Goal: Information Seeking & Learning: Learn about a topic

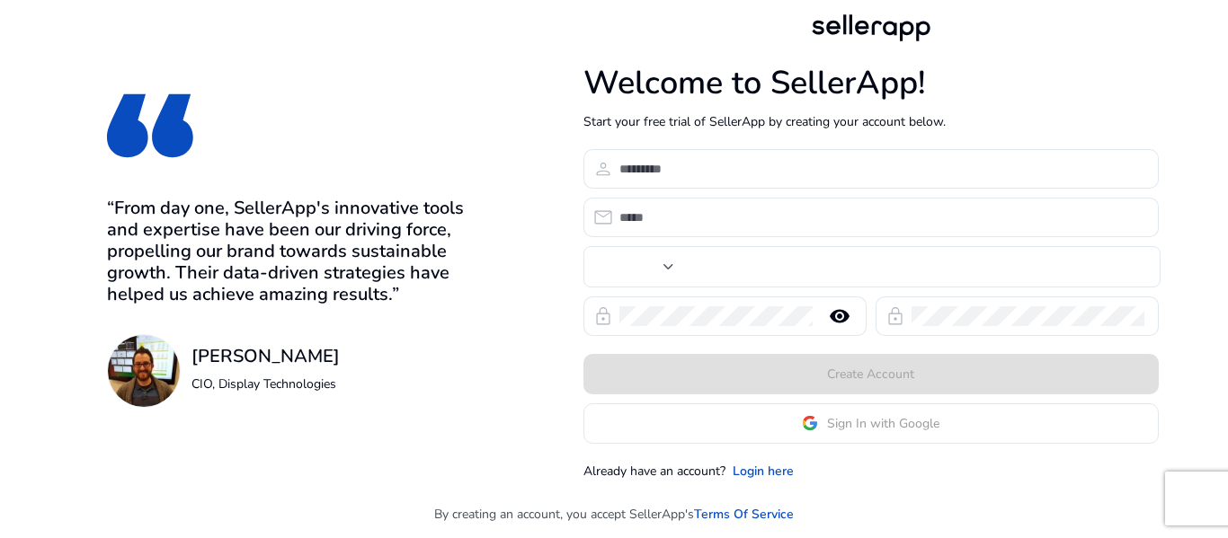
type input "***"
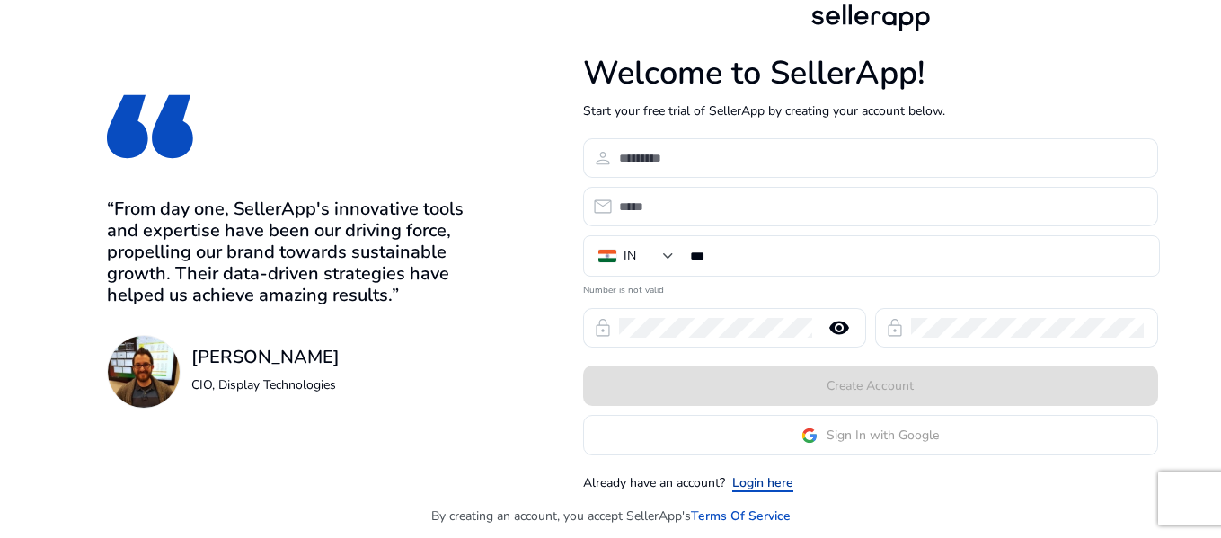
click at [746, 488] on link "Login here" at bounding box center [762, 483] width 61 height 19
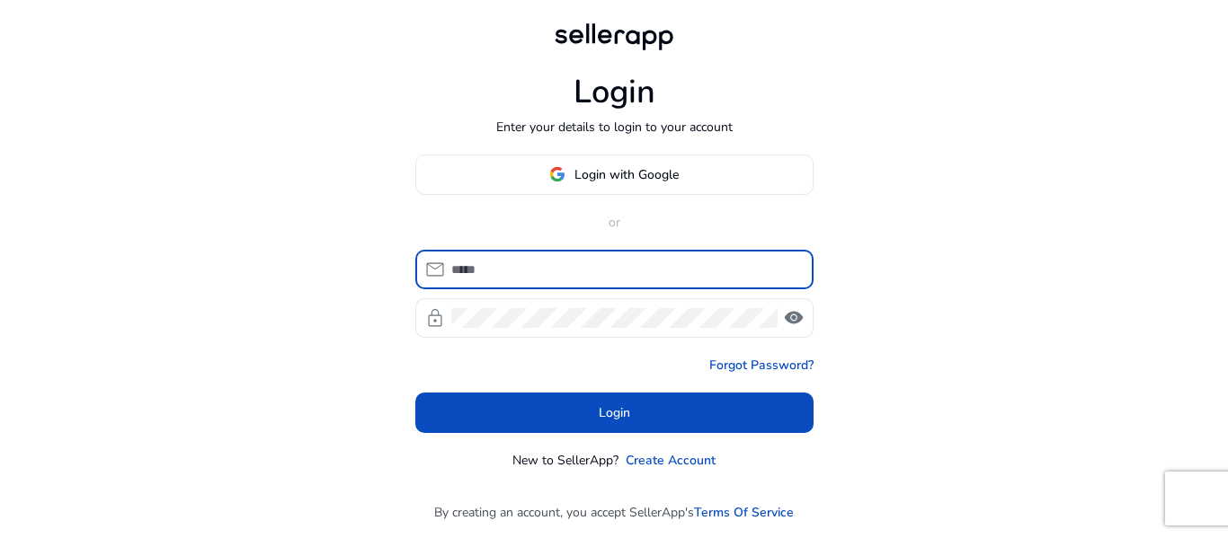
click at [492, 266] on input at bounding box center [625, 270] width 348 height 20
type input "**********"
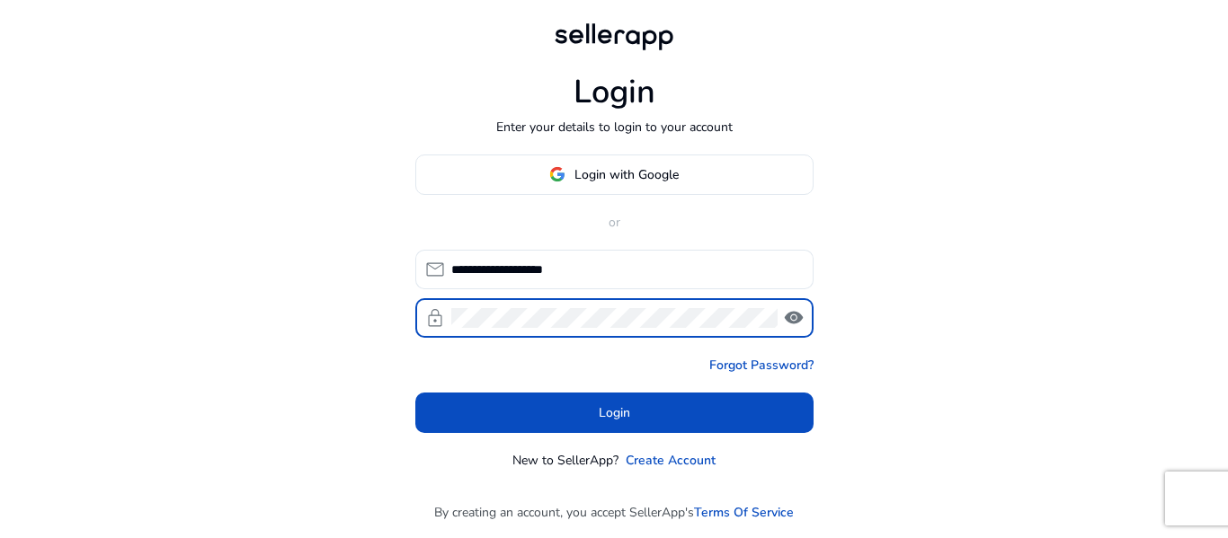
click button "Login" at bounding box center [614, 413] width 398 height 40
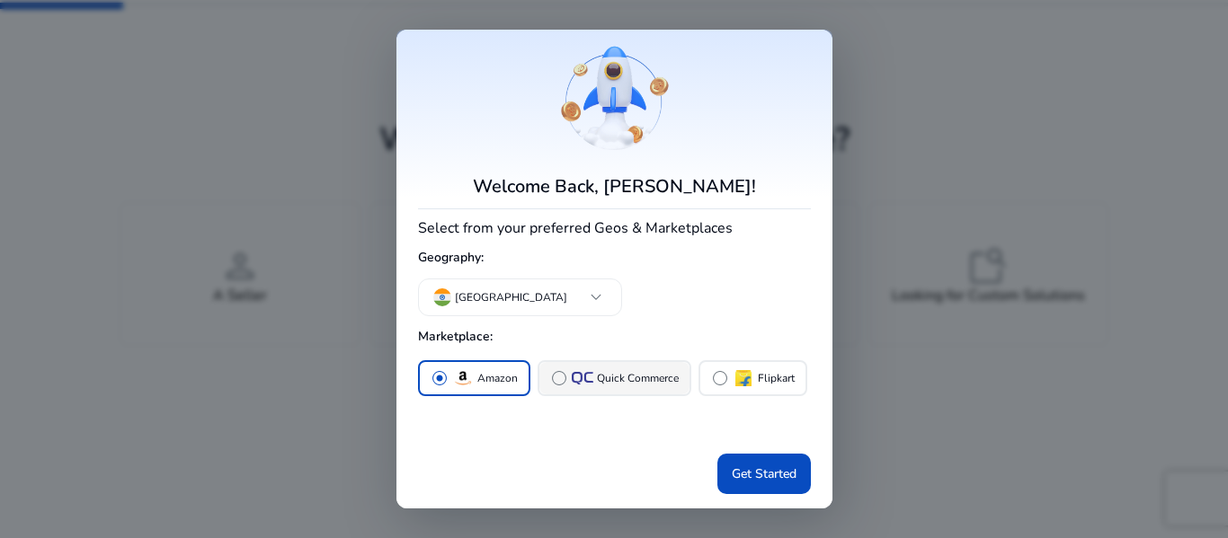
click at [544, 372] on button "radio_button_unchecked Quick Commerce" at bounding box center [614, 378] width 150 height 32
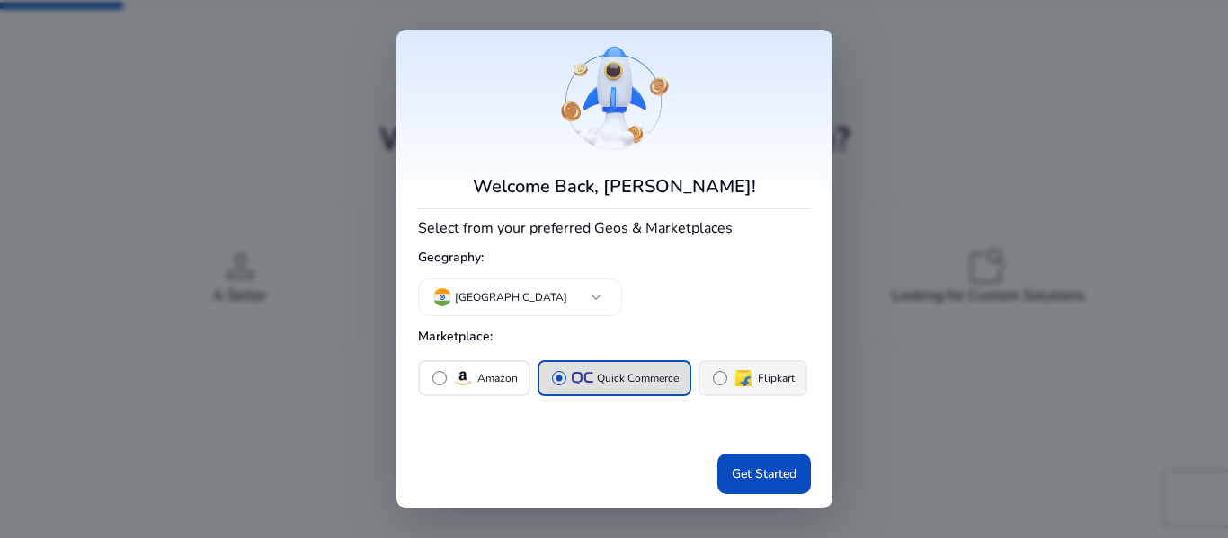
click at [711, 384] on span "radio_button_unchecked" at bounding box center [720, 378] width 18 height 18
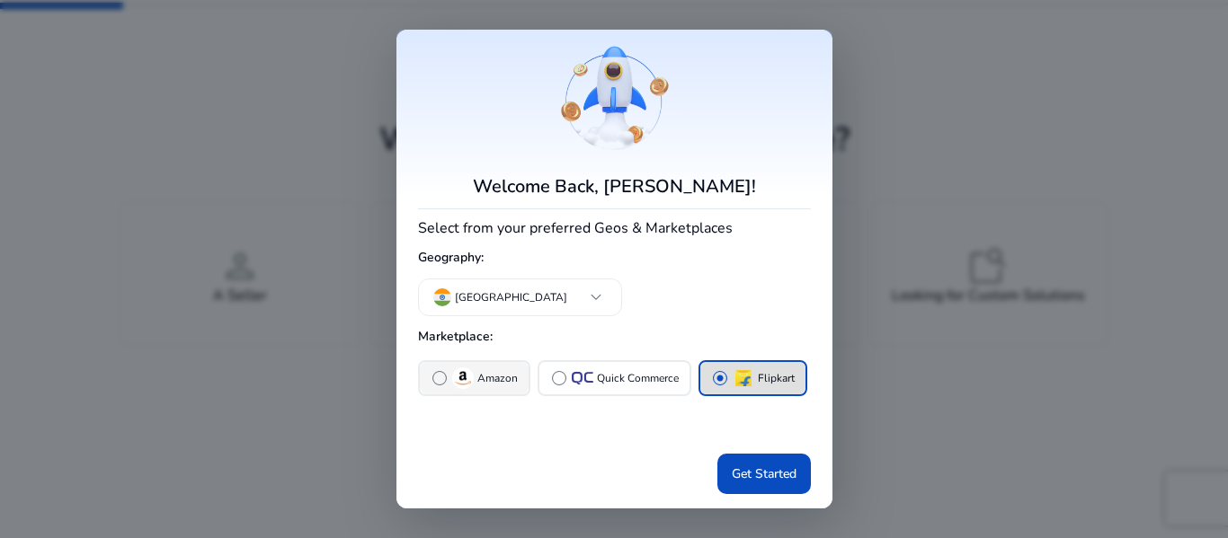
click at [440, 386] on span "radio_button_unchecked" at bounding box center [439, 378] width 18 height 18
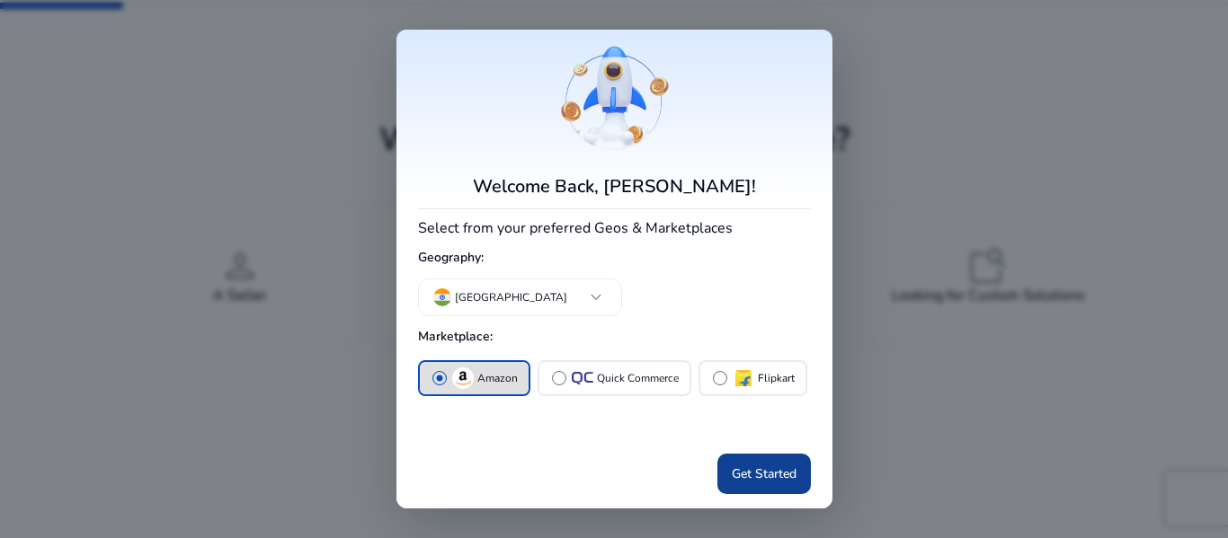
click at [767, 473] on span "Get Started" at bounding box center [764, 474] width 65 height 19
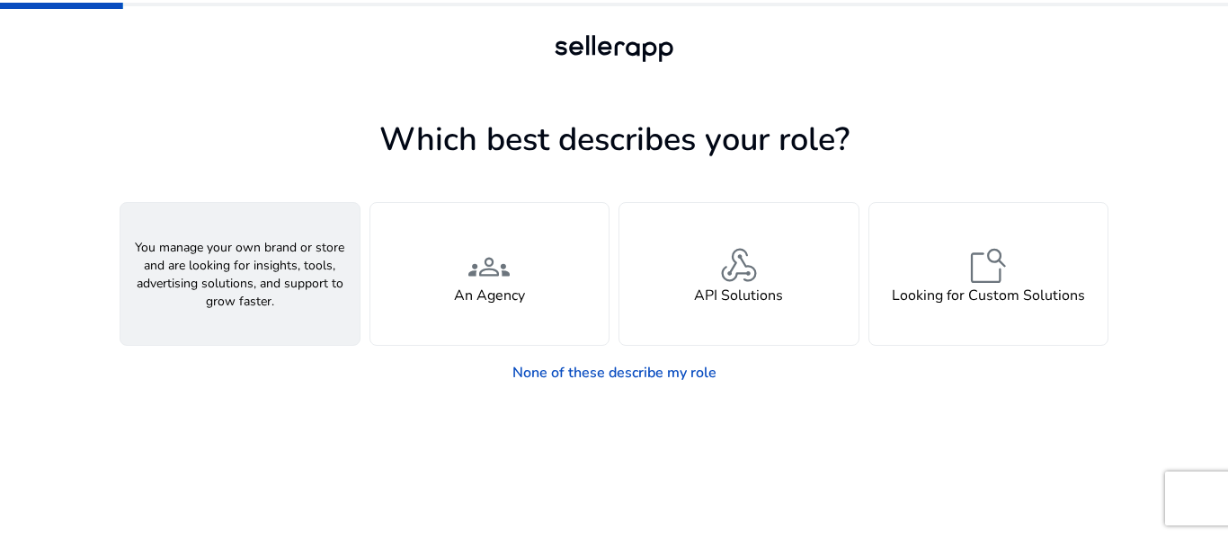
click at [258, 269] on span "person" at bounding box center [239, 265] width 43 height 43
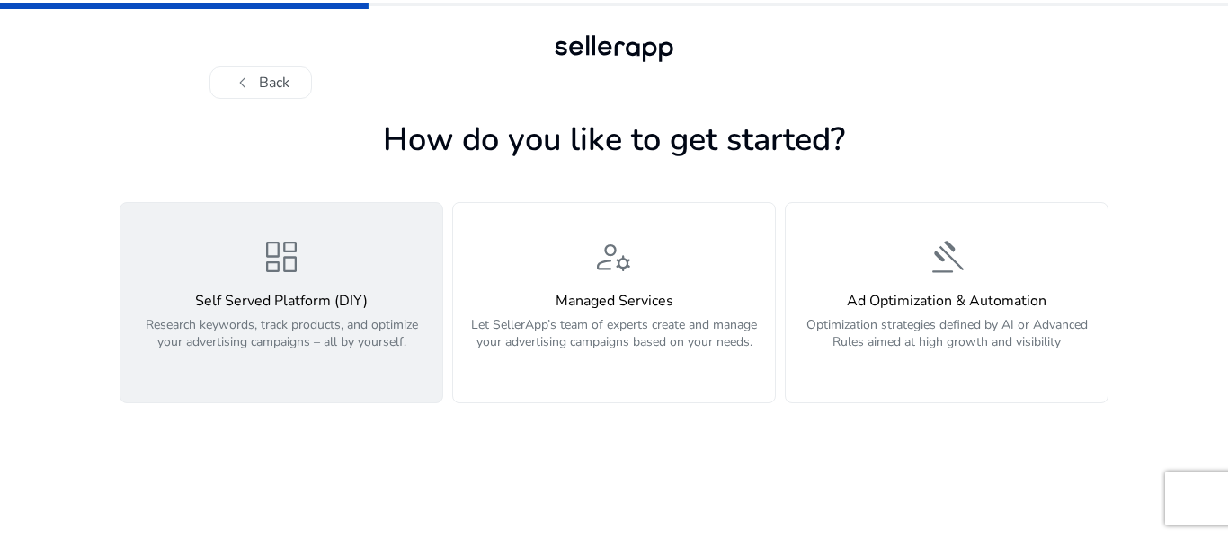
click at [278, 296] on h4 "Self Served Platform (DIY)" at bounding box center [281, 301] width 300 height 17
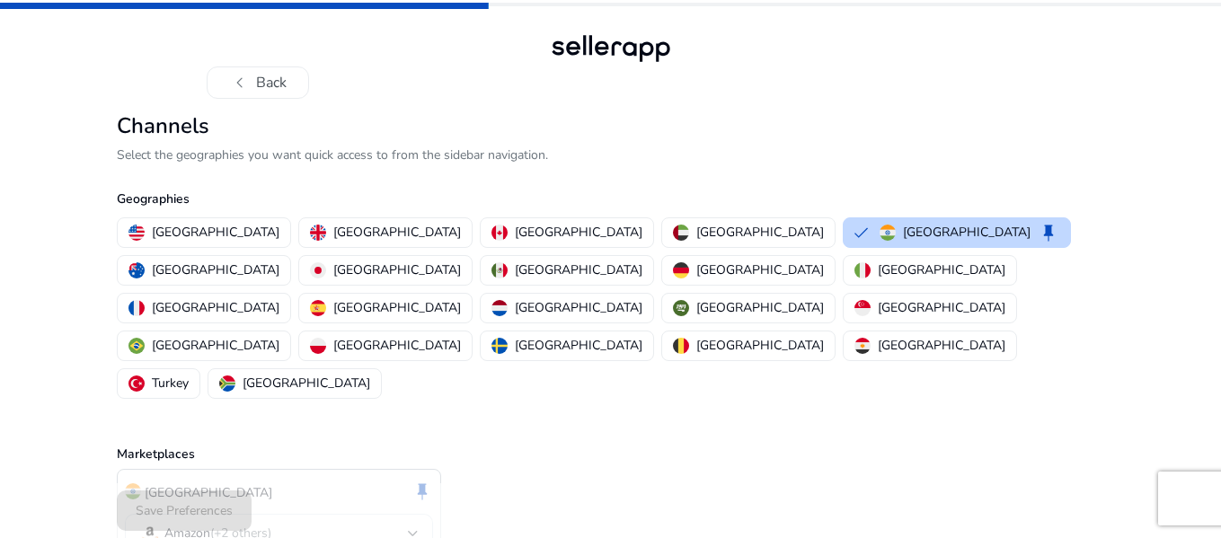
scroll to position [22, 0]
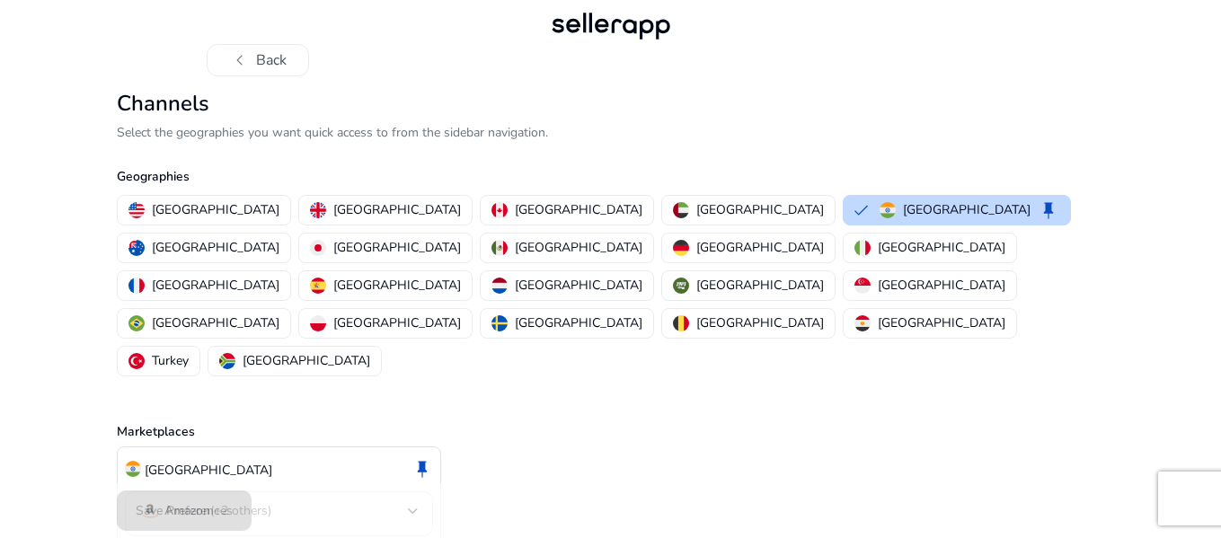
click at [257, 492] on div "Amazon (+2 others)" at bounding box center [278, 514] width 279 height 45
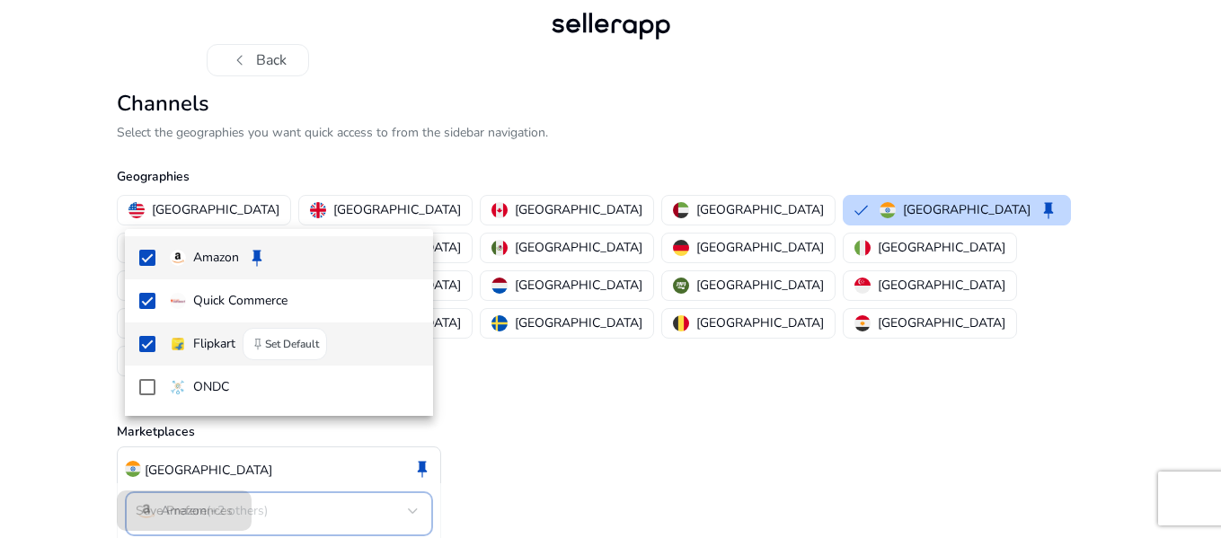
click at [148, 343] on mat-pseudo-checkbox at bounding box center [147, 344] width 16 height 16
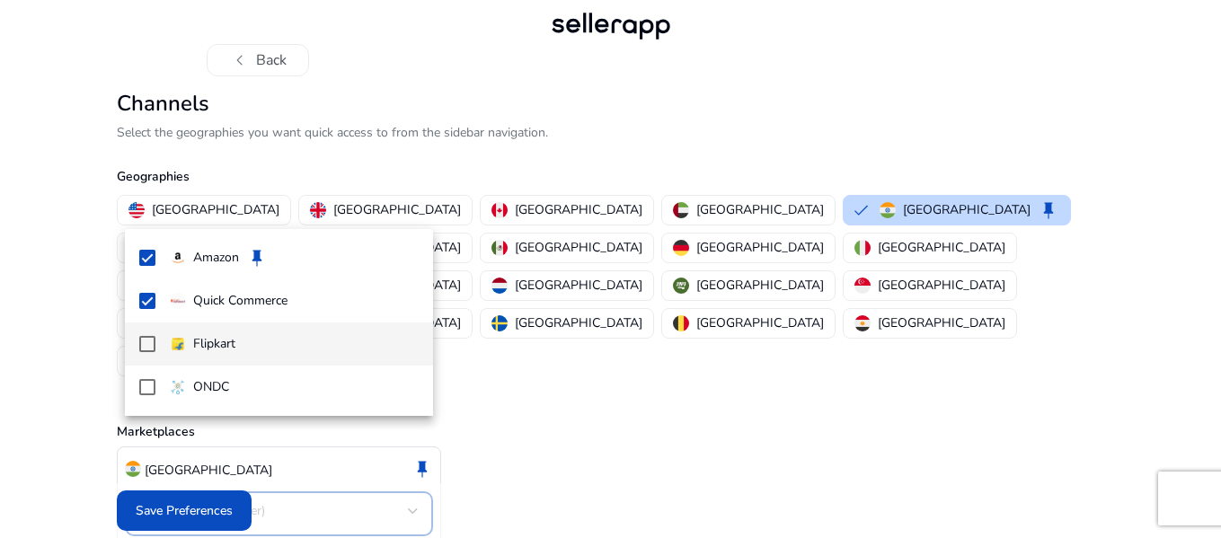
click at [148, 343] on mat-pseudo-checkbox at bounding box center [147, 344] width 16 height 16
click at [190, 506] on div at bounding box center [610, 269] width 1221 height 538
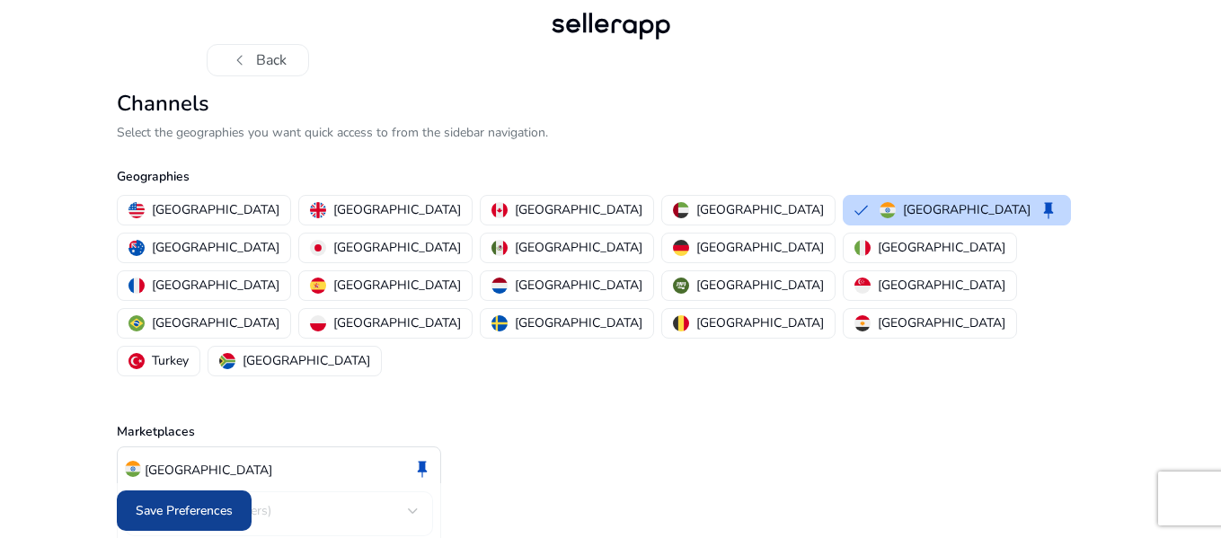
click at [166, 507] on span "Save Preferences" at bounding box center [184, 510] width 97 height 19
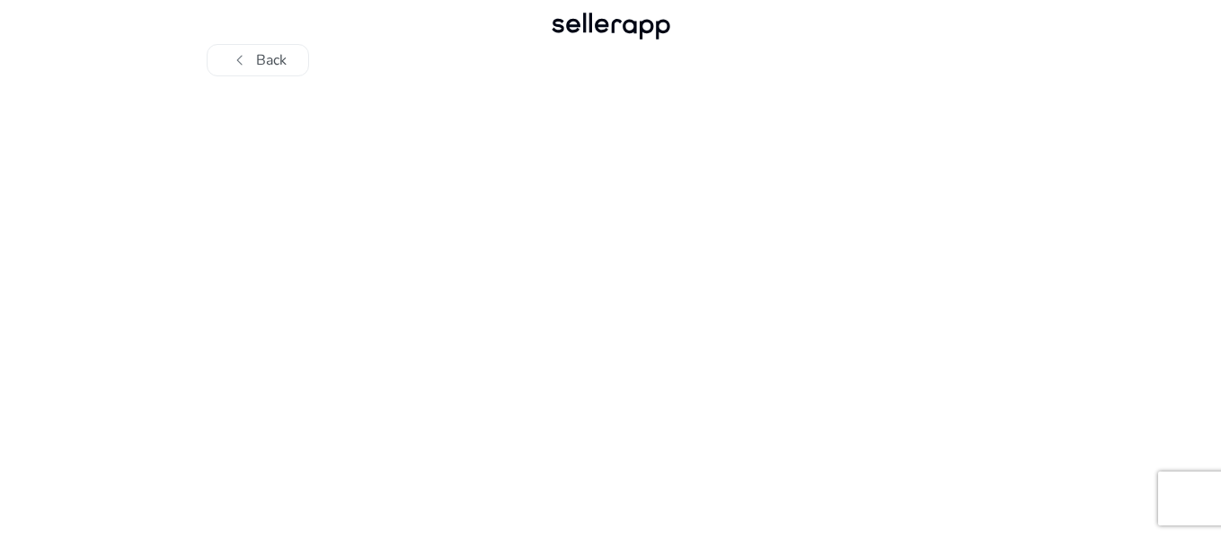
scroll to position [0, 0]
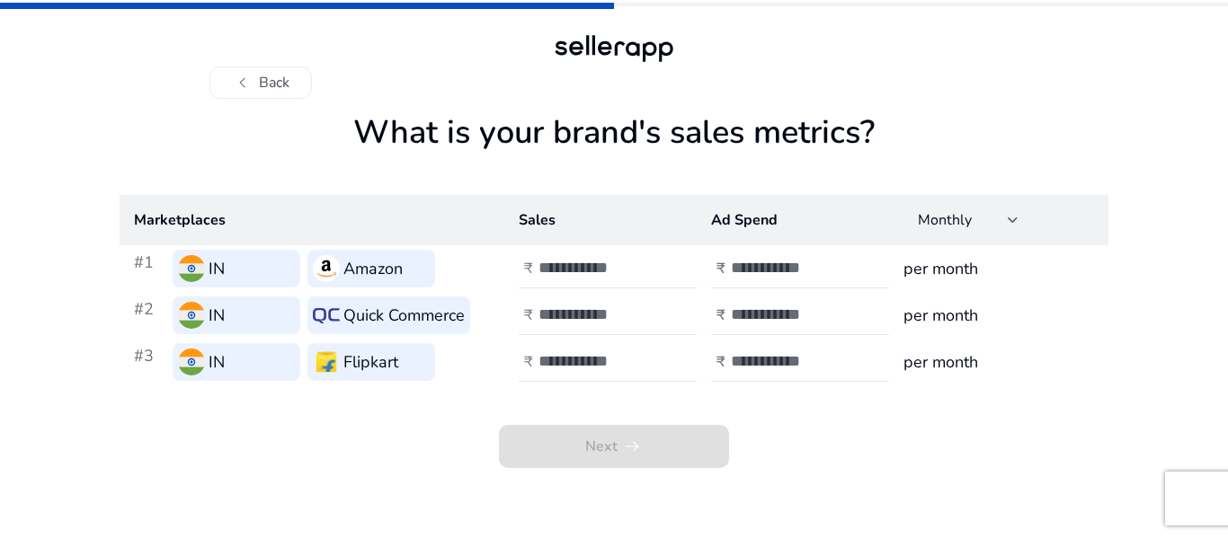
click at [585, 256] on div at bounding box center [619, 269] width 162 height 40
type input "*"
click at [572, 322] on input "number" at bounding box center [598, 315] width 121 height 20
type input "*"
click at [606, 350] on div at bounding box center [619, 362] width 162 height 40
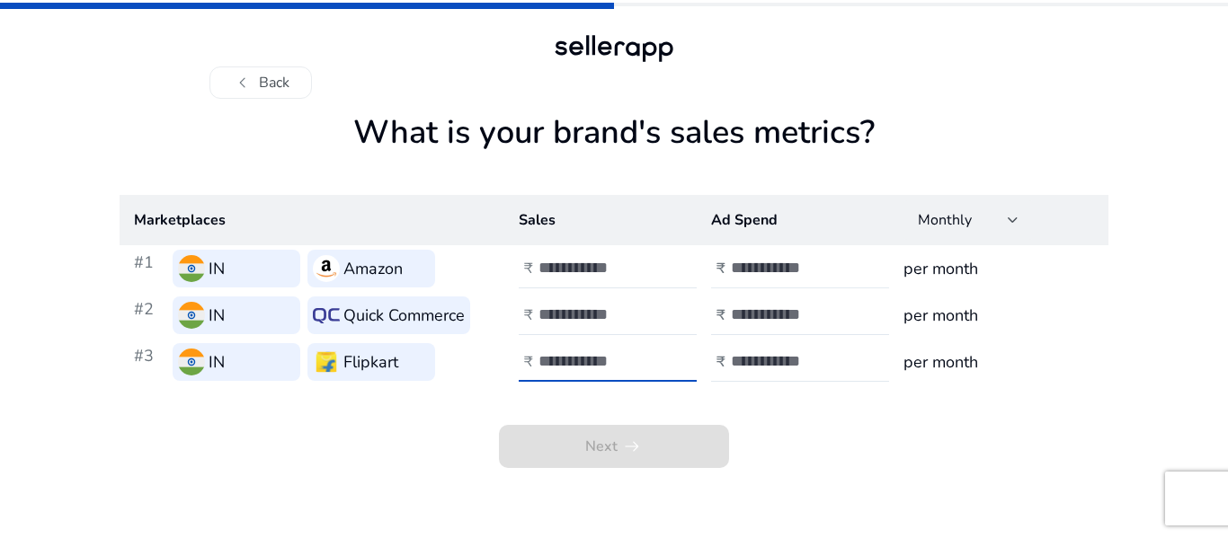
type input "*"
click at [758, 267] on input "number" at bounding box center [791, 268] width 121 height 20
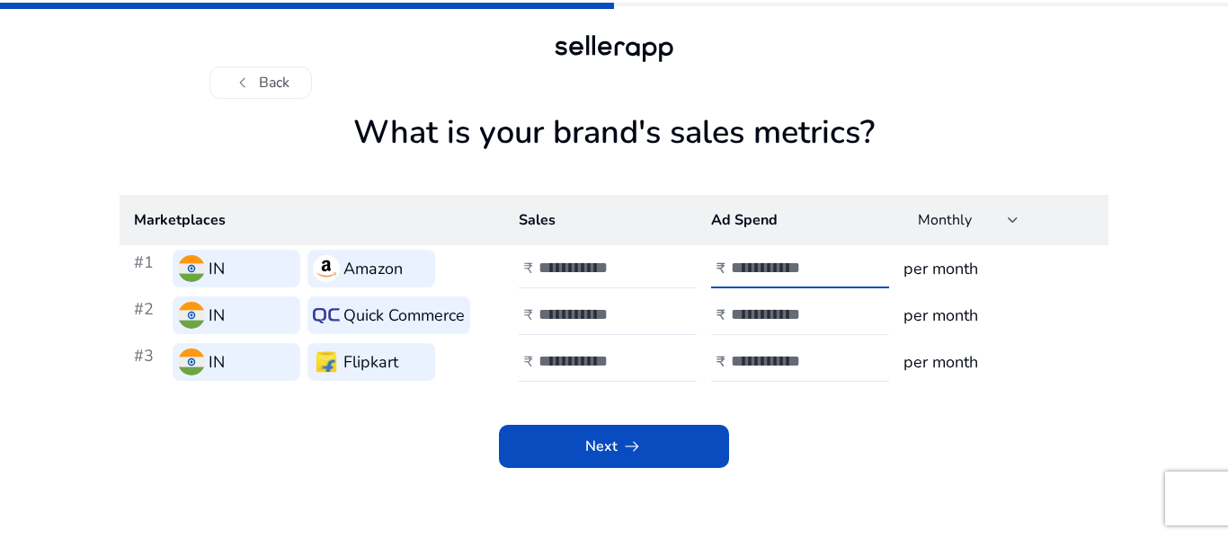
type input "*"
click at [745, 301] on div at bounding box center [812, 316] width 162 height 40
type input "*"
click at [746, 351] on input "number" at bounding box center [791, 361] width 121 height 20
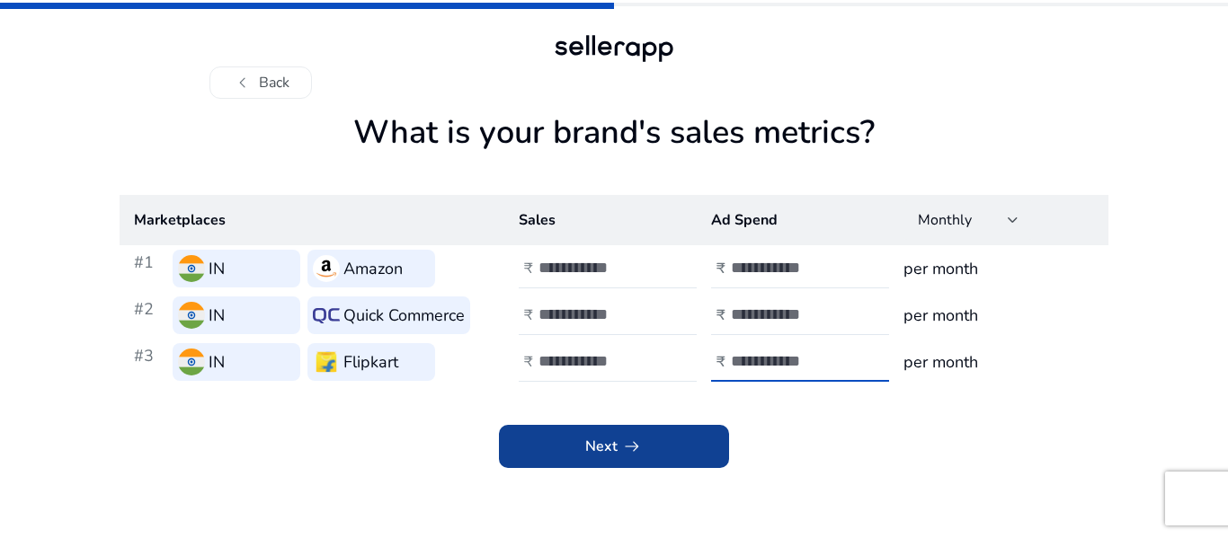
type input "*"
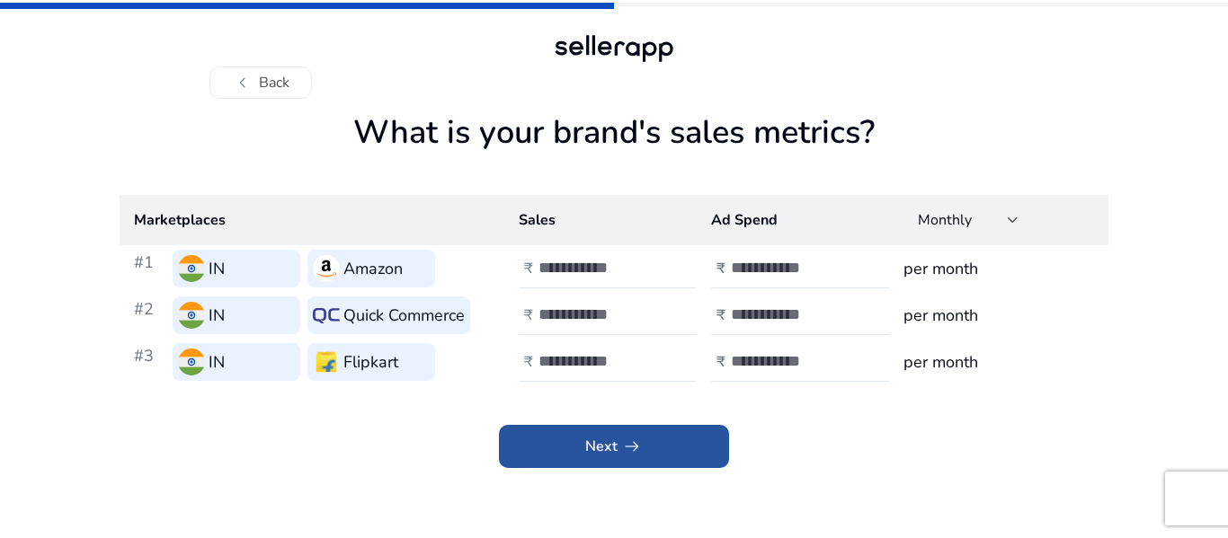
click at [667, 462] on span at bounding box center [614, 446] width 230 height 43
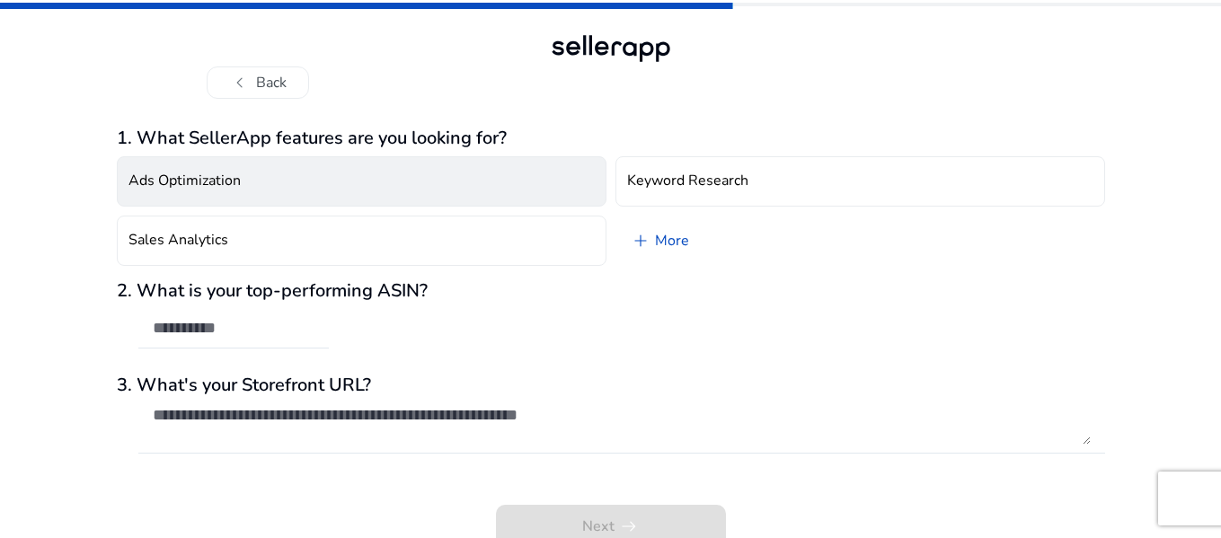
click at [182, 199] on button "Ads Optimization" at bounding box center [362, 181] width 490 height 50
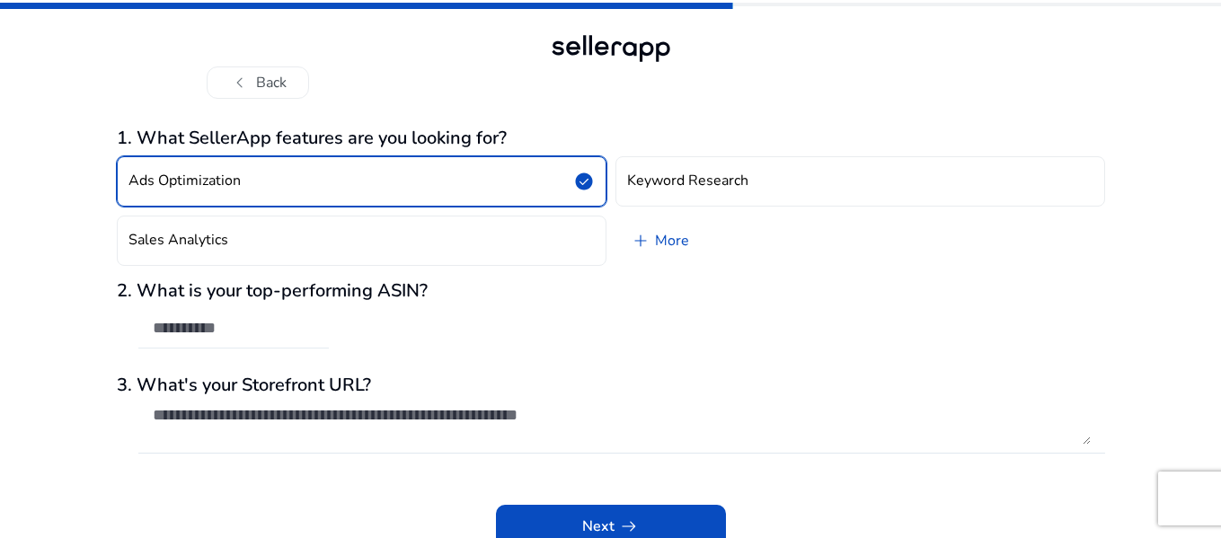
click at [211, 343] on div at bounding box center [234, 329] width 162 height 40
click at [242, 417] on textarea at bounding box center [622, 425] width 938 height 40
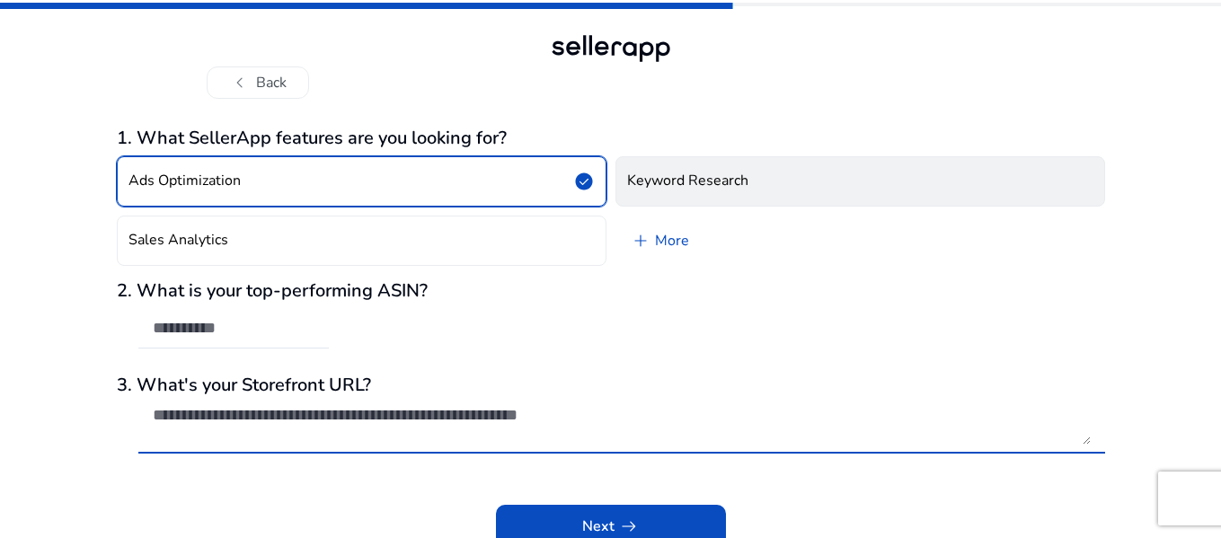
click at [770, 165] on button "Keyword Research" at bounding box center [861, 181] width 490 height 50
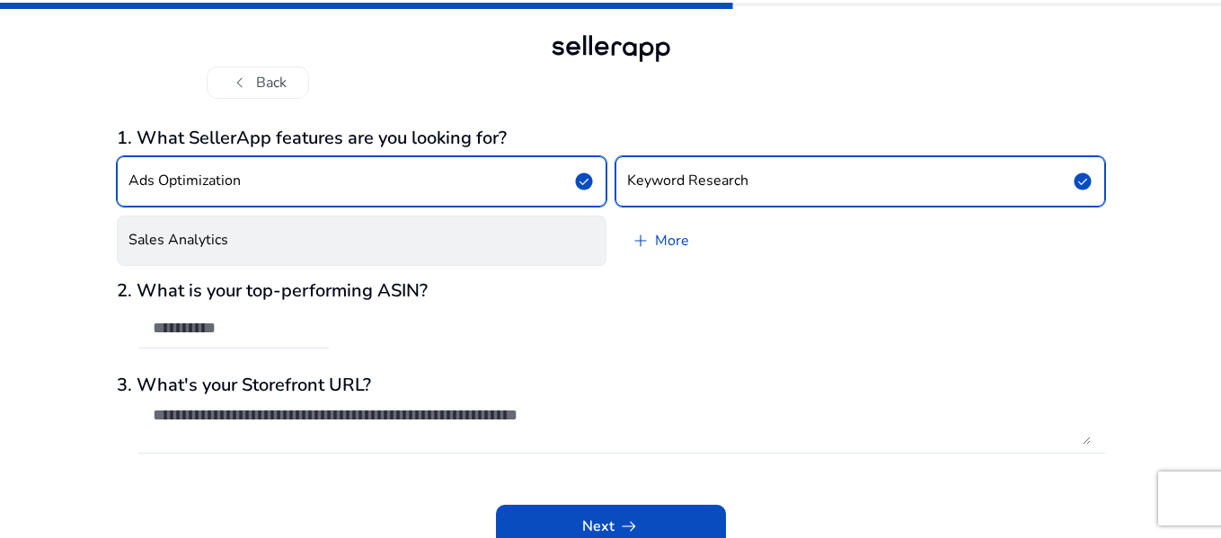
click at [463, 229] on button "Sales Analytics" at bounding box center [362, 241] width 490 height 50
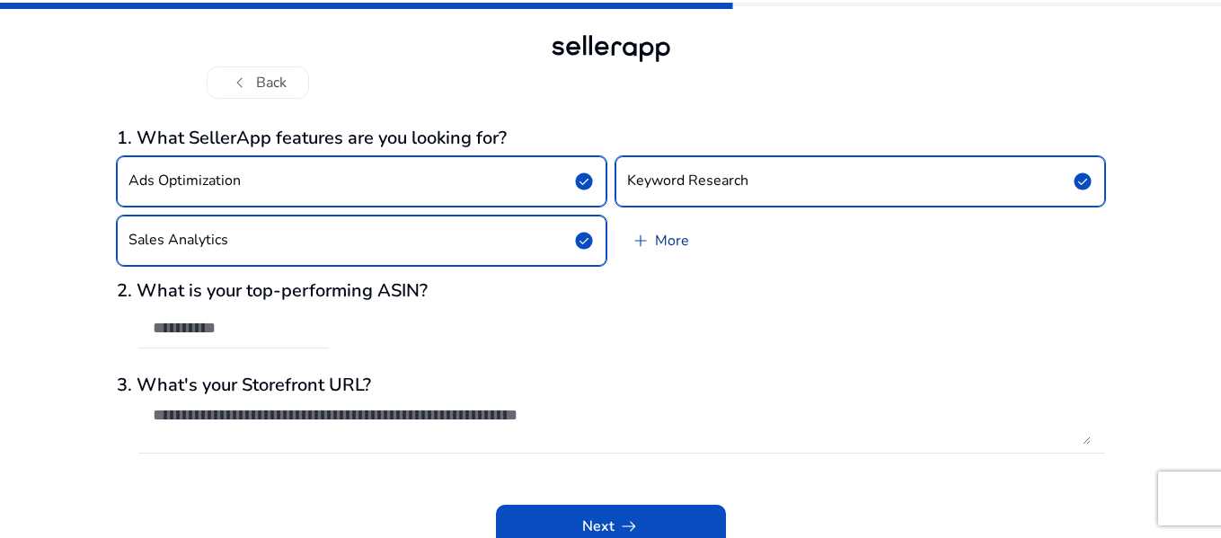
click at [677, 238] on link "add More" at bounding box center [660, 241] width 88 height 50
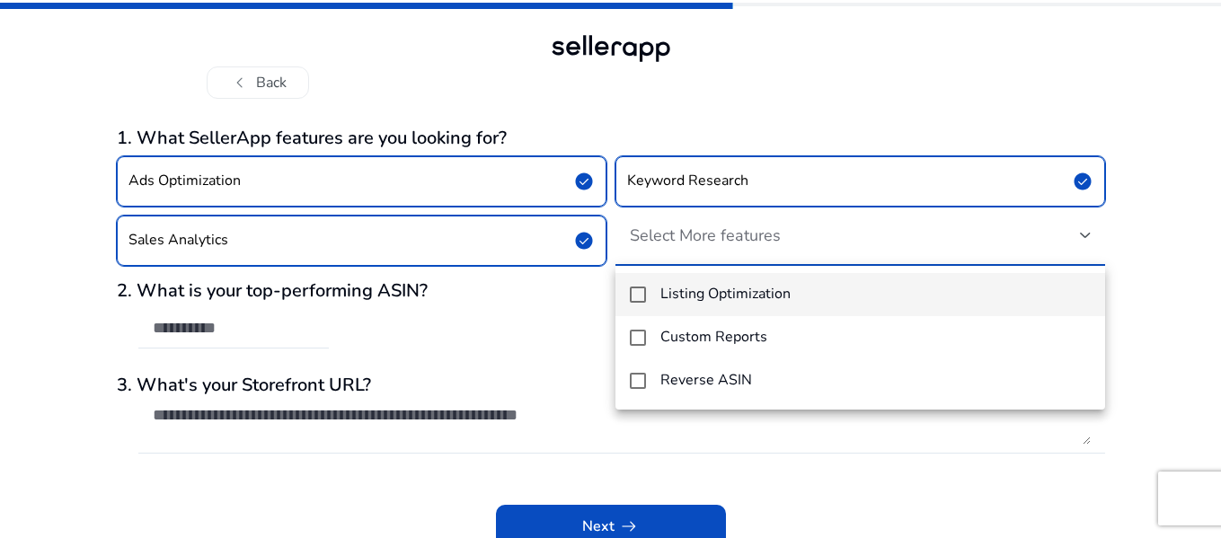
click at [643, 290] on mat-pseudo-checkbox at bounding box center [638, 295] width 16 height 16
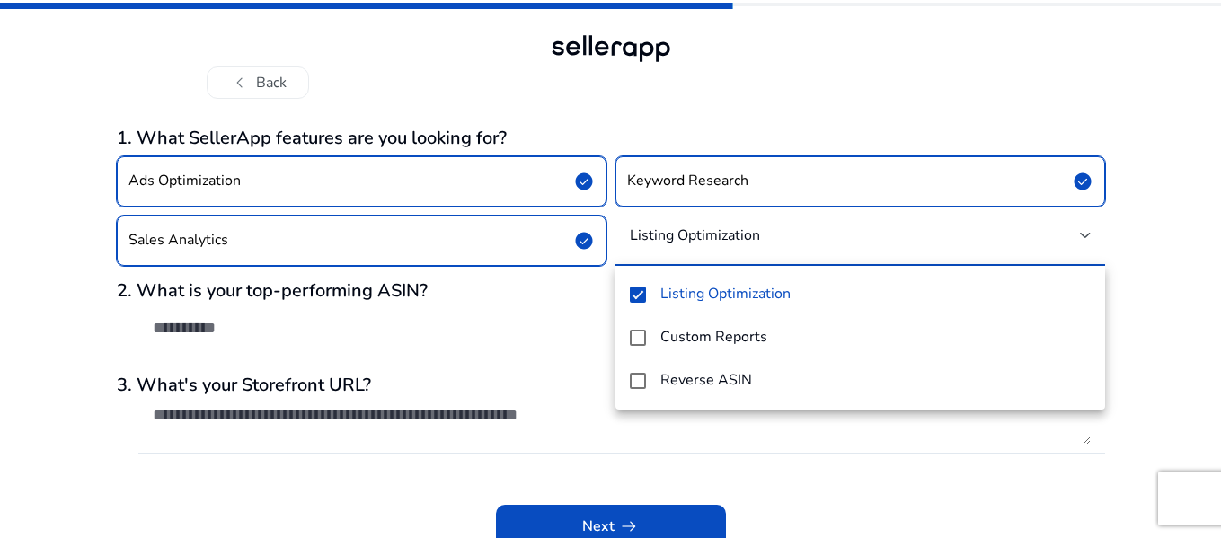
click at [596, 537] on div at bounding box center [610, 269] width 1221 height 538
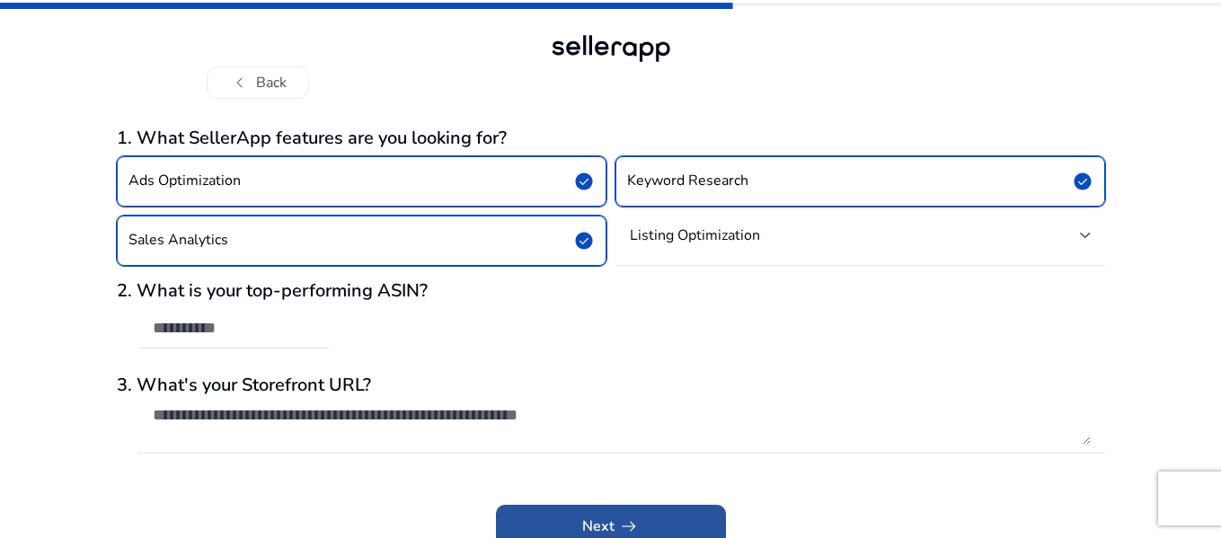
click at [604, 525] on span "Next arrow_right_alt" at bounding box center [611, 527] width 58 height 22
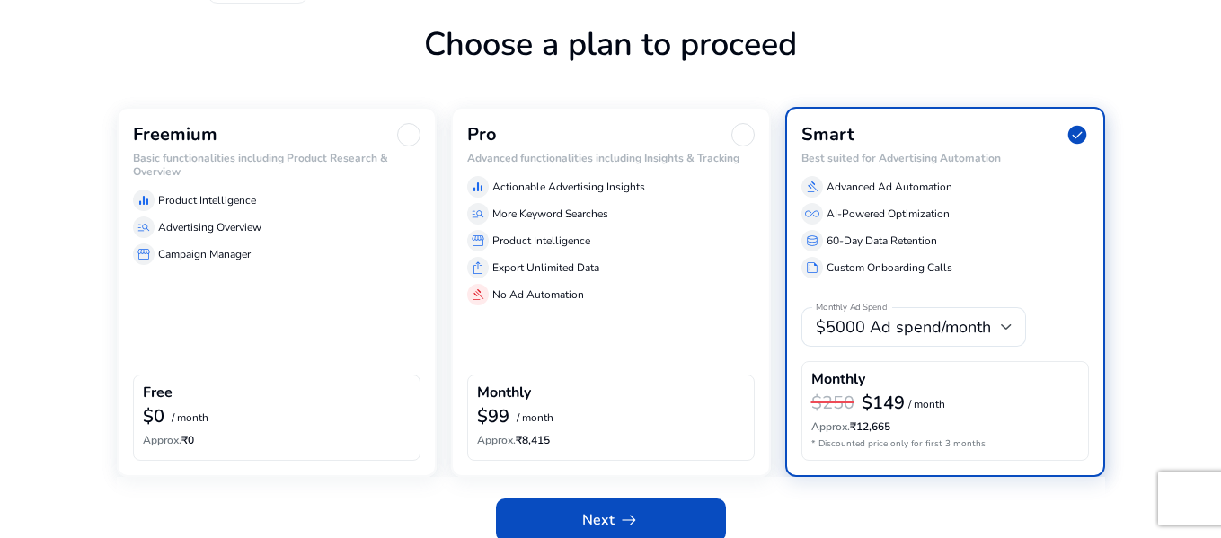
scroll to position [113, 0]
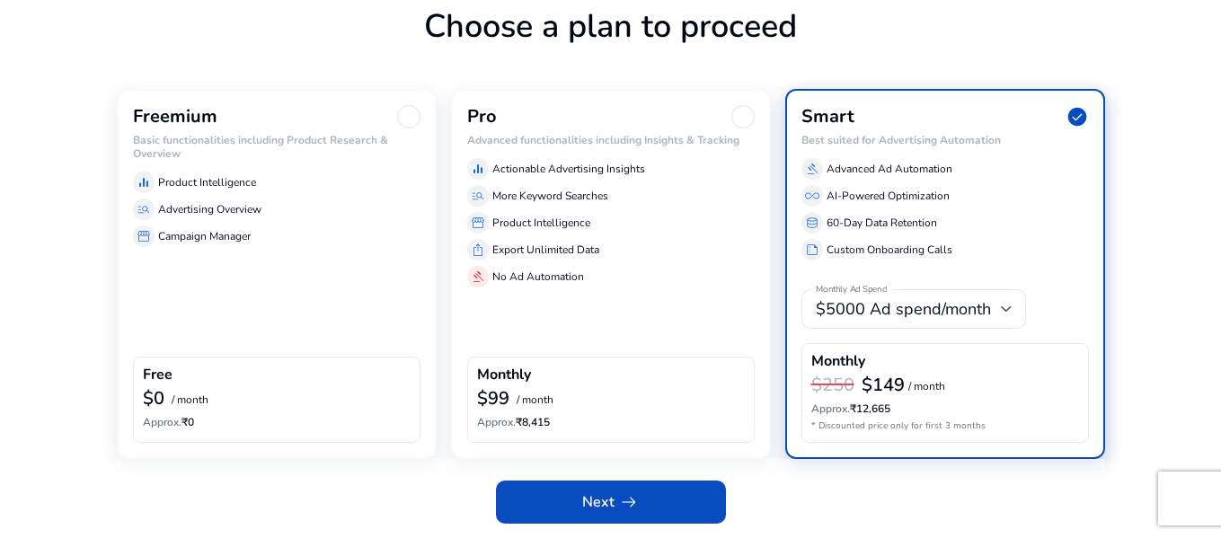
click at [261, 267] on div "Freemium Basic functionalities including Product Research & Overview equalizer …" at bounding box center [277, 274] width 320 height 370
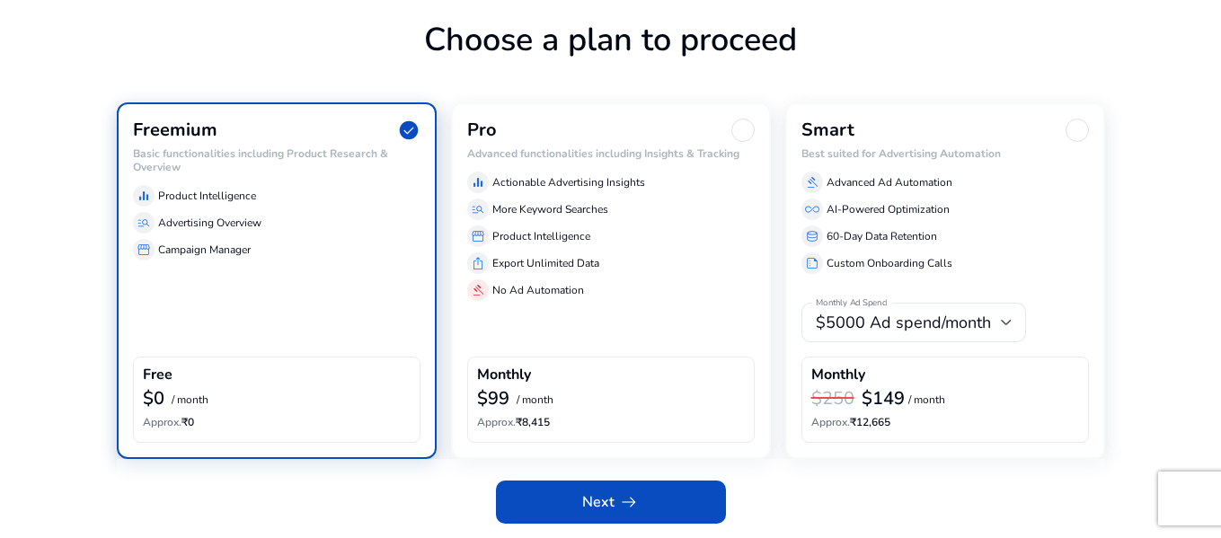
scroll to position [100, 0]
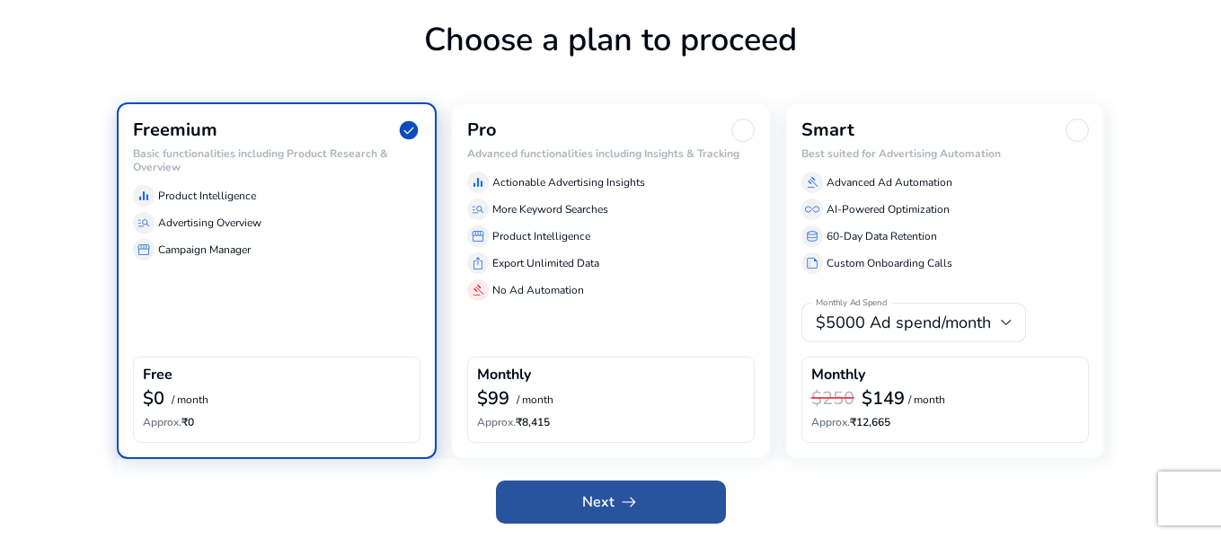
click at [568, 494] on span at bounding box center [611, 502] width 230 height 43
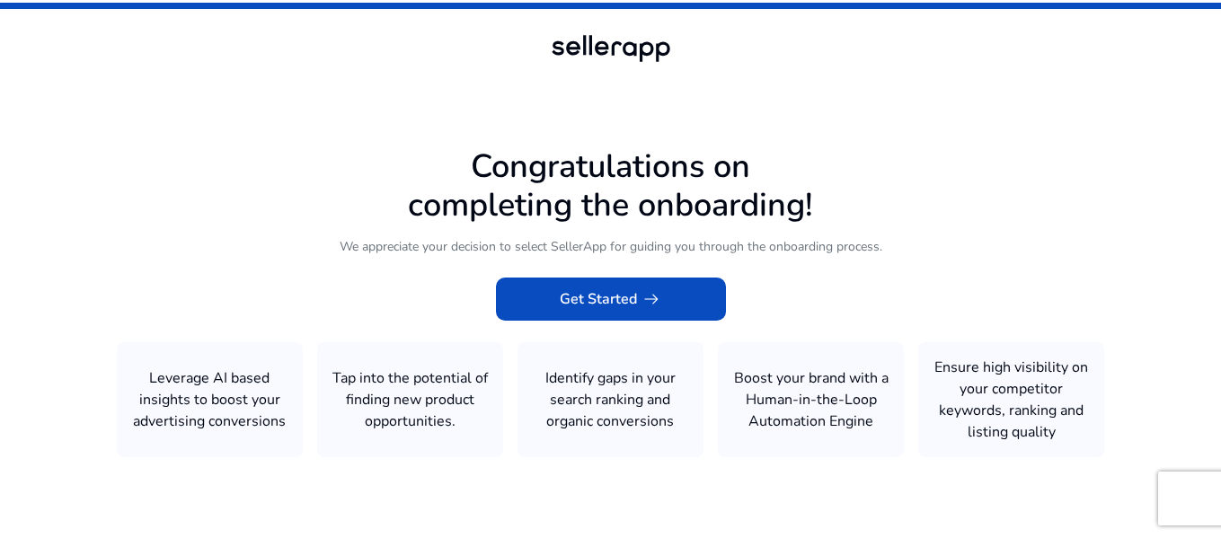
scroll to position [1, 0]
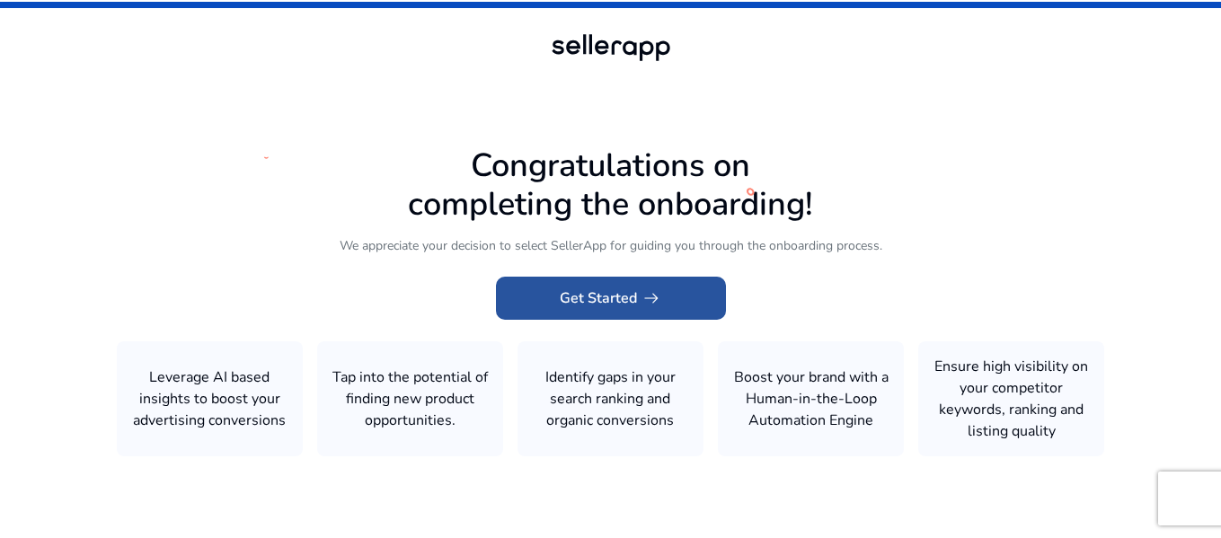
click at [599, 301] on span "Get Started arrow_right_alt" at bounding box center [611, 299] width 102 height 22
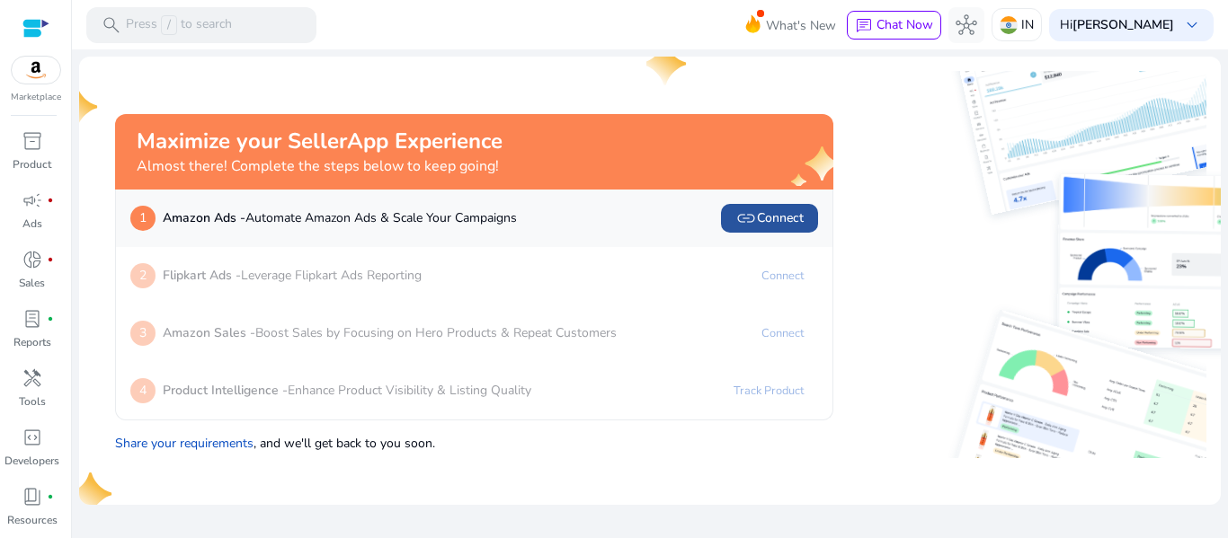
click at [749, 226] on span "link" at bounding box center [746, 219] width 22 height 22
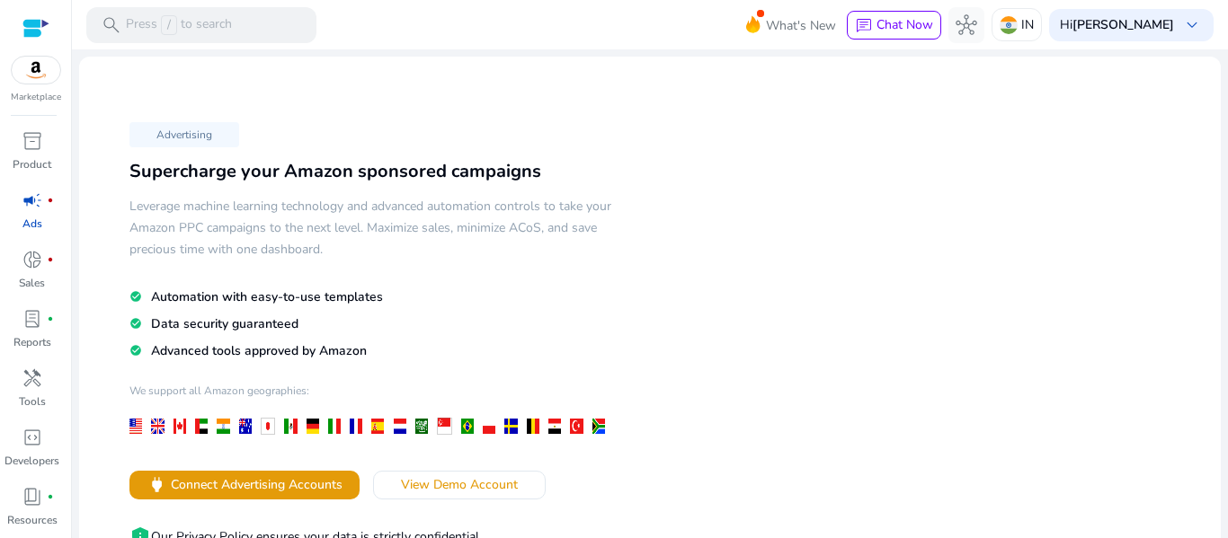
scroll to position [146, 0]
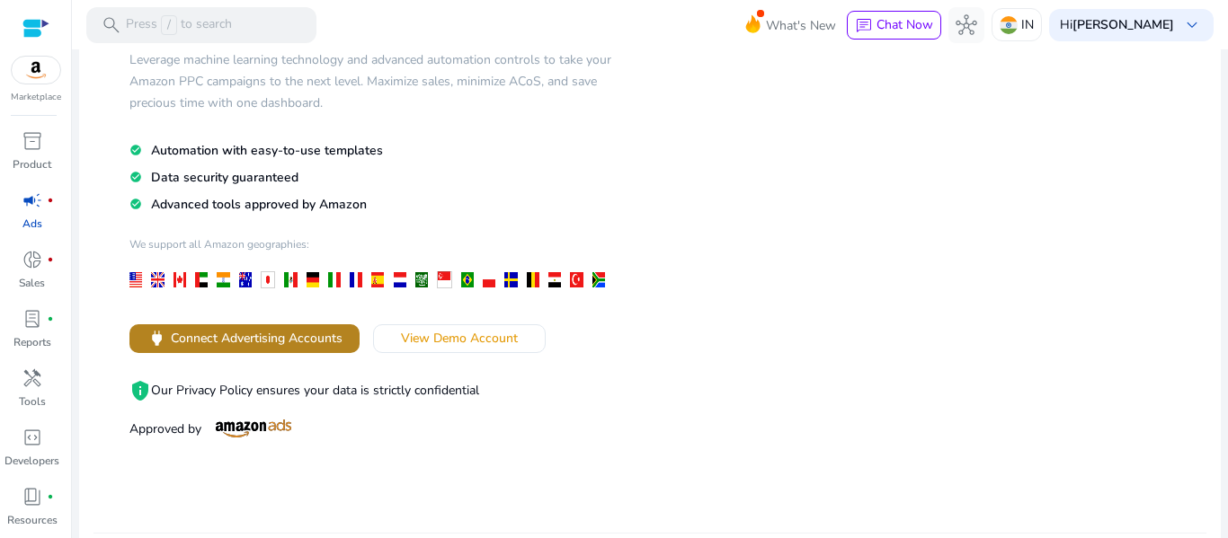
click at [298, 339] on span "Connect Advertising Accounts" at bounding box center [257, 338] width 172 height 19
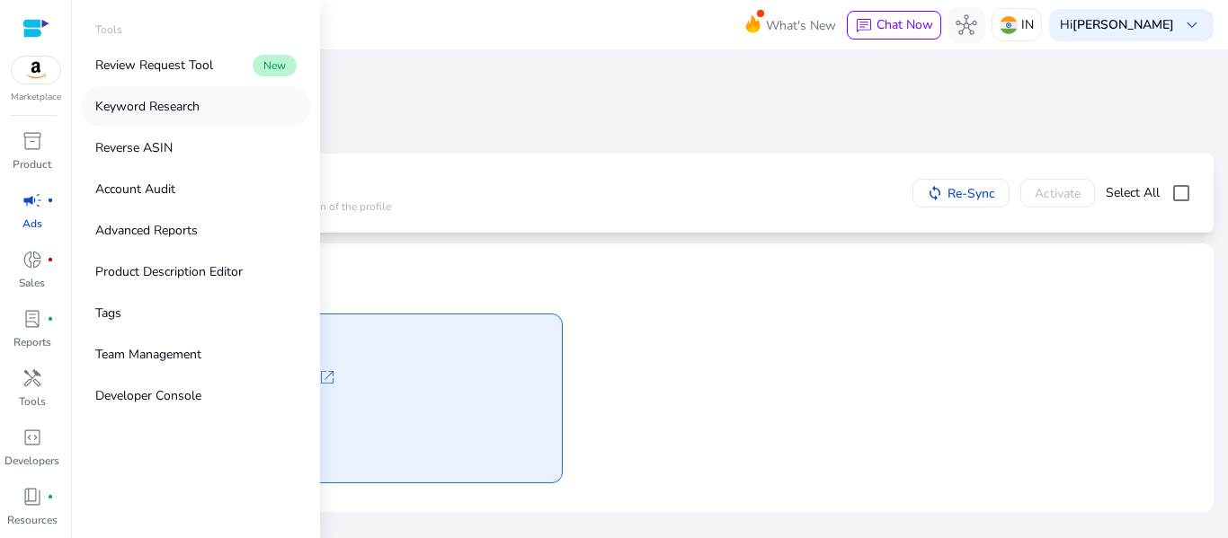
click at [158, 102] on p "Keyword Research" at bounding box center [147, 106] width 104 height 19
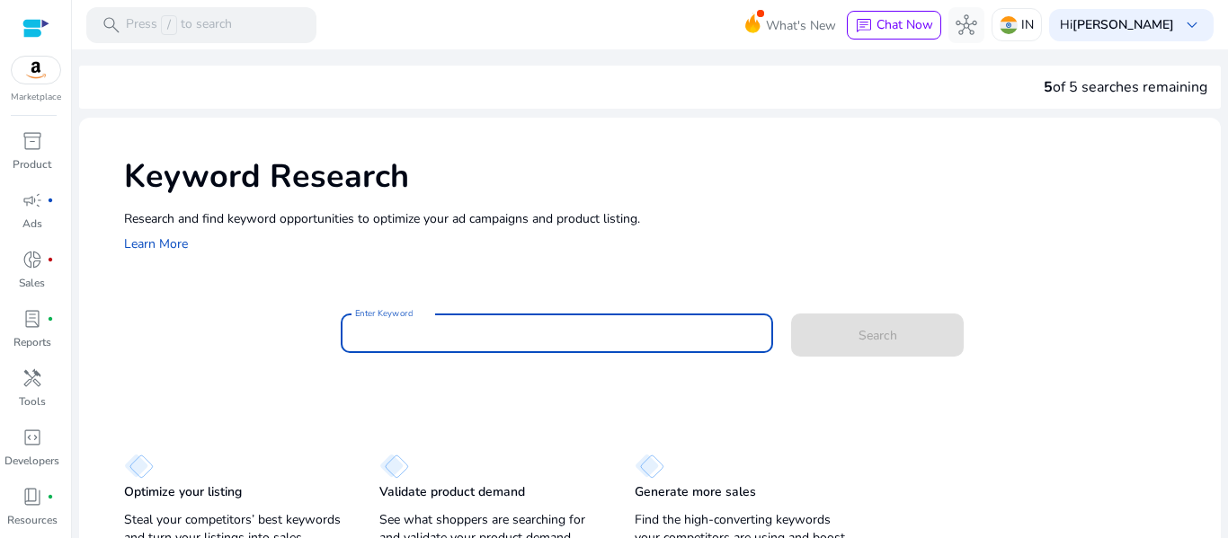
click at [460, 338] on input "Enter Keyword" at bounding box center [557, 334] width 404 height 20
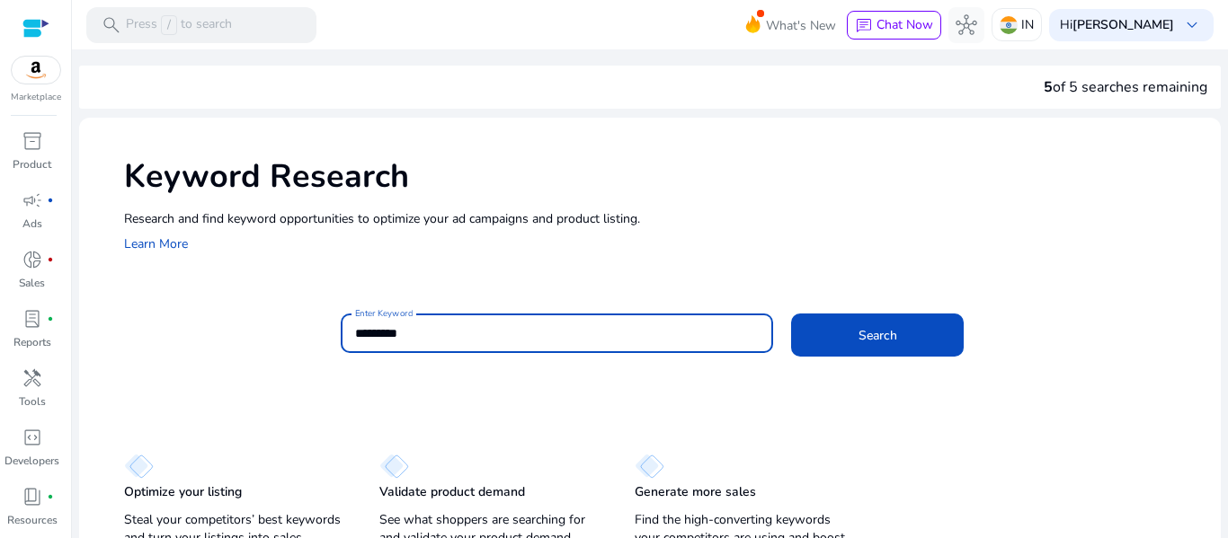
scroll to position [32, 0]
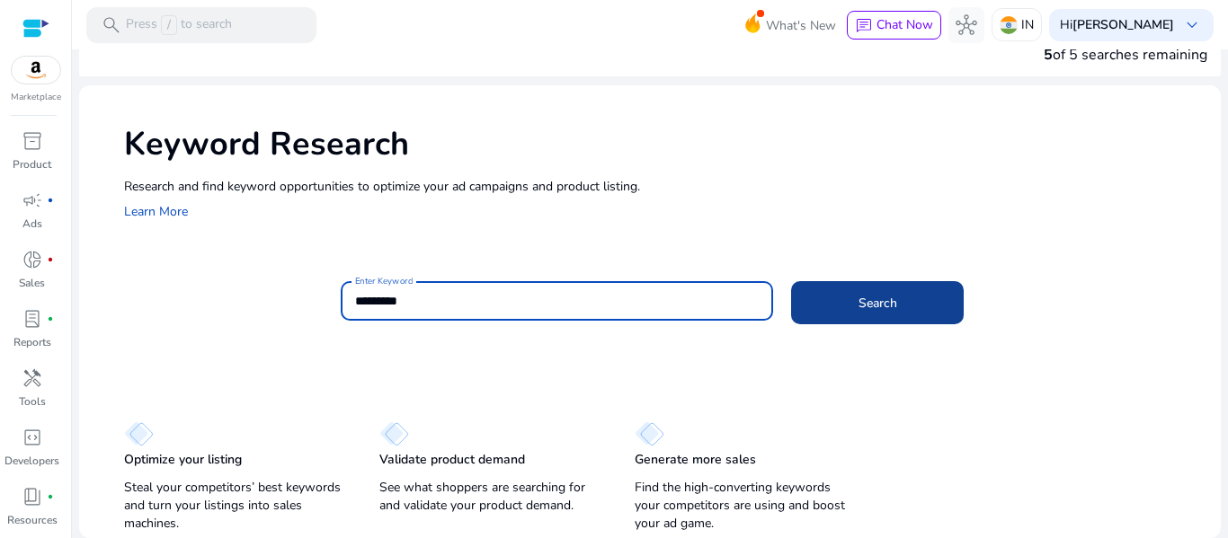
click at [896, 285] on span at bounding box center [877, 302] width 173 height 43
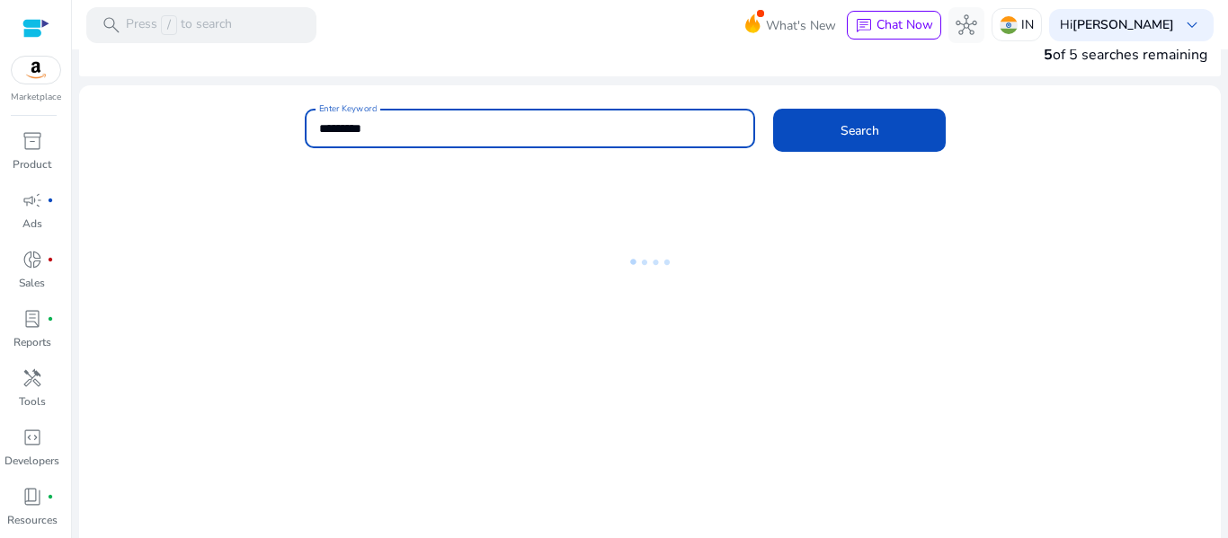
click at [427, 129] on input "*********" at bounding box center [530, 129] width 422 height 20
type input "********"
click at [773, 109] on button "Search" at bounding box center [859, 130] width 173 height 43
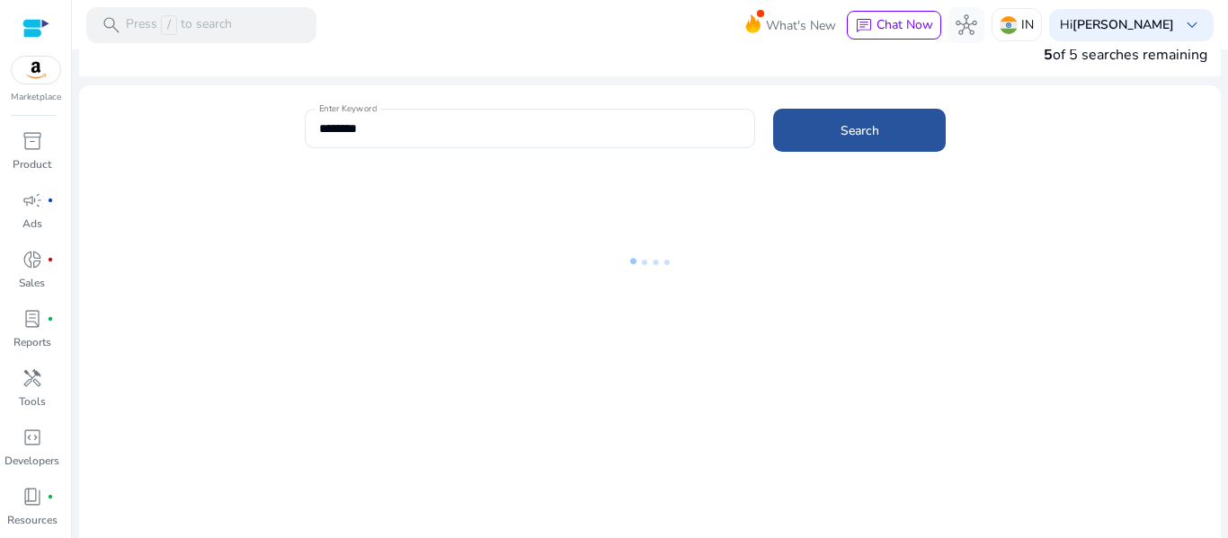
click at [785, 125] on span at bounding box center [859, 130] width 173 height 43
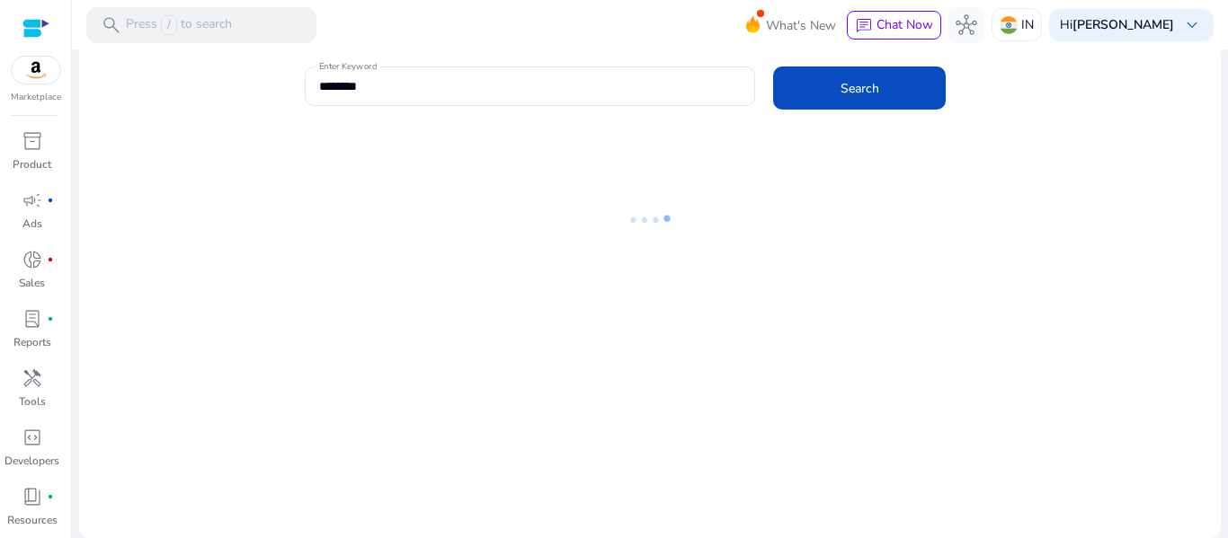
scroll to position [0, 0]
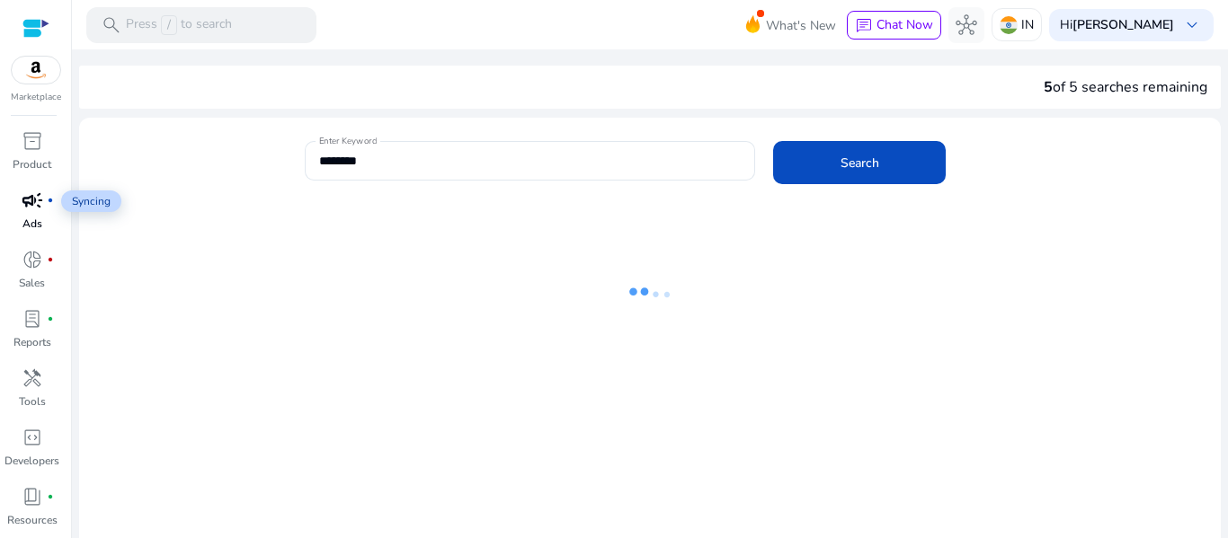
click at [23, 207] on span "campaign" at bounding box center [33, 201] width 22 height 22
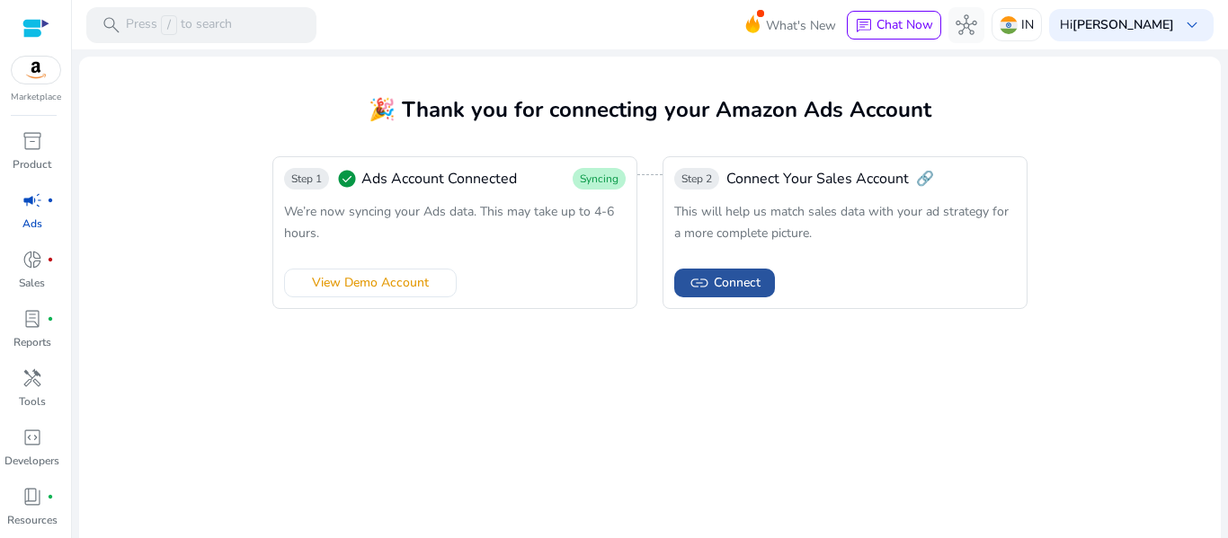
click at [736, 281] on span "Connect" at bounding box center [737, 282] width 47 height 19
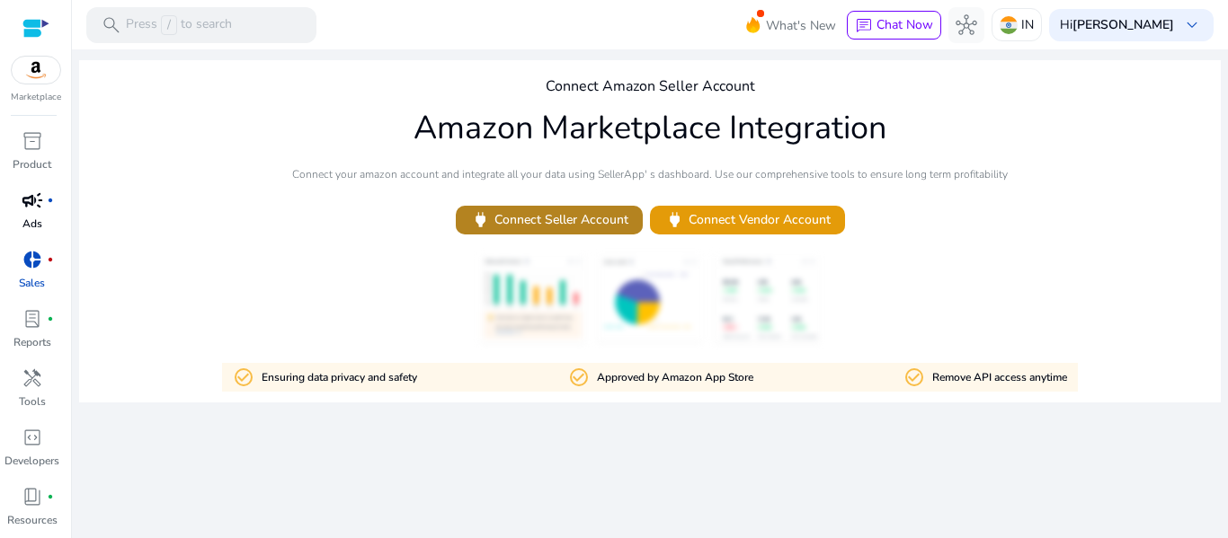
click at [591, 228] on span "power Connect Seller Account" at bounding box center [549, 219] width 158 height 21
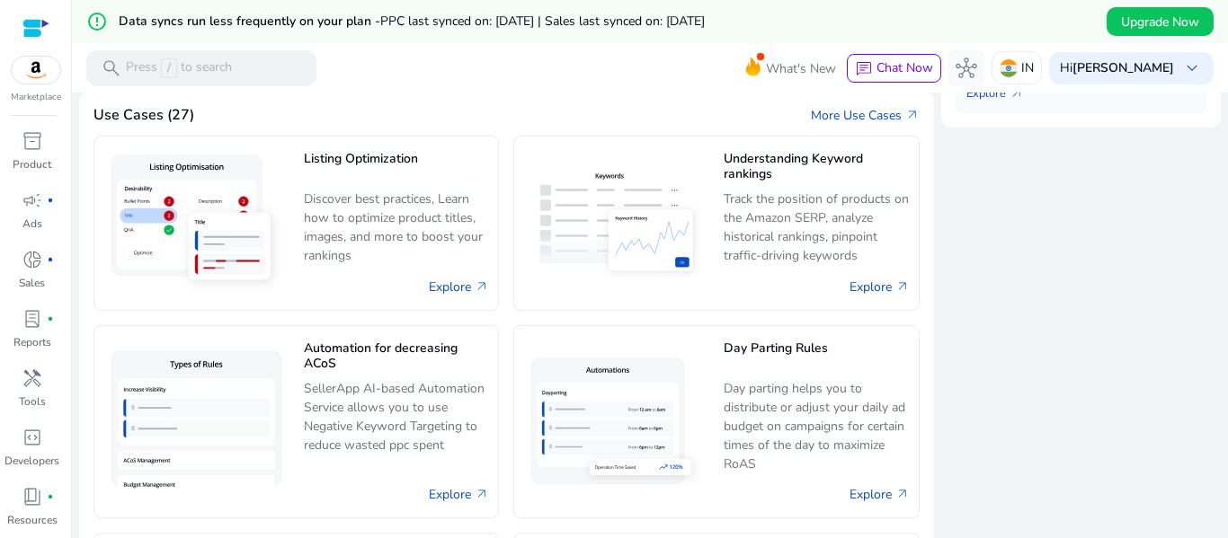
scroll to position [936, 0]
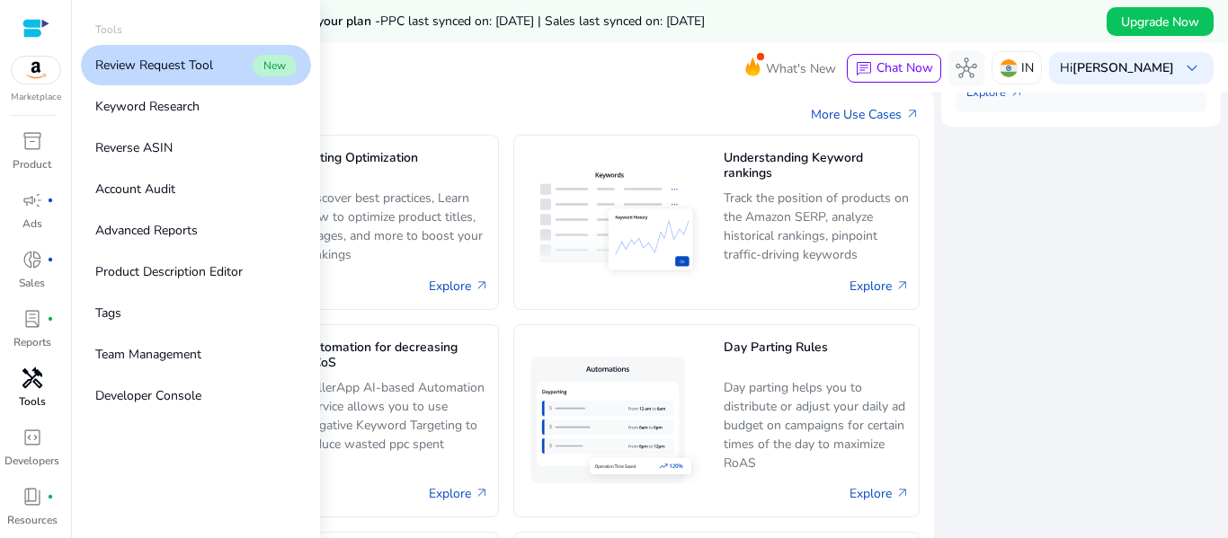
click at [26, 376] on span "handyman" at bounding box center [33, 379] width 22 height 22
click at [172, 86] on link "Keyword Research" at bounding box center [196, 106] width 230 height 40
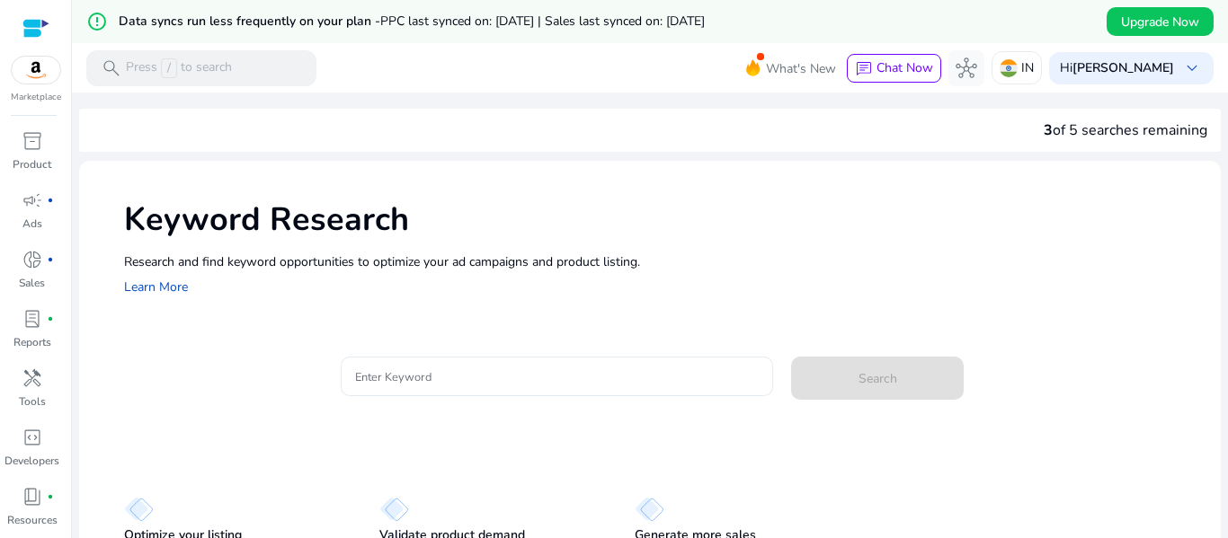
scroll to position [22, 0]
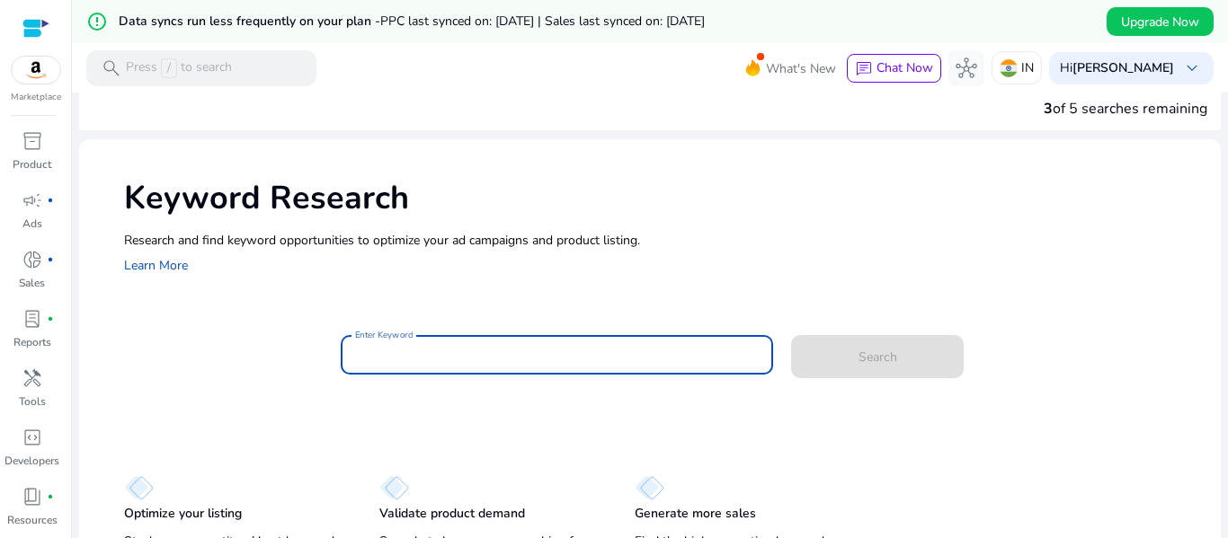
click at [448, 352] on input "Enter Keyword" at bounding box center [557, 355] width 404 height 20
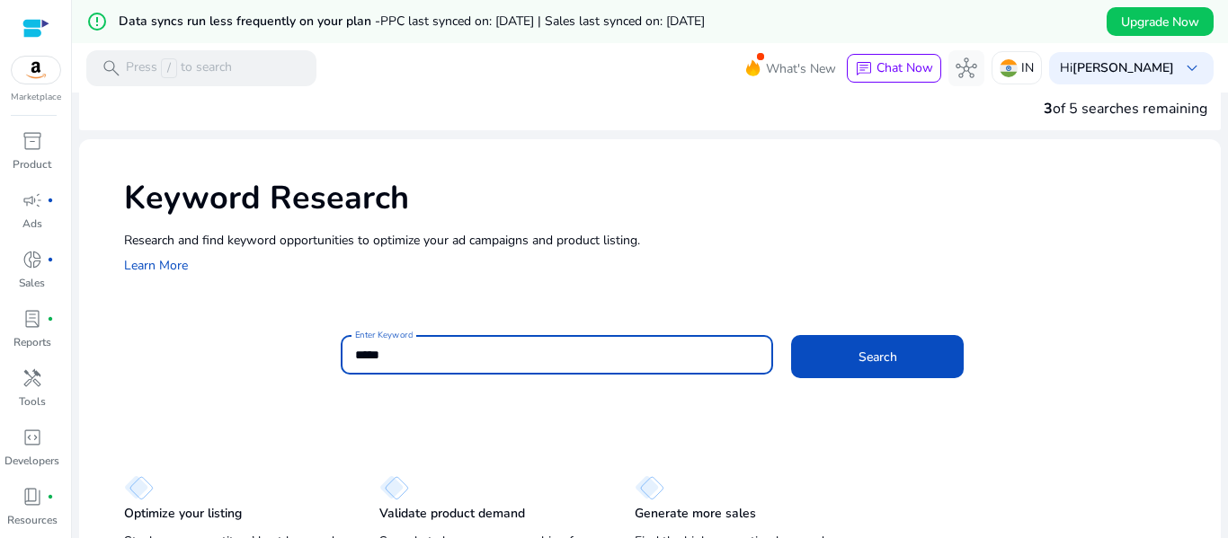
scroll to position [0, 0]
type input "********"
click at [791, 335] on button "Search" at bounding box center [877, 356] width 173 height 43
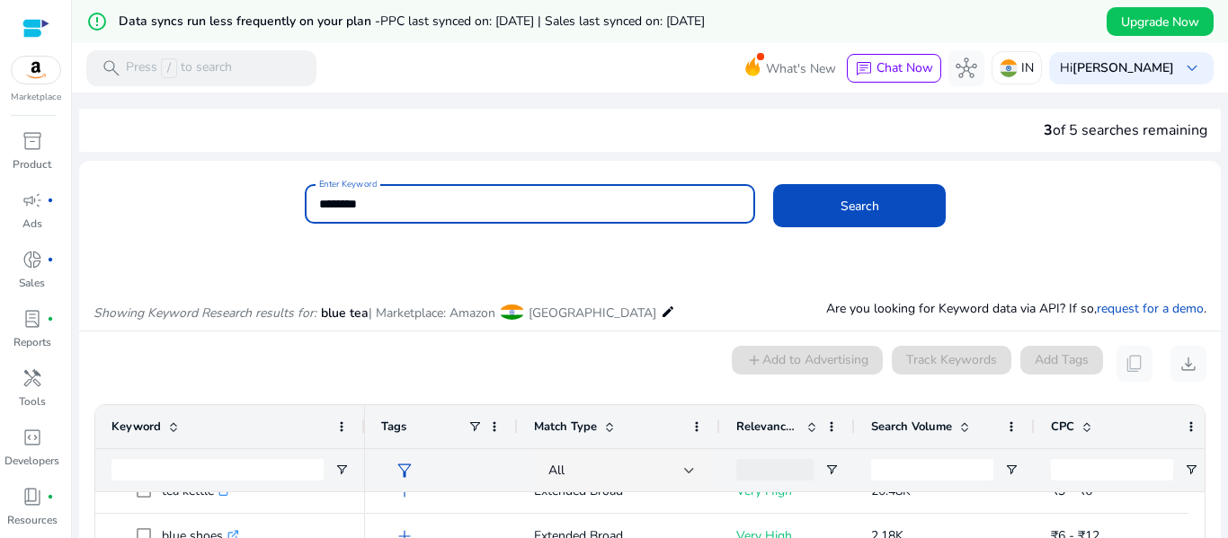
drag, startPoint x: 427, startPoint y: 197, endPoint x: 270, endPoint y: 179, distance: 158.3
click at [270, 179] on mat-card "Enter Keyword ******** Search" at bounding box center [649, 213] width 1141 height 87
type input "**********"
click at [773, 184] on button "Search" at bounding box center [859, 205] width 173 height 43
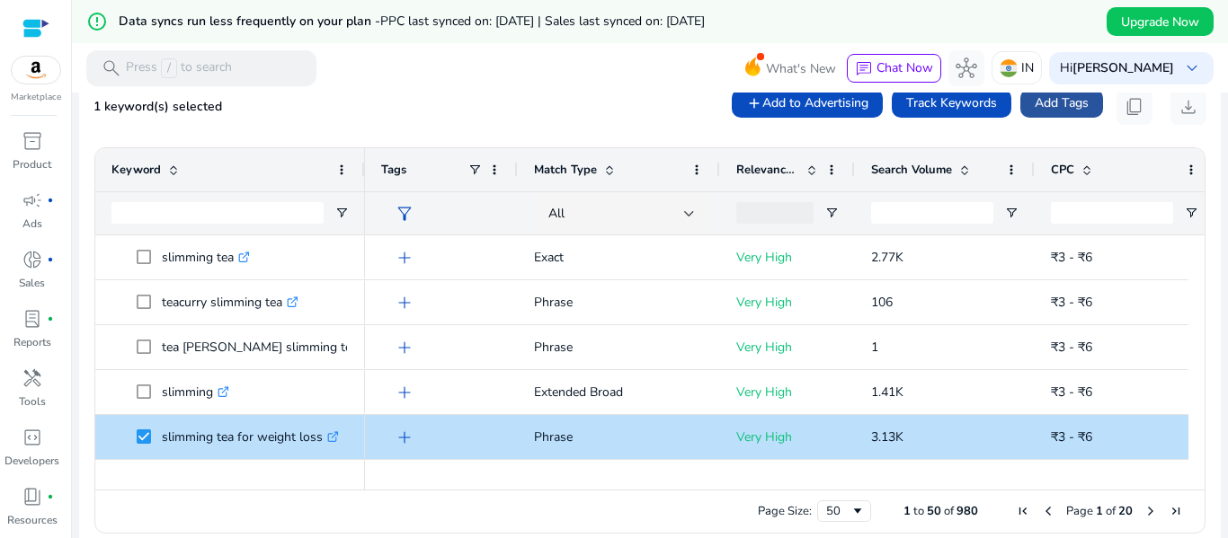
click at [1051, 116] on span at bounding box center [1061, 103] width 83 height 43
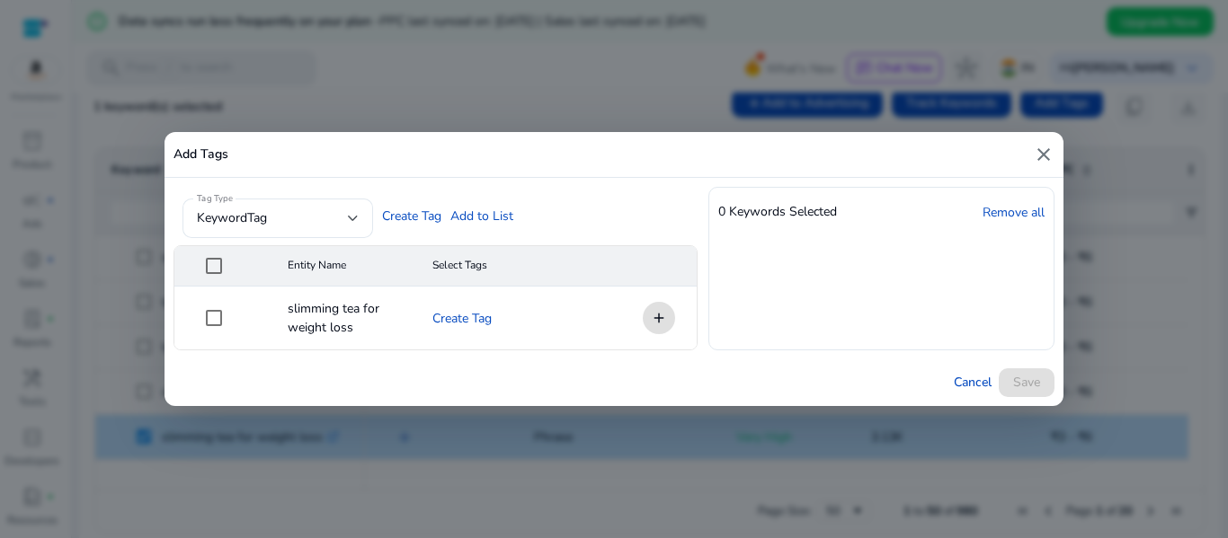
click at [641, 320] on mat-cell "add" at bounding box center [652, 318] width 90 height 63
click at [654, 325] on mat-cell "add" at bounding box center [652, 318] width 90 height 63
click at [655, 324] on mat-cell "add" at bounding box center [652, 318] width 90 height 63
click at [635, 196] on form "Tag Type keywordTag Create Tag Add to List" at bounding box center [435, 216] width 524 height 58
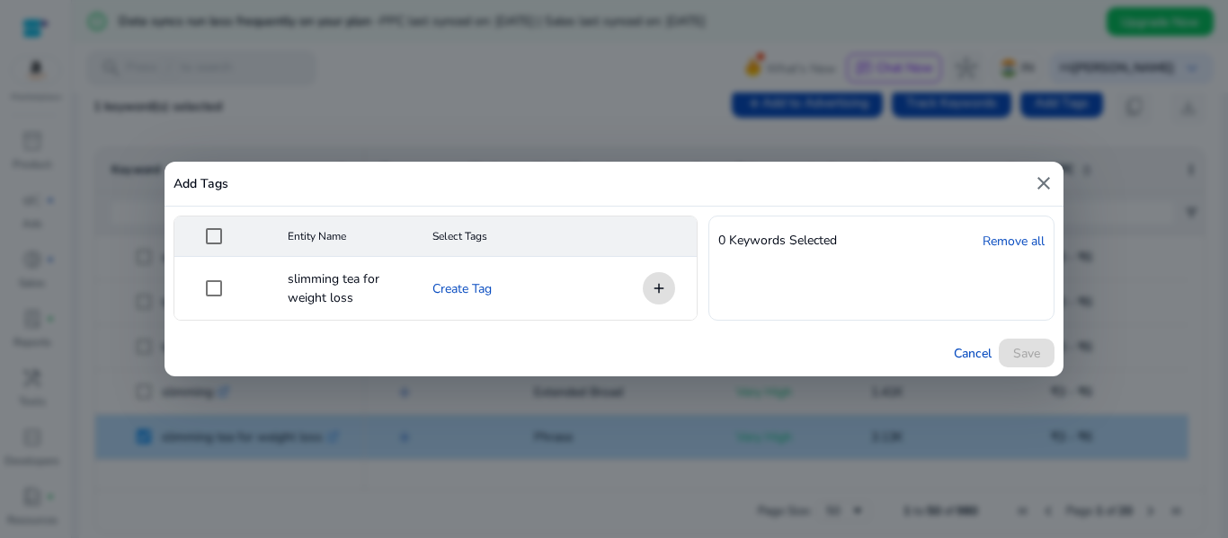
click at [652, 294] on mat-cell "add" at bounding box center [652, 288] width 90 height 63
click at [1007, 349] on div "Cancel Save" at bounding box center [613, 353] width 899 height 47
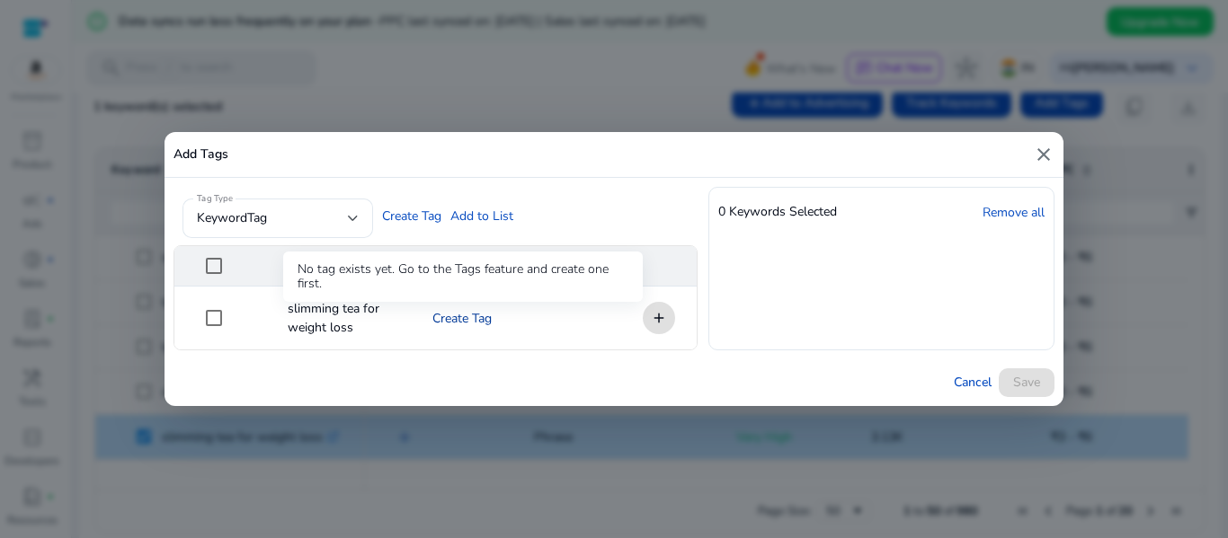
click at [466, 316] on link "Create Tag" at bounding box center [461, 318] width 59 height 19
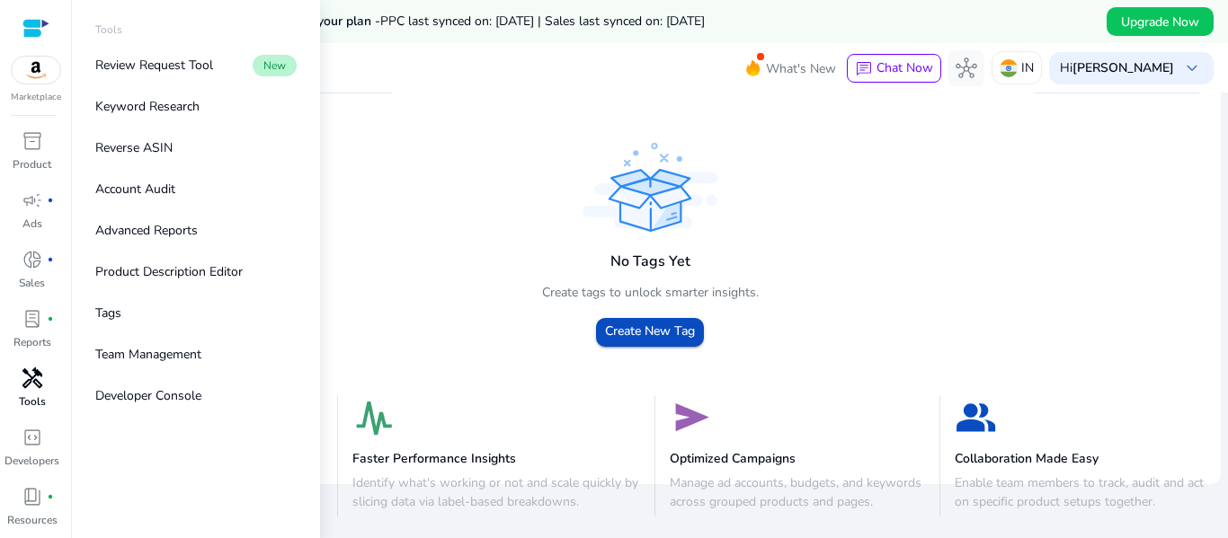
click at [38, 387] on span "handyman" at bounding box center [33, 379] width 22 height 22
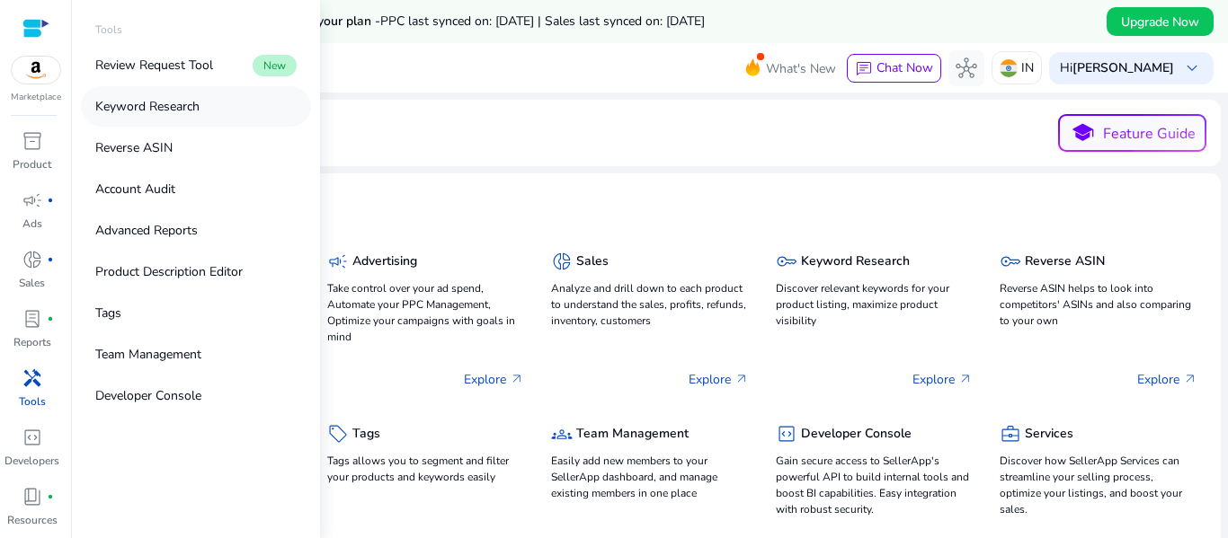
click at [168, 104] on p "Keyword Research" at bounding box center [147, 106] width 104 height 19
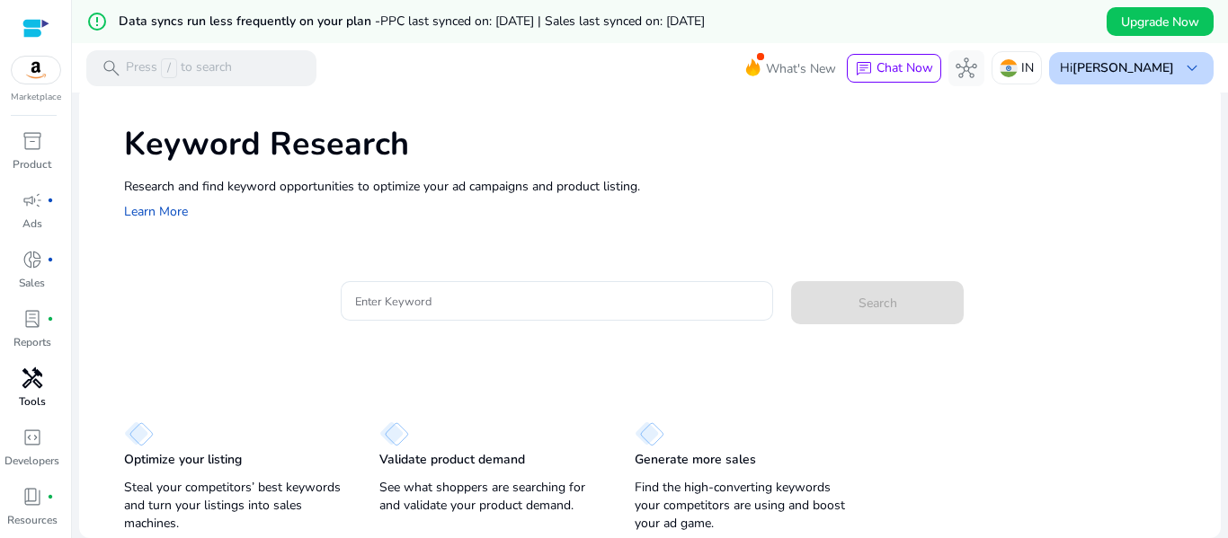
click at [1100, 69] on b "[PERSON_NAME]" at bounding box center [1123, 67] width 102 height 17
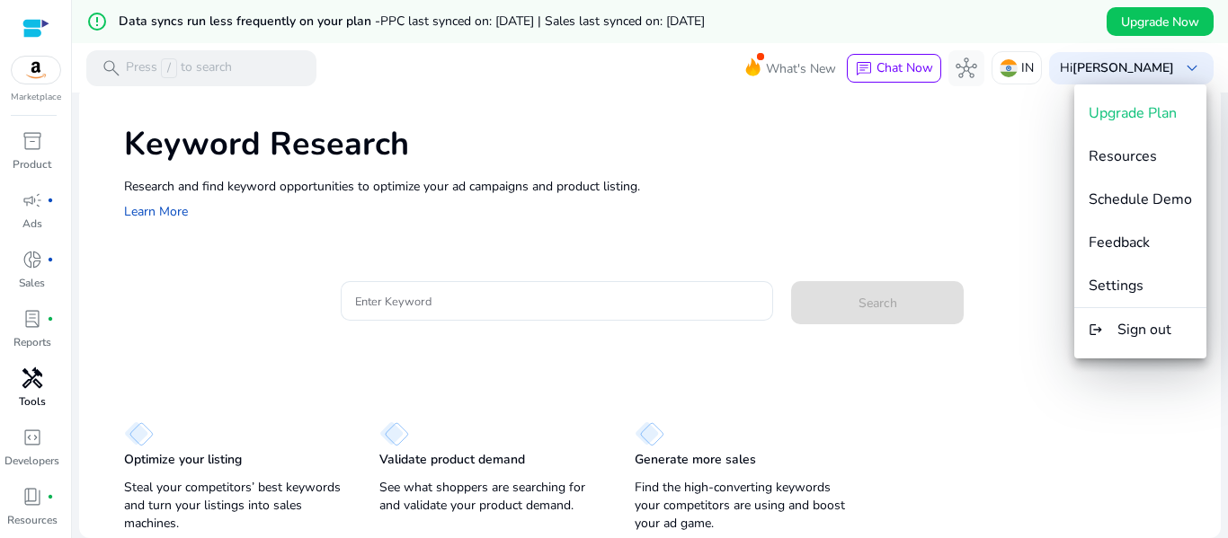
click at [806, 132] on div at bounding box center [614, 269] width 1228 height 538
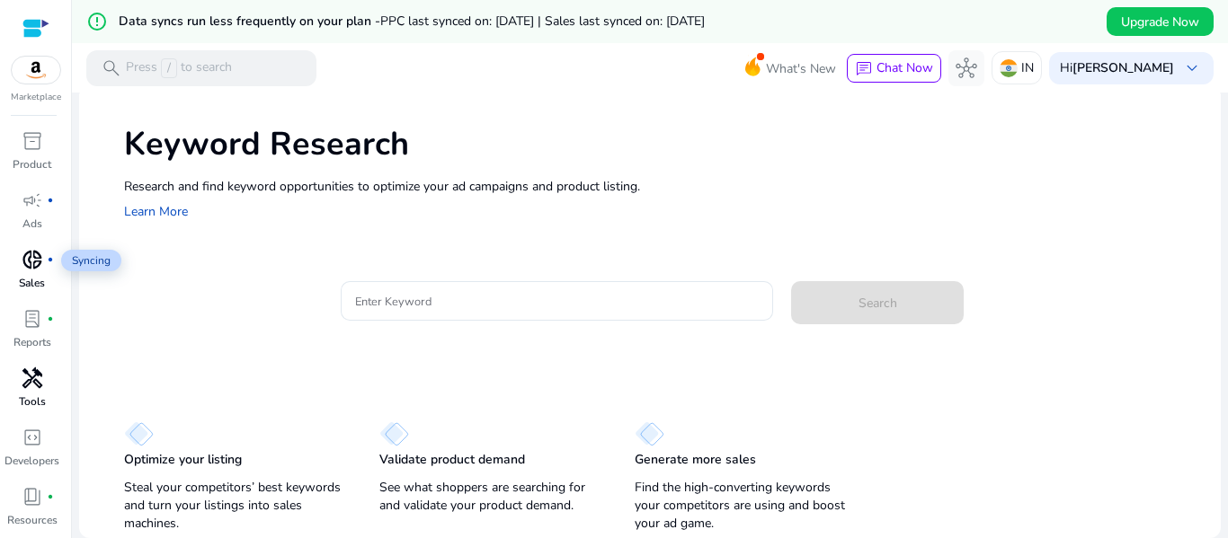
click at [32, 262] on span "donut_small" at bounding box center [33, 260] width 22 height 22
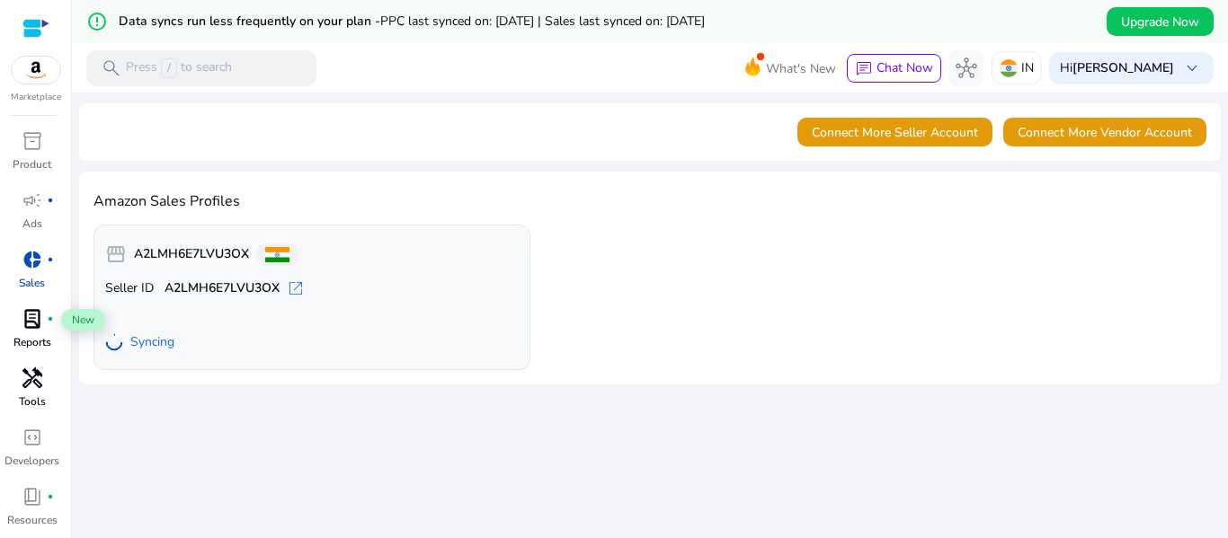
click at [26, 318] on span "lab_profile" at bounding box center [33, 319] width 22 height 22
click at [40, 326] on span "lab_profile" at bounding box center [33, 319] width 22 height 22
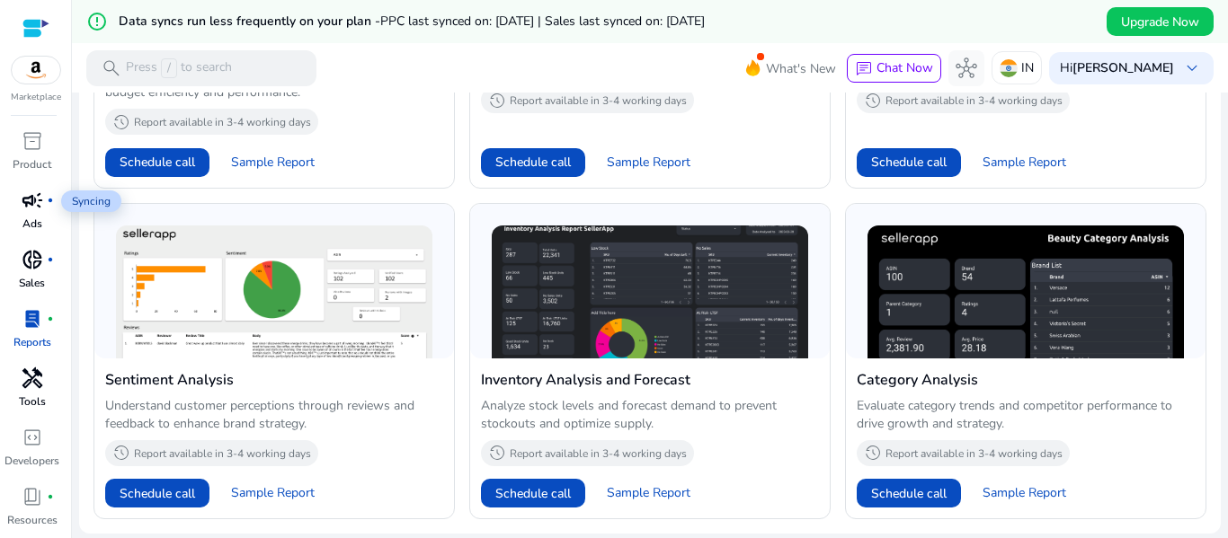
click at [39, 211] on span "campaign" at bounding box center [33, 201] width 22 height 22
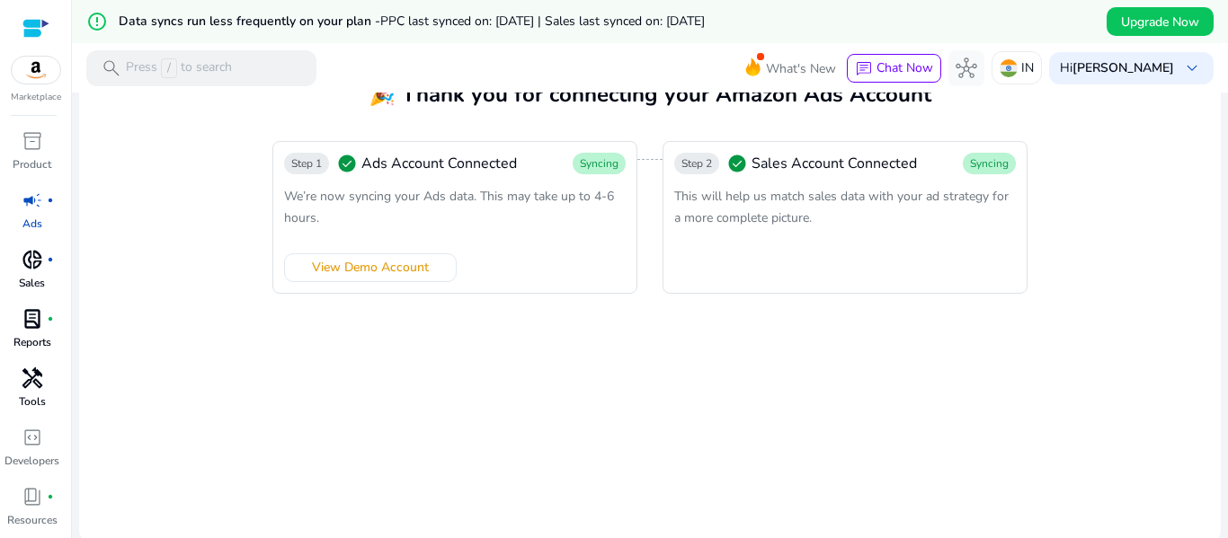
scroll to position [56, 0]
click at [36, 321] on span "handyman" at bounding box center [33, 323] width 22 height 22
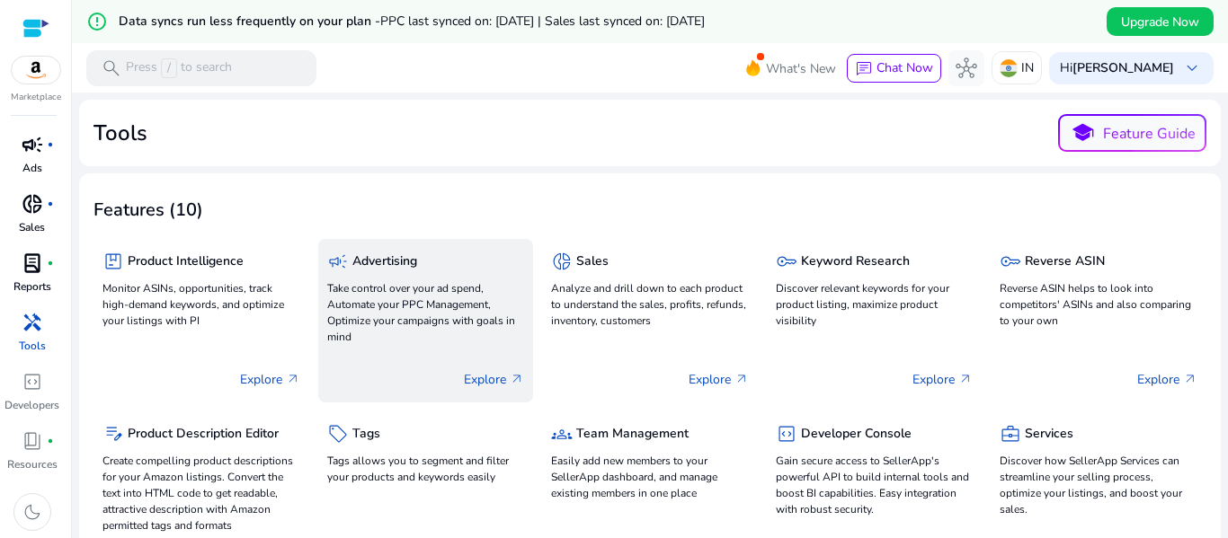
click at [440, 260] on div "campaign Advertising" at bounding box center [426, 261] width 198 height 26
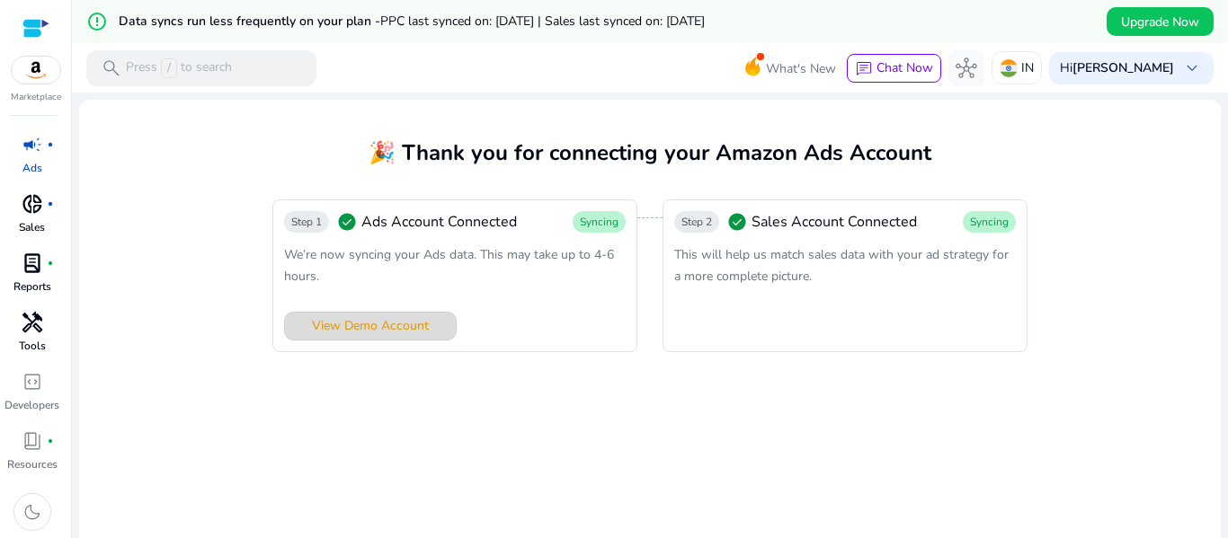
click at [415, 321] on span "View Demo Account" at bounding box center [370, 325] width 117 height 19
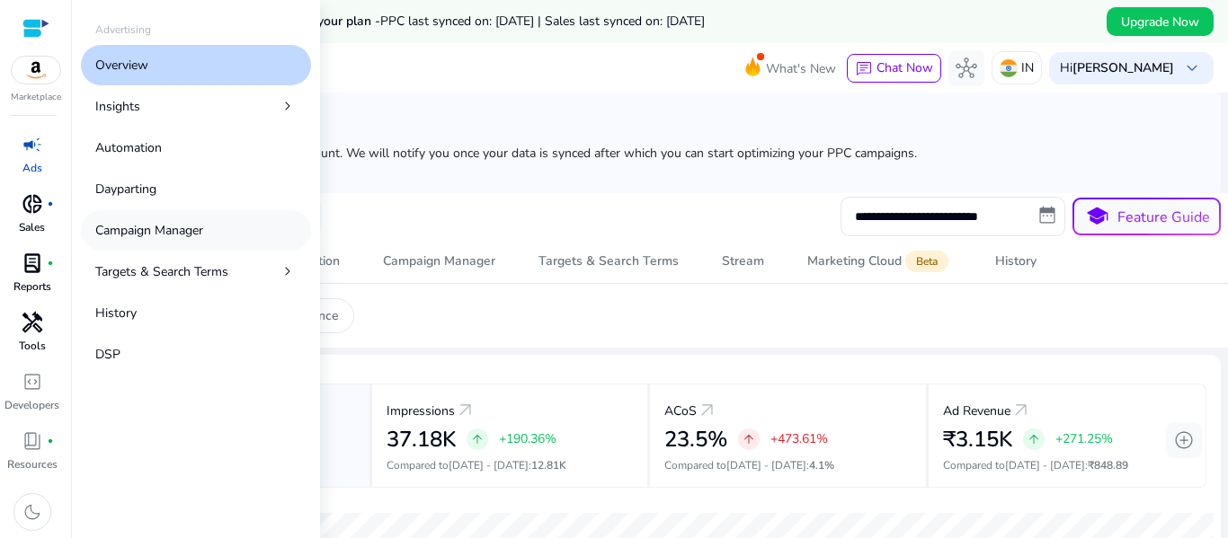
click at [138, 228] on p "Campaign Manager" at bounding box center [149, 230] width 108 height 19
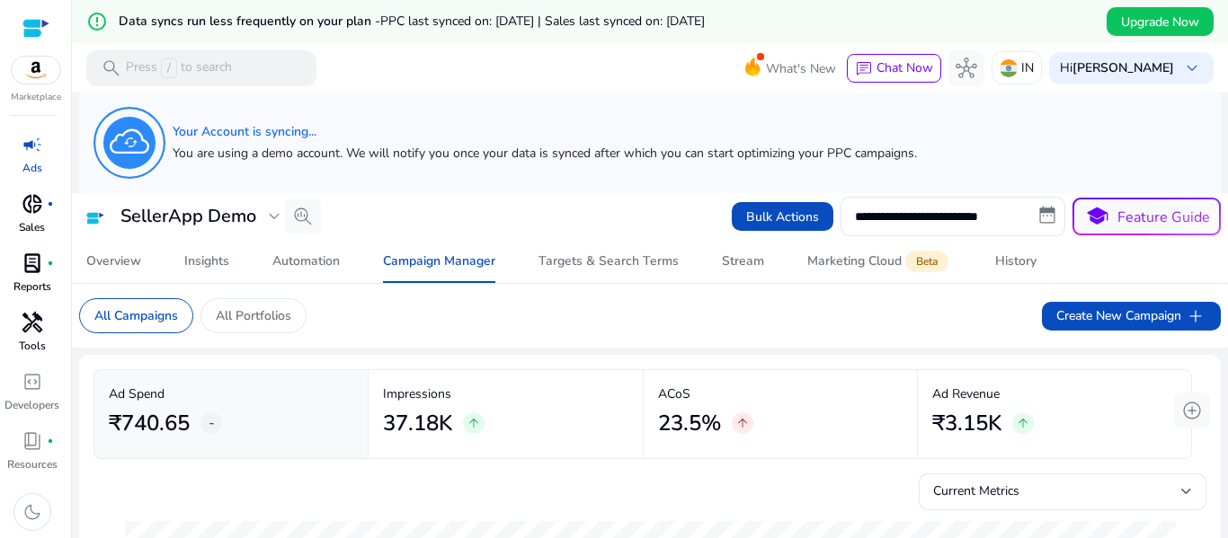
scroll to position [50, 0]
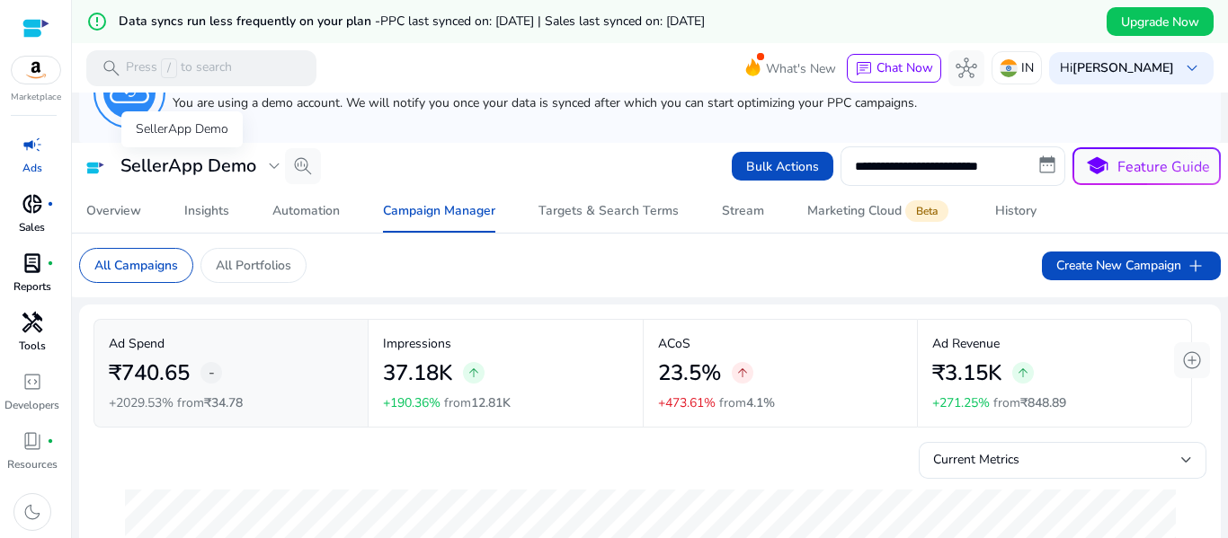
click at [269, 169] on span "expand_more" at bounding box center [274, 166] width 22 height 22
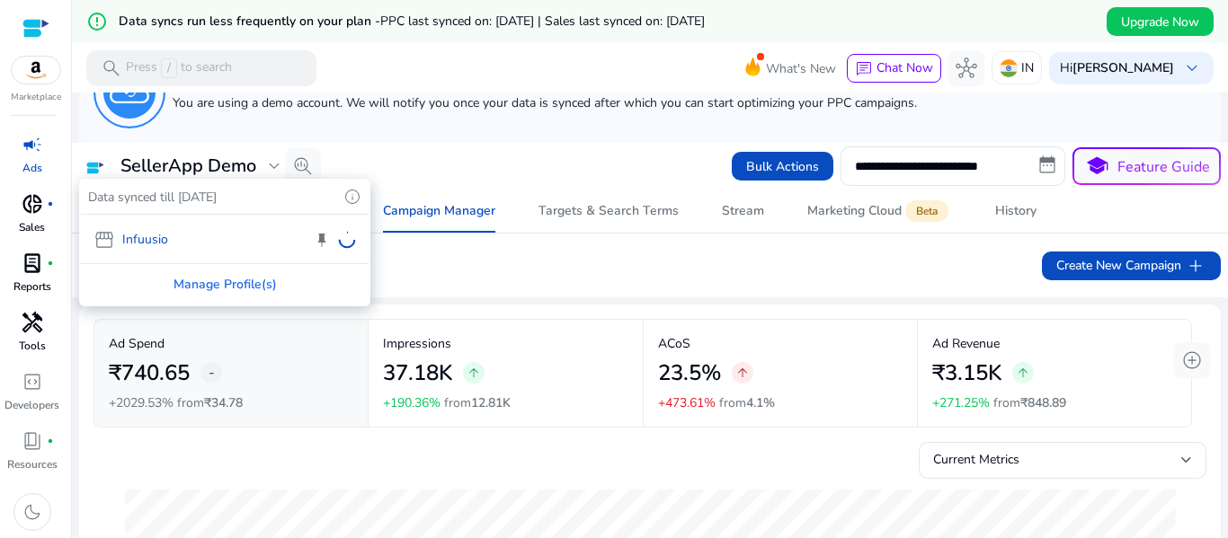
click at [135, 244] on div "storefront Infuusio keep" at bounding box center [225, 239] width 288 height 49
click at [146, 234] on div "storefront Infuusio keep" at bounding box center [225, 239] width 288 height 49
click at [168, 234] on div "storefront Infuusio keep" at bounding box center [225, 239] width 288 height 49
click at [253, 273] on div "Manage Profile(s)" at bounding box center [225, 284] width 288 height 40
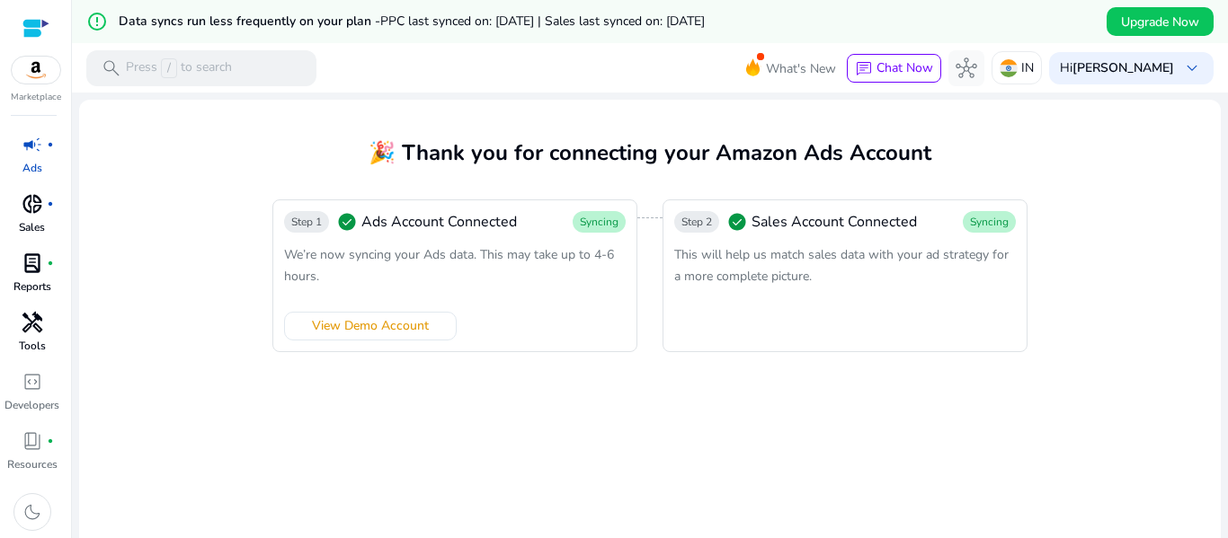
click at [726, 253] on span "This will help us match sales data with your ad strategy for a more complete pi…" at bounding box center [841, 265] width 334 height 39
click at [23, 150] on span "campaign" at bounding box center [33, 145] width 22 height 22
click at [49, 152] on div "campaign fiber_manual_record" at bounding box center [32, 144] width 50 height 29
click at [29, 143] on span "inventory_2" at bounding box center [33, 141] width 22 height 22
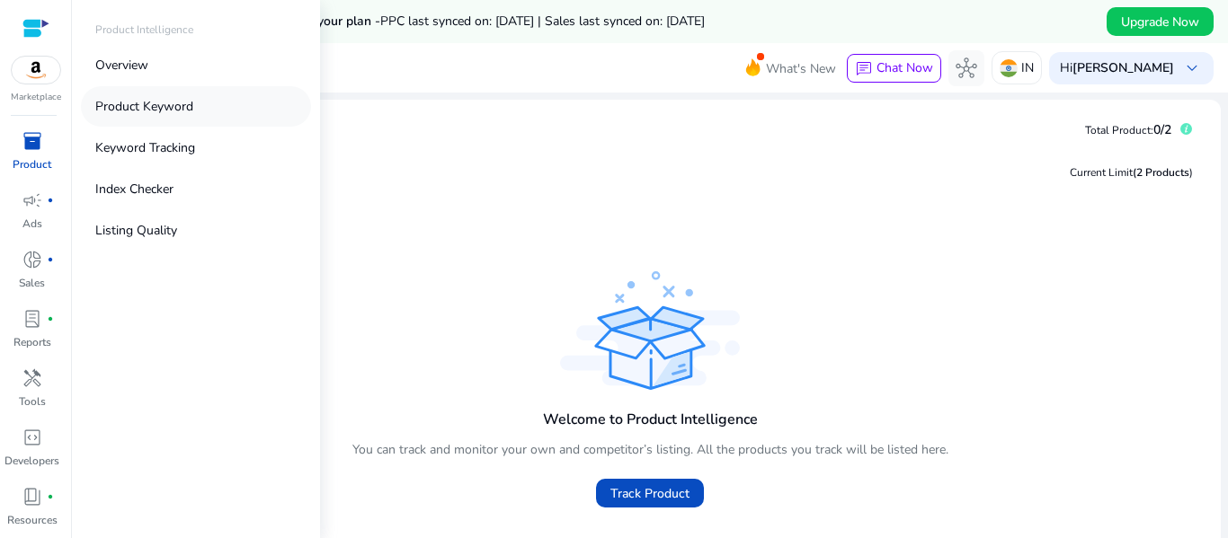
click at [144, 89] on link "Product Keyword" at bounding box center [196, 106] width 230 height 40
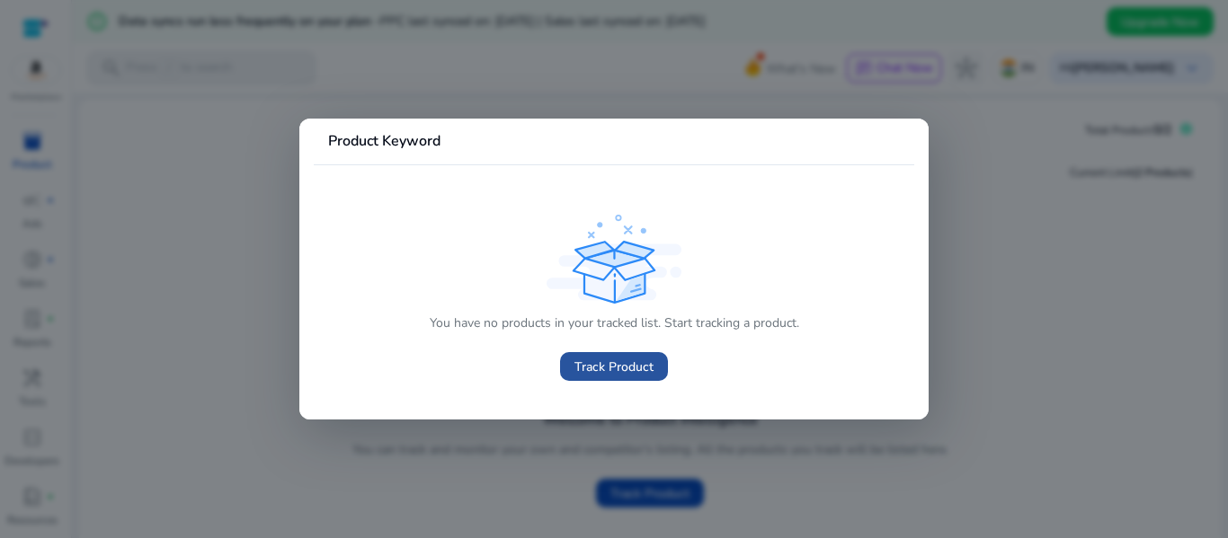
click at [592, 362] on span "Track Product" at bounding box center [613, 367] width 79 height 19
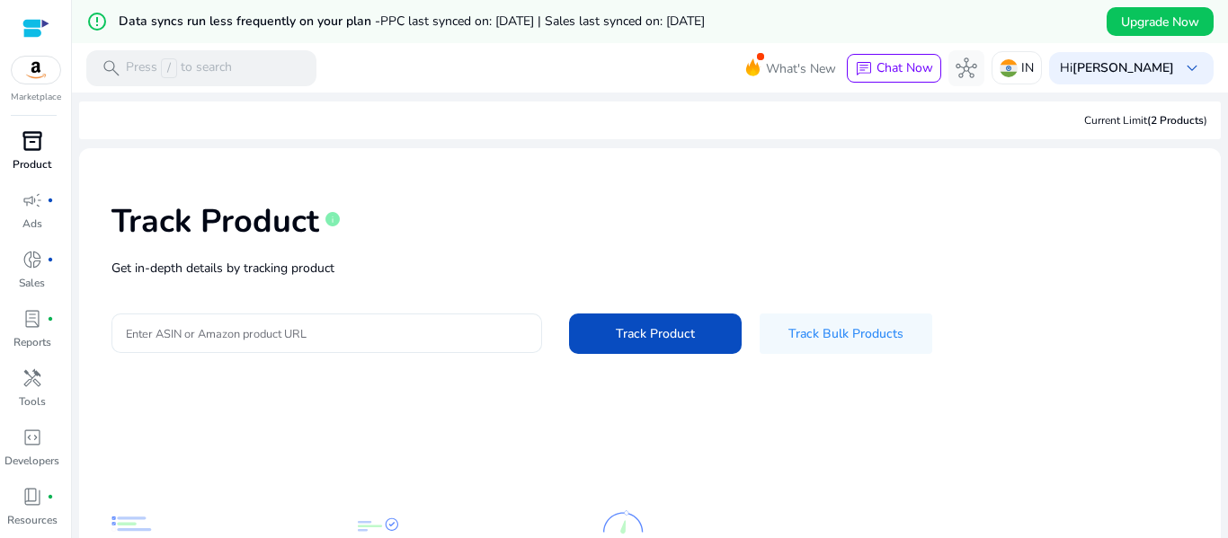
click at [256, 333] on input "Enter ASIN or Amazon product URL" at bounding box center [327, 334] width 402 height 20
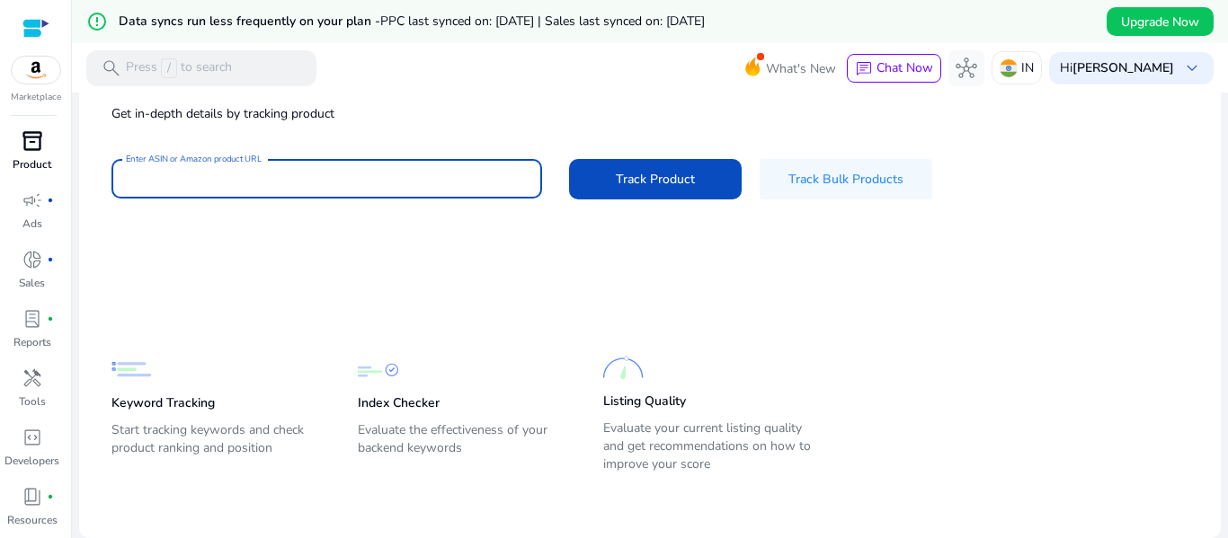
paste input "**********"
type input "**********"
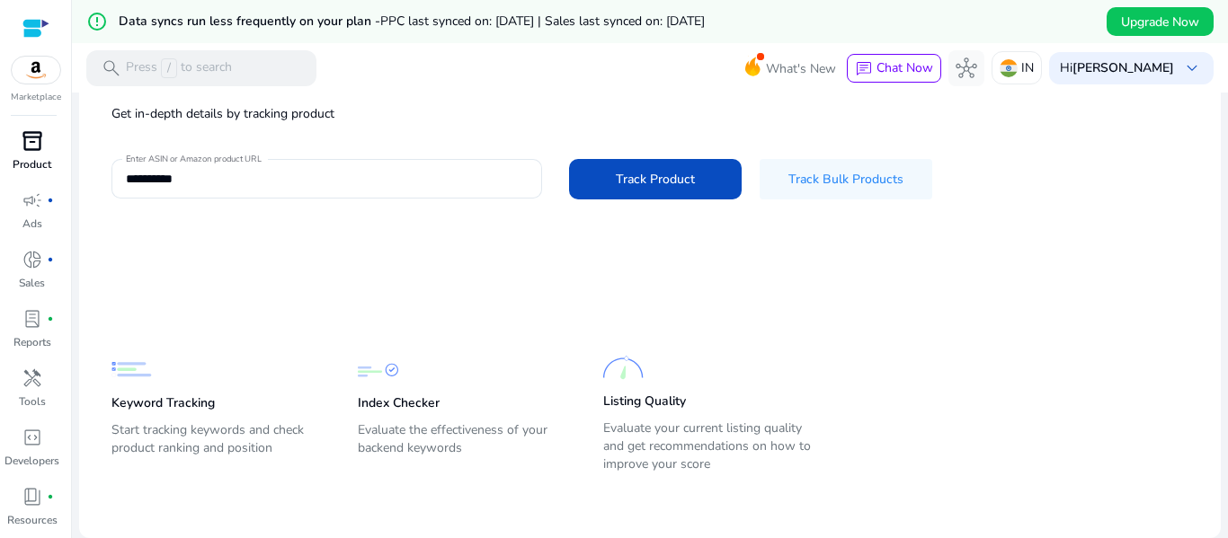
click at [643, 135] on div "**********" at bounding box center [649, 121] width 1113 height 227
click at [652, 182] on span "Track Product" at bounding box center [655, 179] width 79 height 19
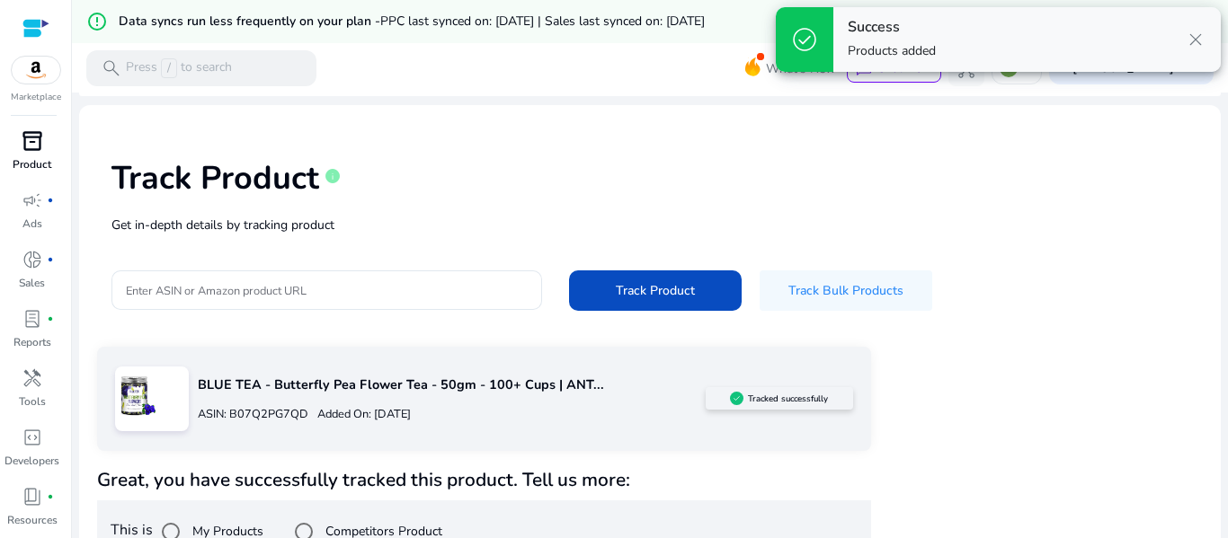
scroll to position [82, 0]
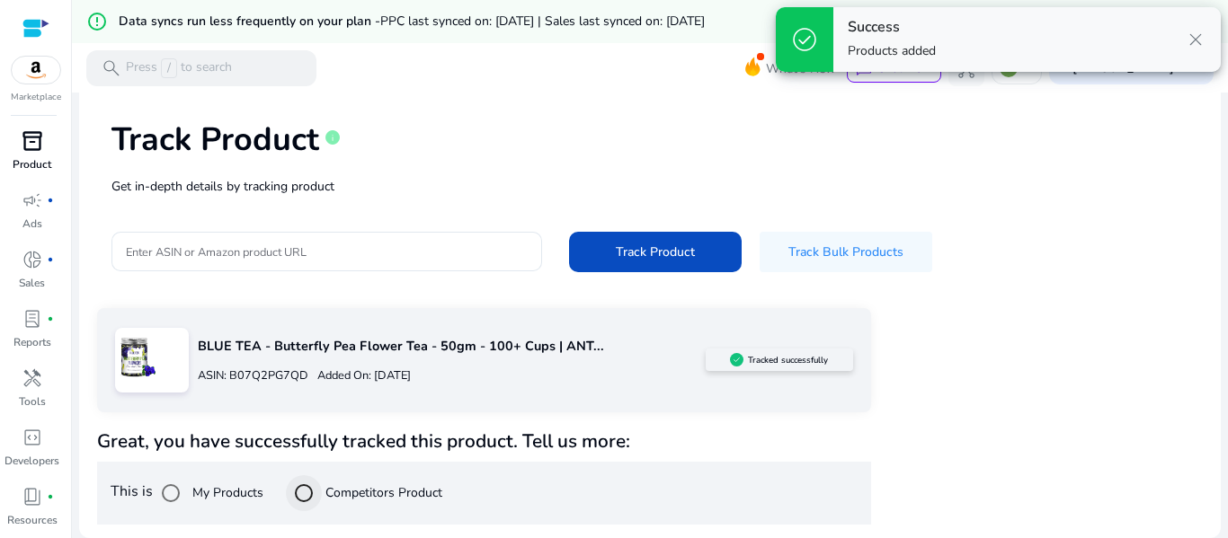
click at [325, 488] on div at bounding box center [303, 493] width 43 height 43
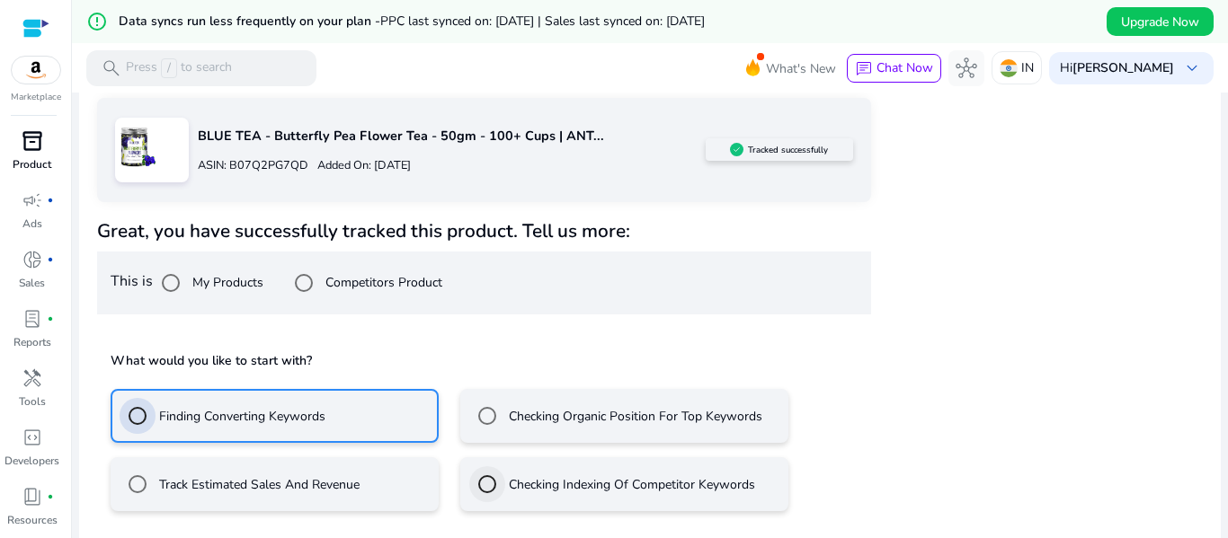
scroll to position [372, 0]
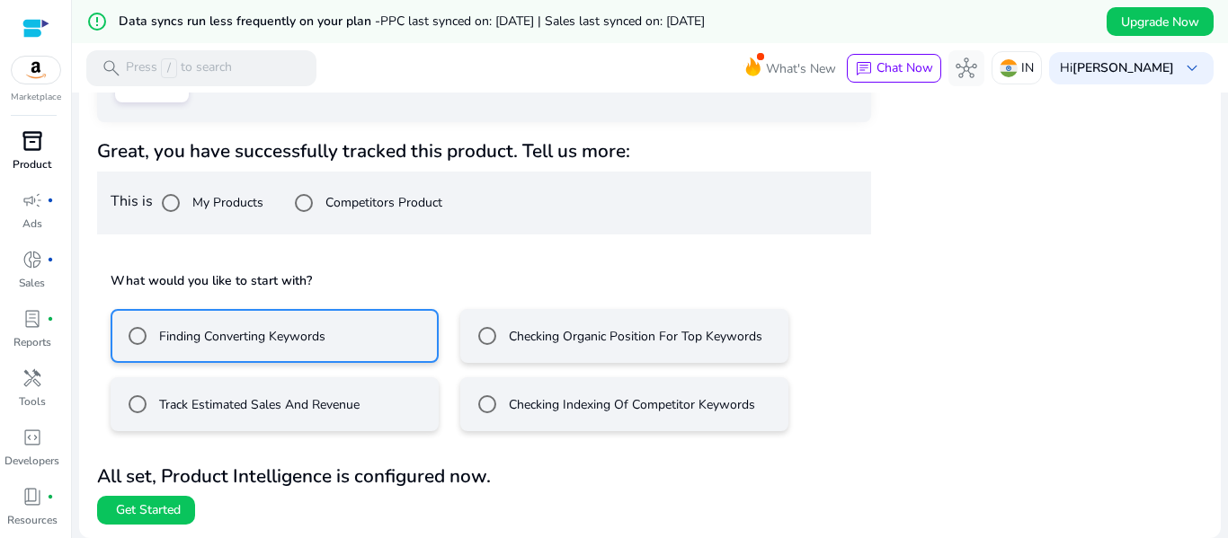
click at [324, 431] on mat-radio-button "Track Estimated Sales And Revenue" at bounding box center [275, 404] width 328 height 54
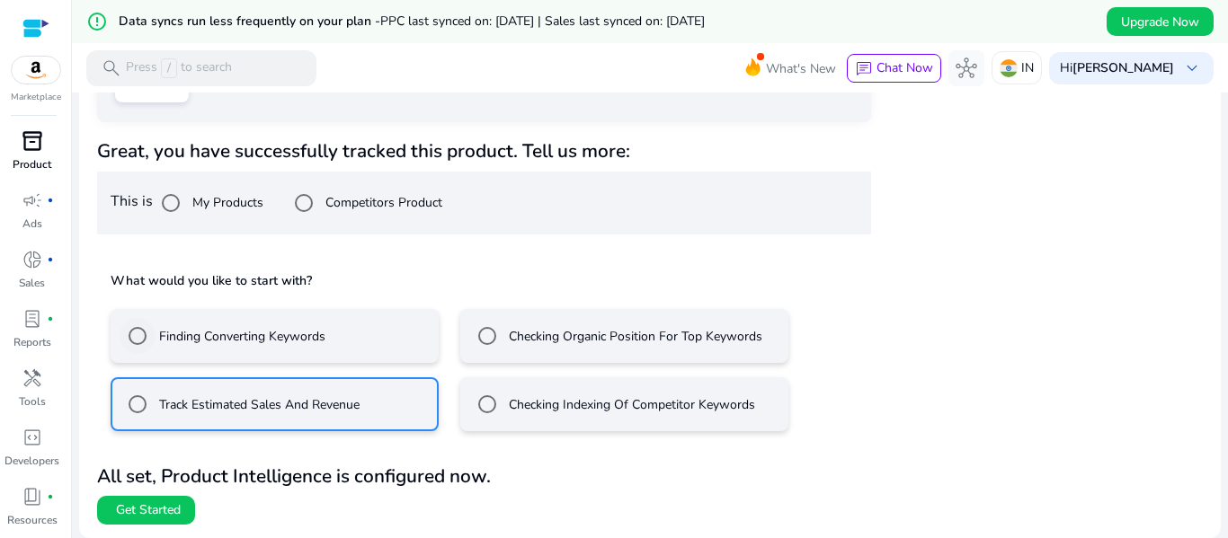
click at [175, 340] on label "Finding Converting Keywords" at bounding box center [240, 336] width 170 height 19
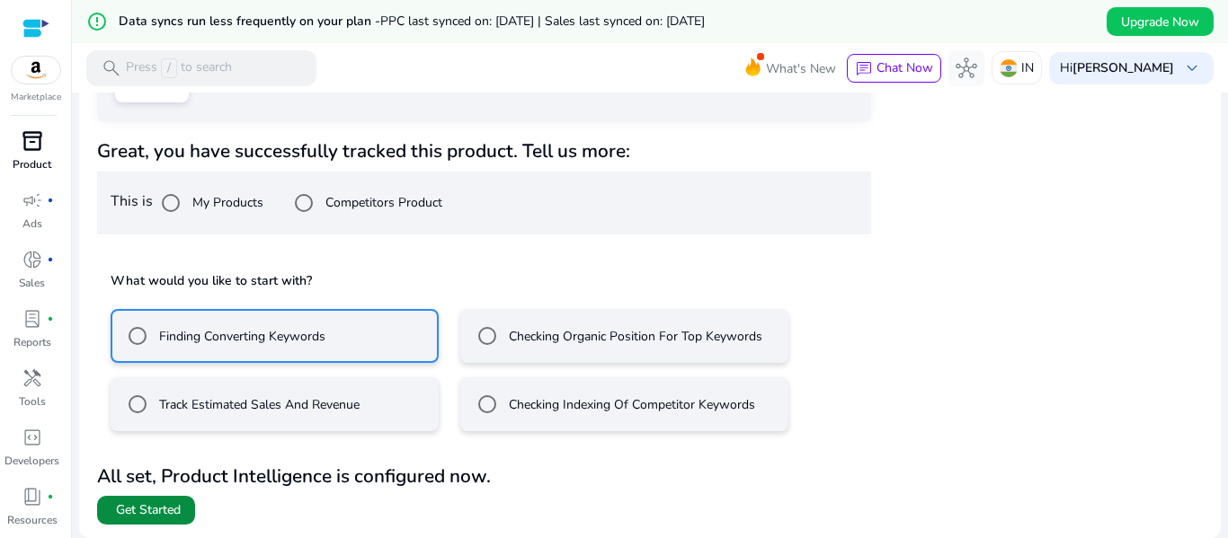
click at [171, 502] on span "Get Started" at bounding box center [148, 510] width 65 height 18
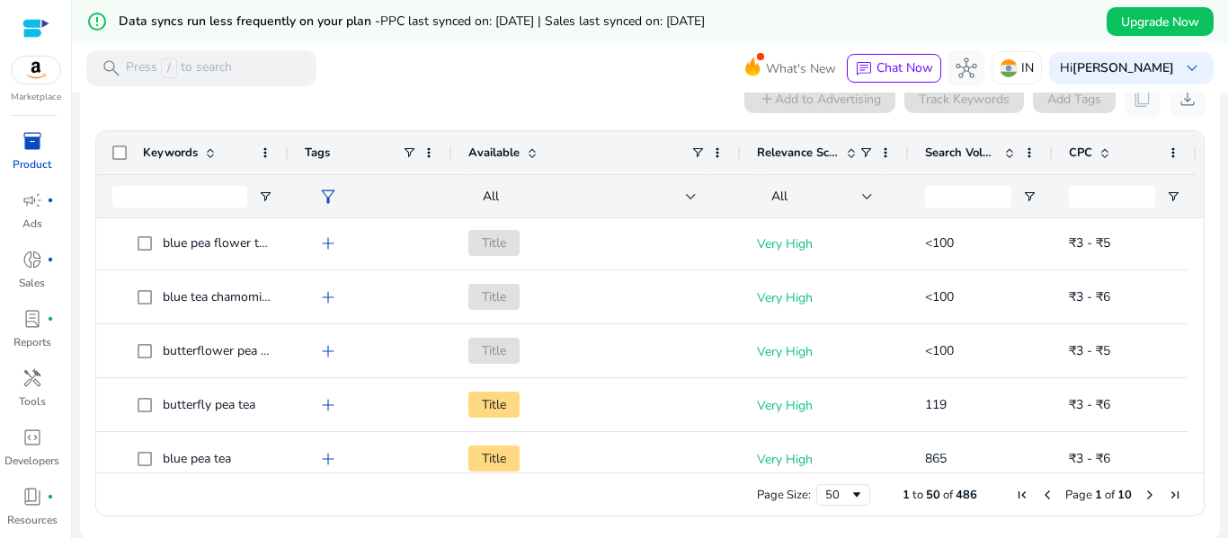
click at [986, 142] on div "Search Volume" at bounding box center [971, 153] width 92 height 34
click at [986, 142] on div "Search Volume 1" at bounding box center [971, 153] width 92 height 34
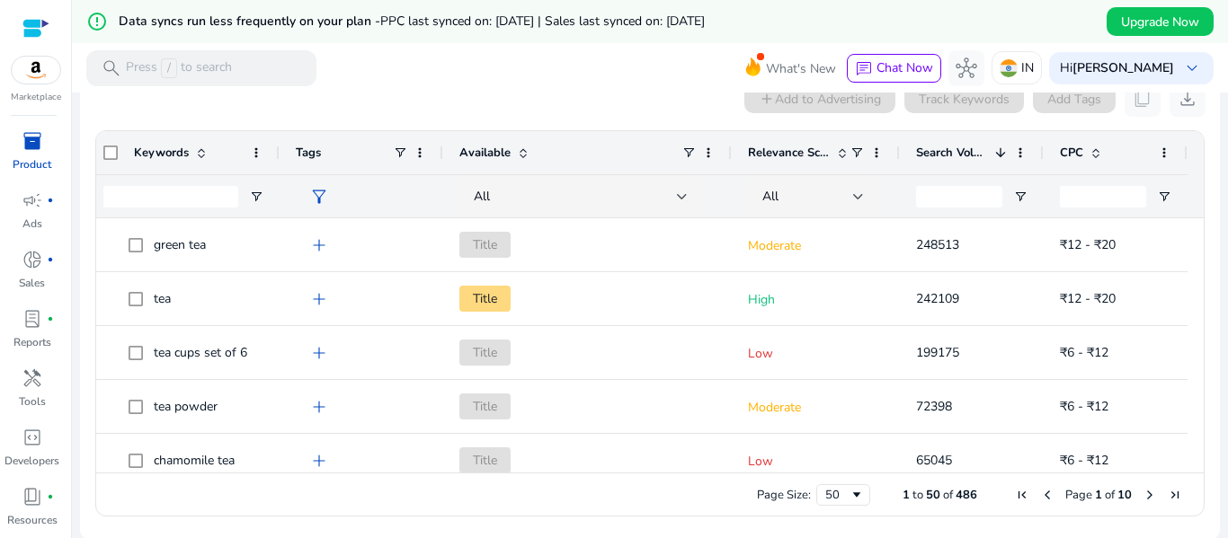
click at [778, 147] on span "Relevance Score" at bounding box center [789, 153] width 82 height 16
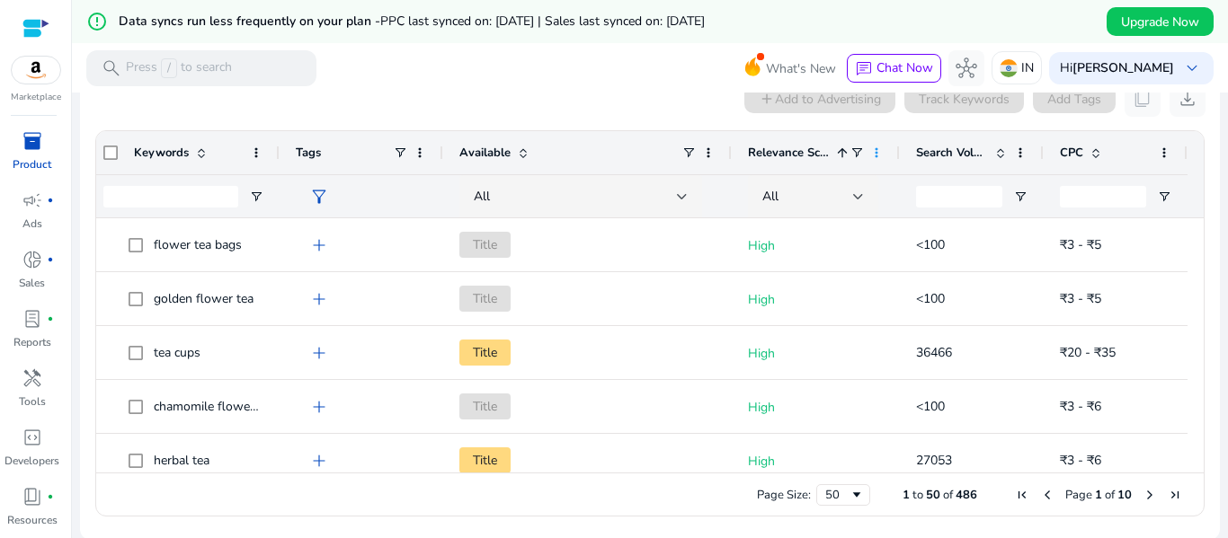
click at [872, 154] on span at bounding box center [876, 153] width 14 height 14
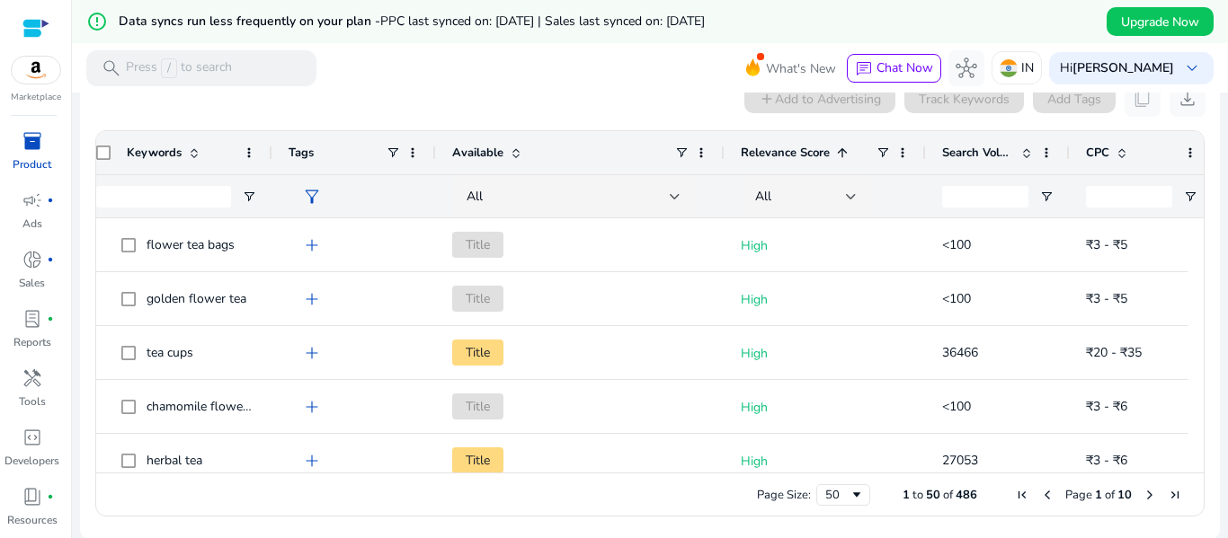
drag, startPoint x: 890, startPoint y: 141, endPoint x: 970, endPoint y: 138, distance: 80.0
click at [970, 138] on div "Keywords Tags Available Relevance Score 1 CPC" at bounding box center [646, 152] width 1133 height 43
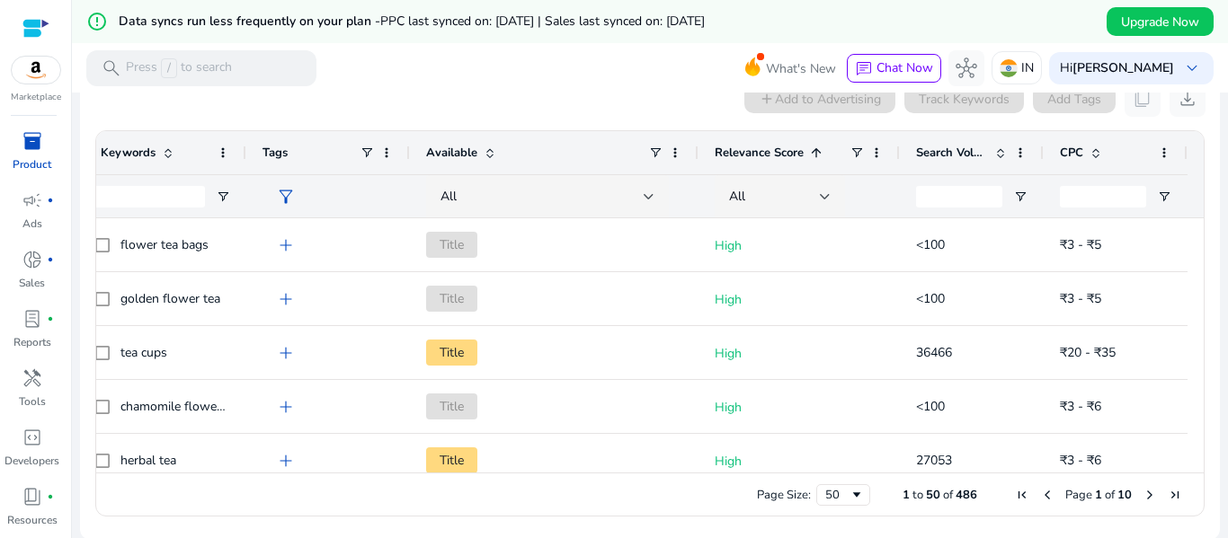
click at [1183, 155] on div at bounding box center [1186, 152] width 7 height 43
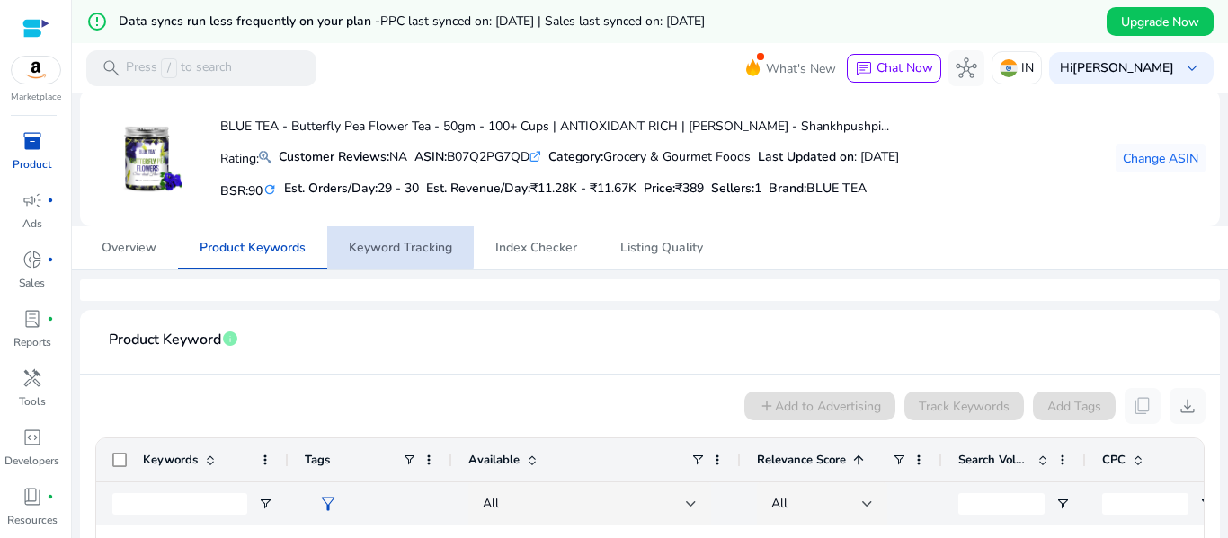
click at [371, 242] on span "Keyword Tracking" at bounding box center [400, 248] width 103 height 13
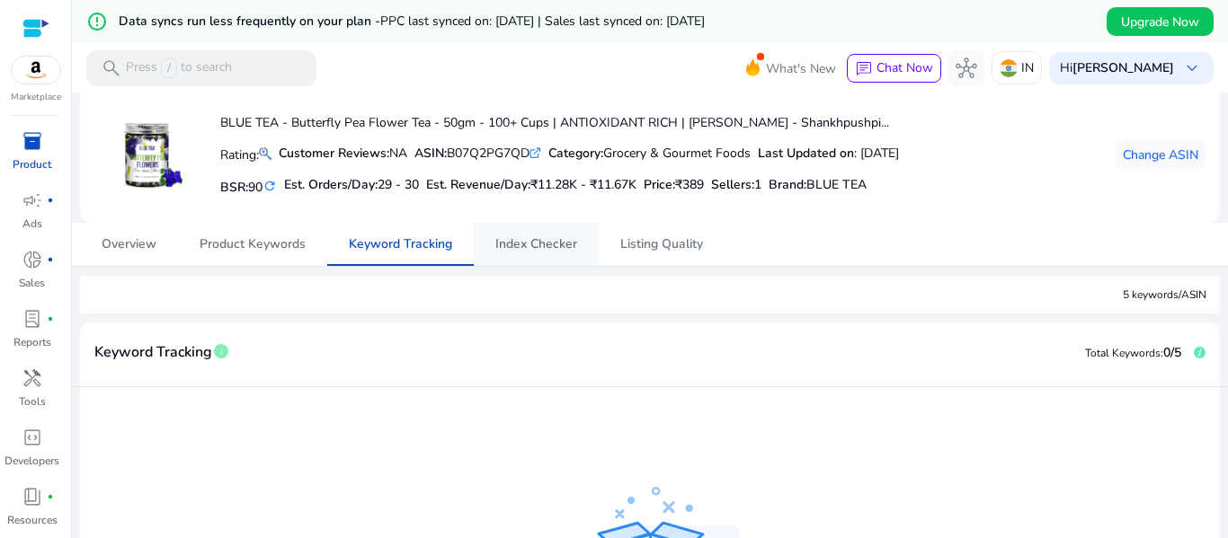
click at [537, 249] on span "Index Checker" at bounding box center [536, 244] width 82 height 13
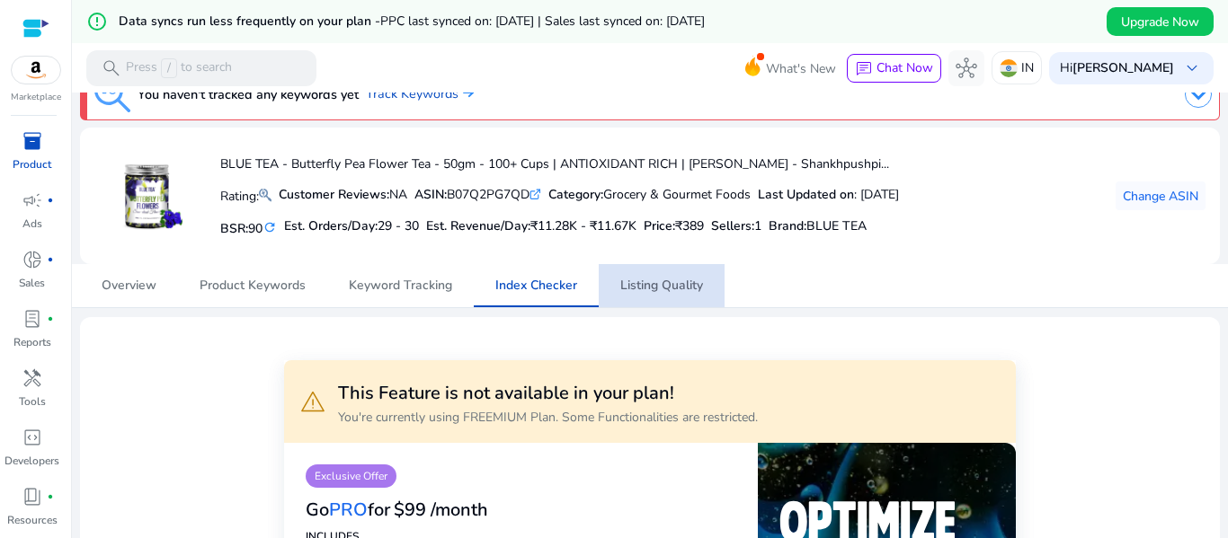
click at [651, 306] on span "Listing Quality" at bounding box center [661, 285] width 83 height 43
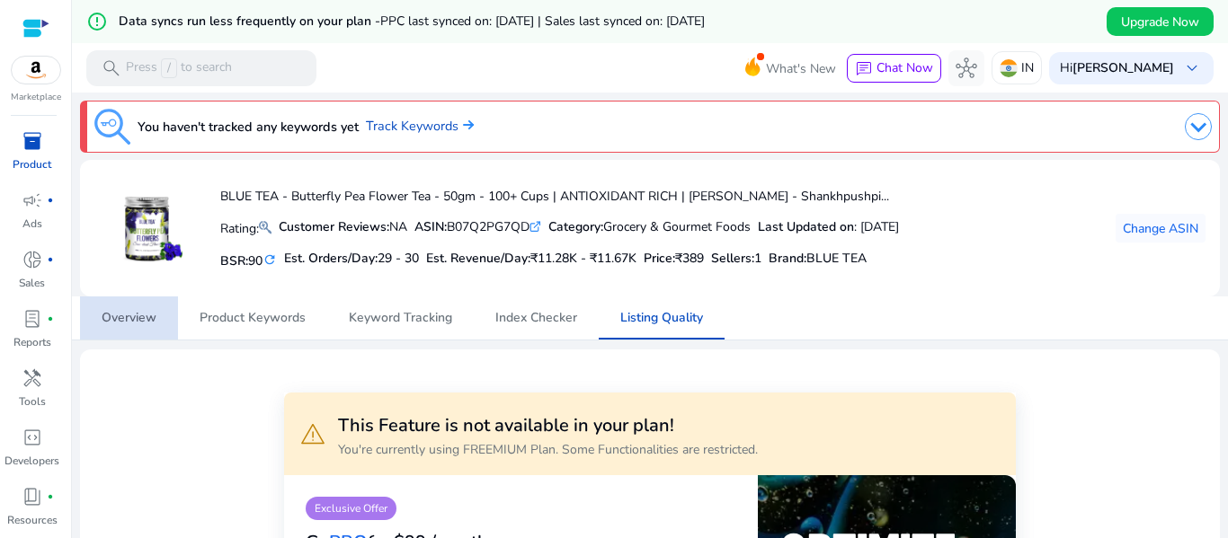
click at [149, 317] on span "Overview" at bounding box center [129, 318] width 55 height 13
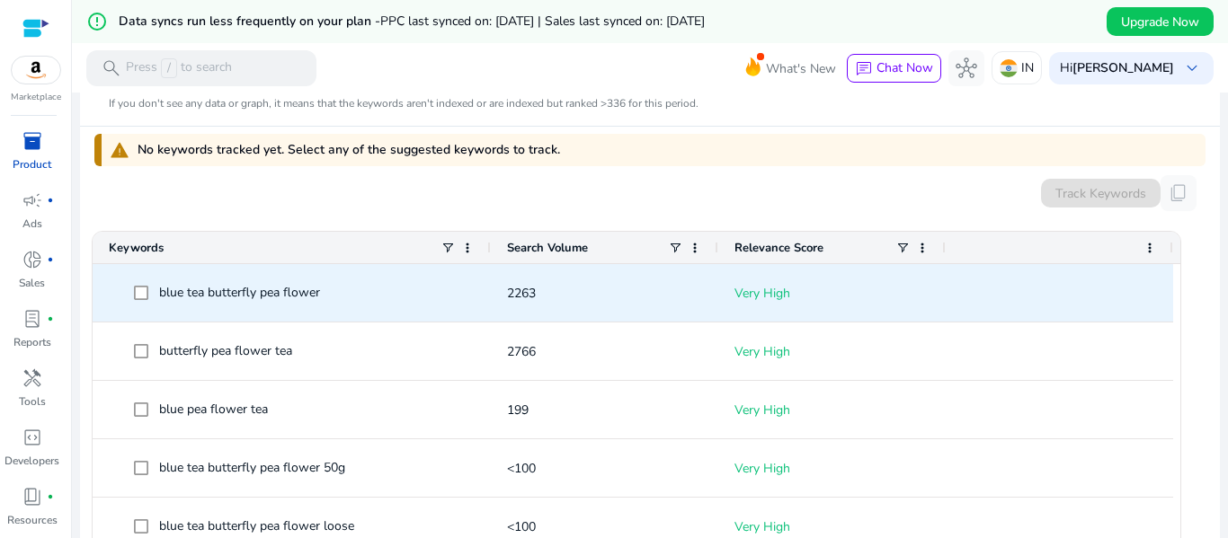
click at [148, 289] on span at bounding box center [146, 293] width 25 height 37
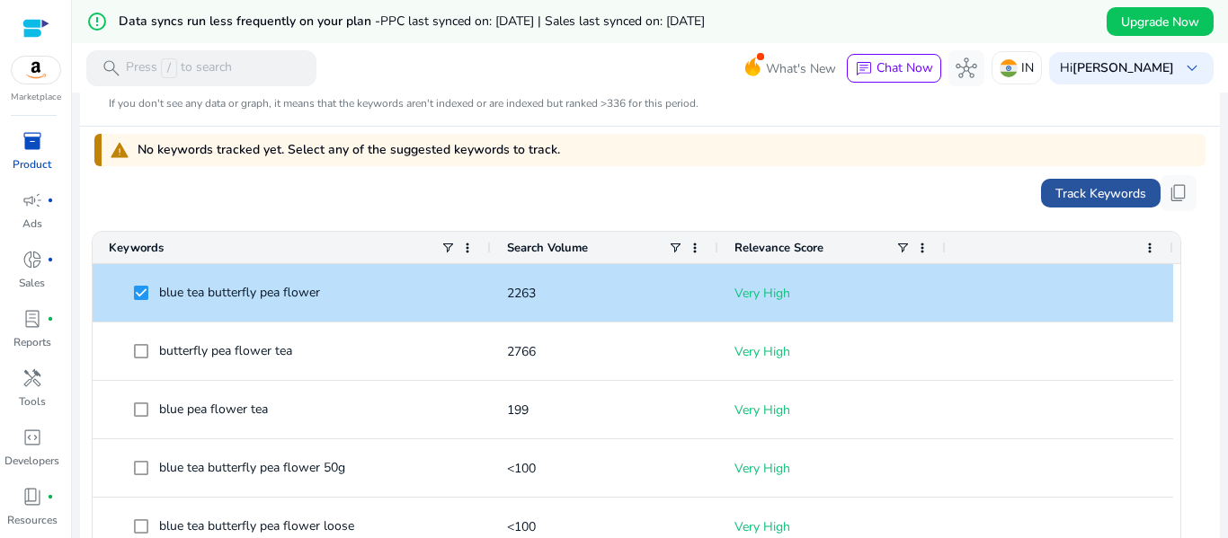
click at [1082, 195] on span "Track Keywords" at bounding box center [1100, 193] width 91 height 19
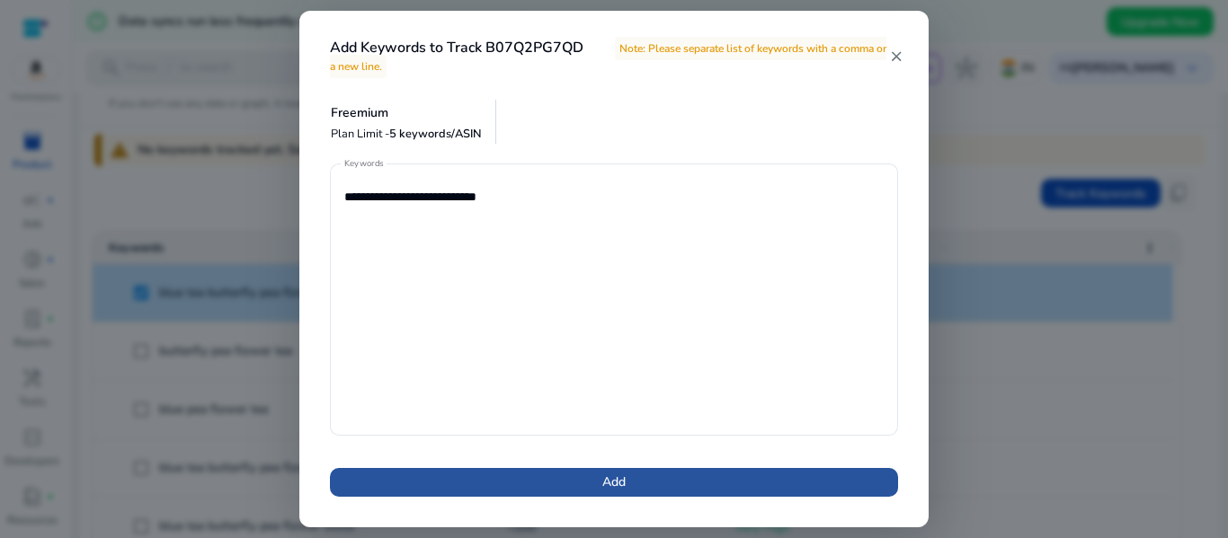
click at [597, 483] on span at bounding box center [614, 482] width 568 height 43
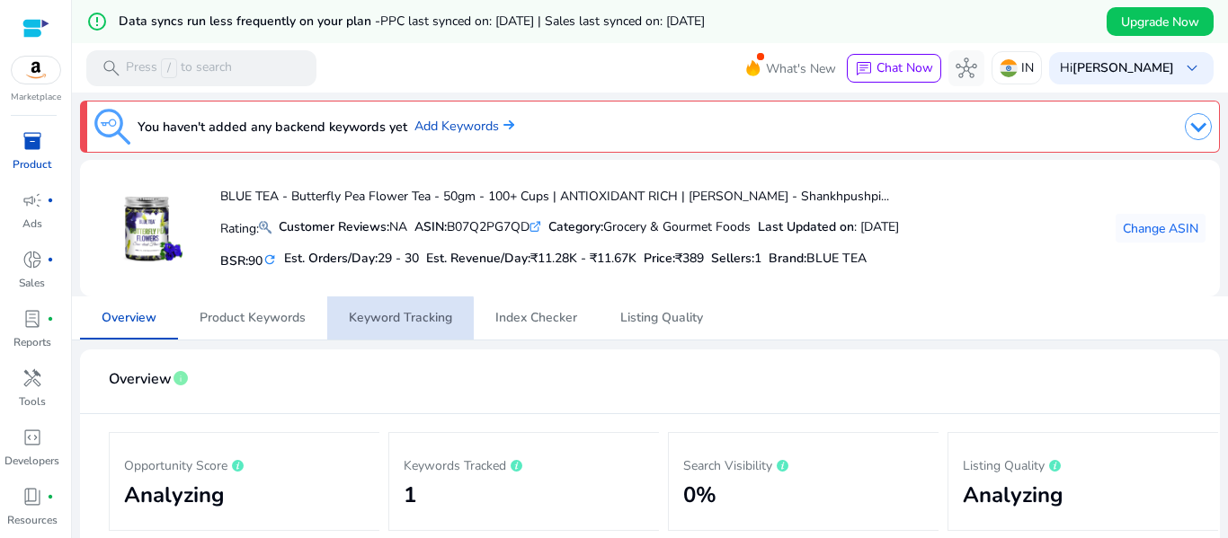
click at [376, 328] on span "Keyword Tracking" at bounding box center [400, 318] width 103 height 43
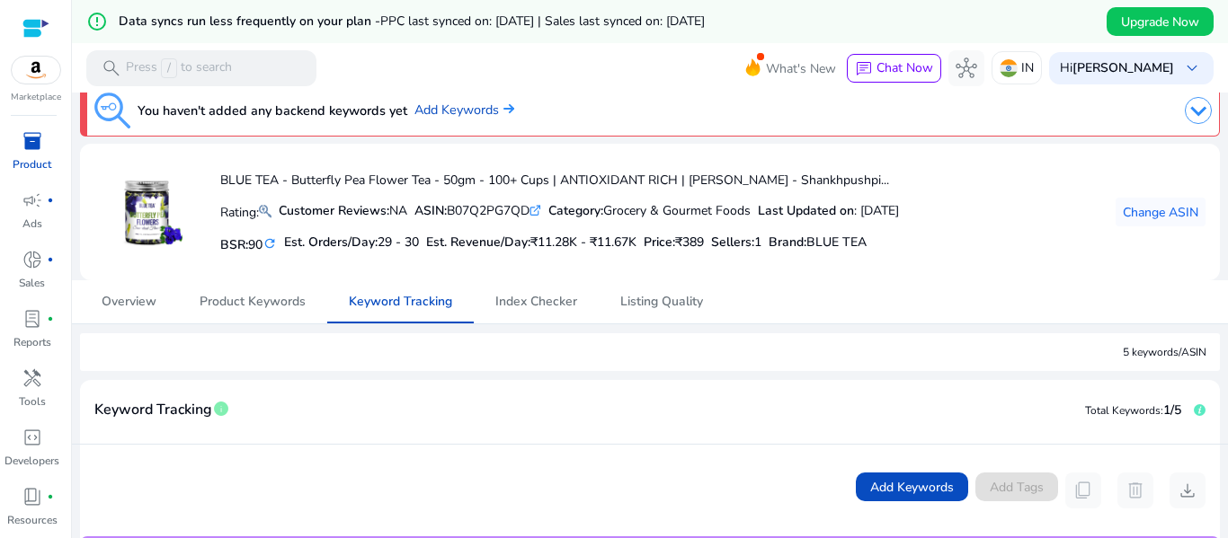
scroll to position [13, 0]
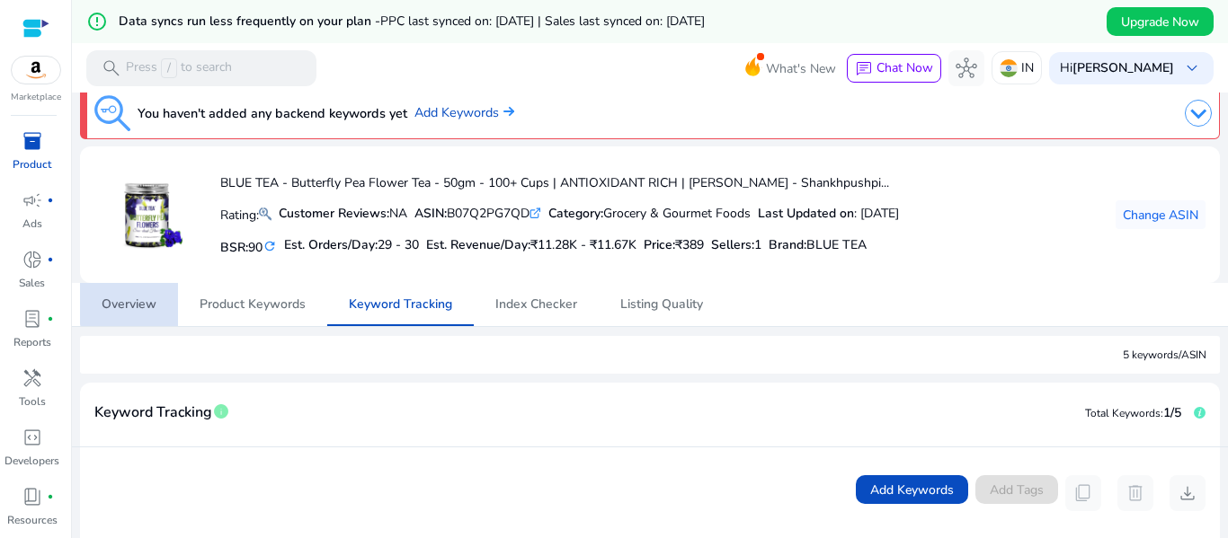
click at [167, 303] on link "Overview" at bounding box center [129, 304] width 98 height 43
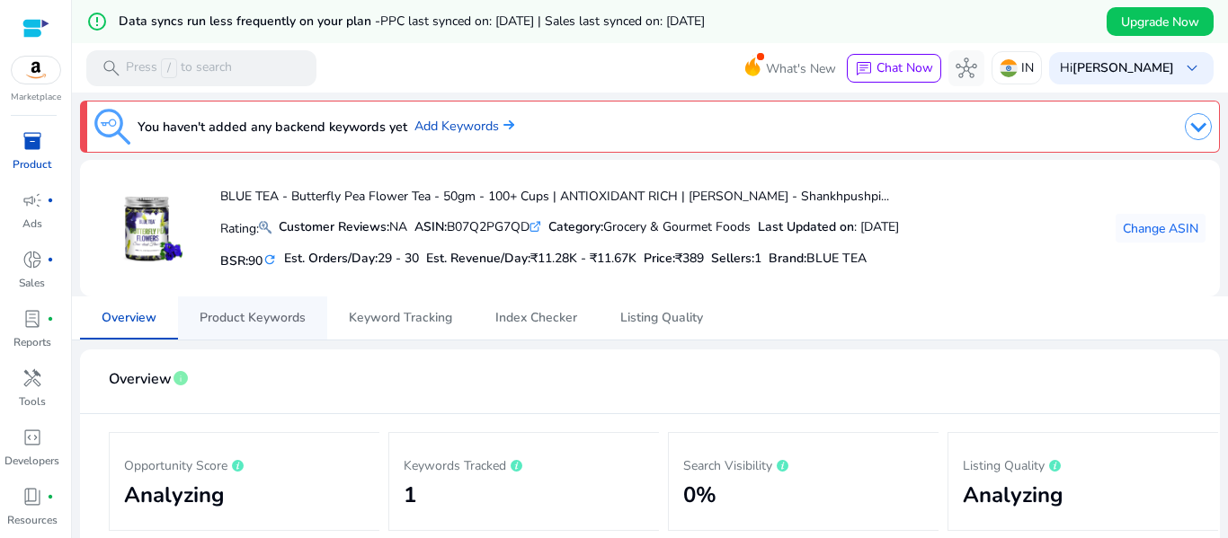
click at [262, 322] on span "Product Keywords" at bounding box center [253, 318] width 106 height 13
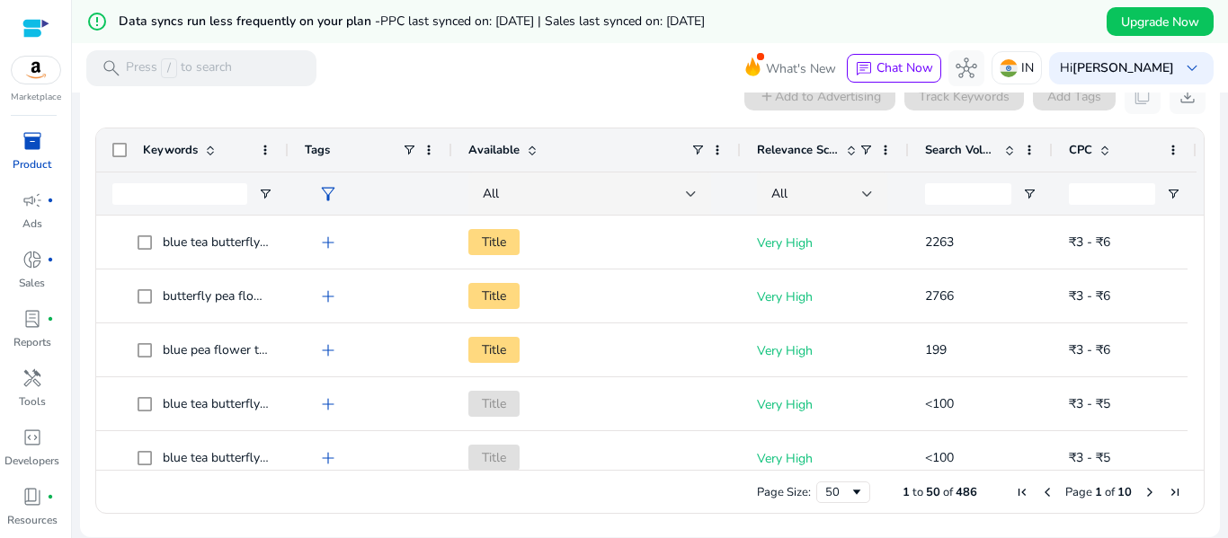
click at [932, 141] on div "Search Volume" at bounding box center [971, 150] width 92 height 34
click at [932, 141] on div "Search Volume 1" at bounding box center [971, 150] width 92 height 34
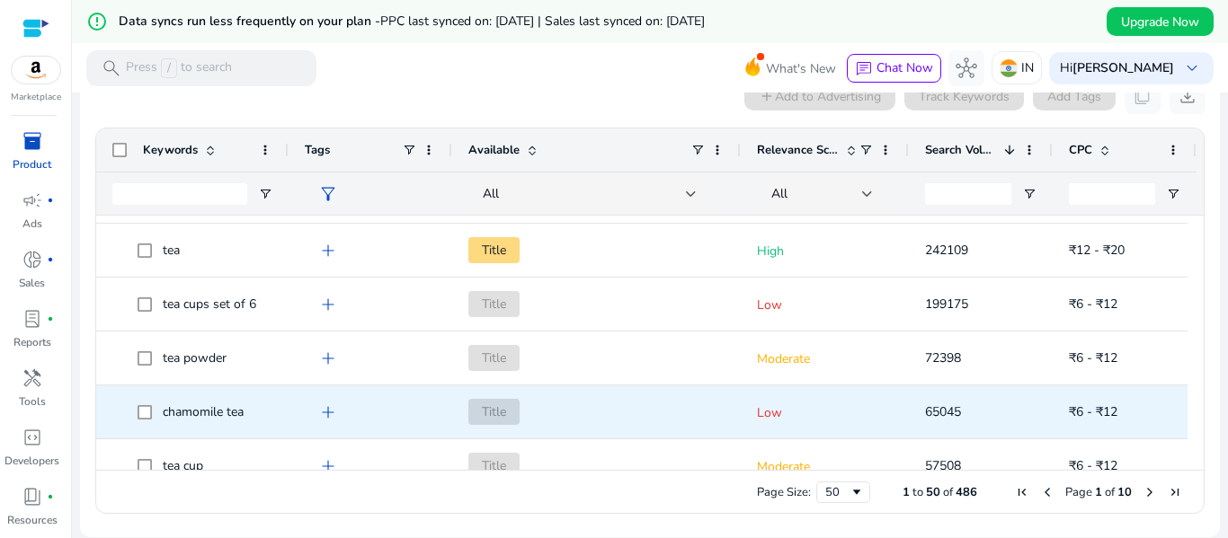
scroll to position [46, 0]
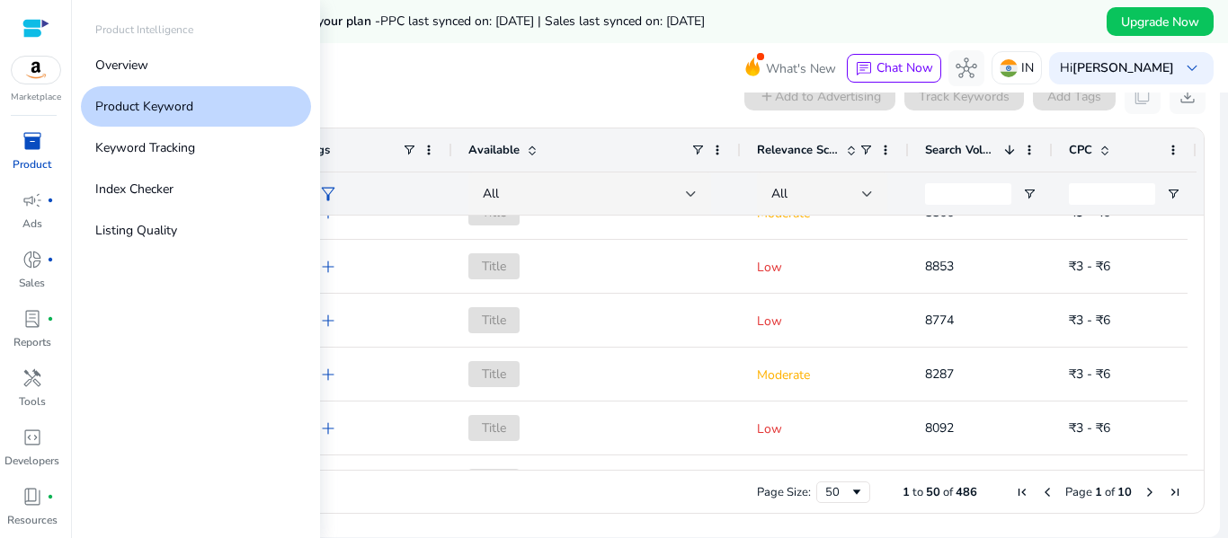
click at [22, 150] on span "inventory_2" at bounding box center [33, 141] width 22 height 22
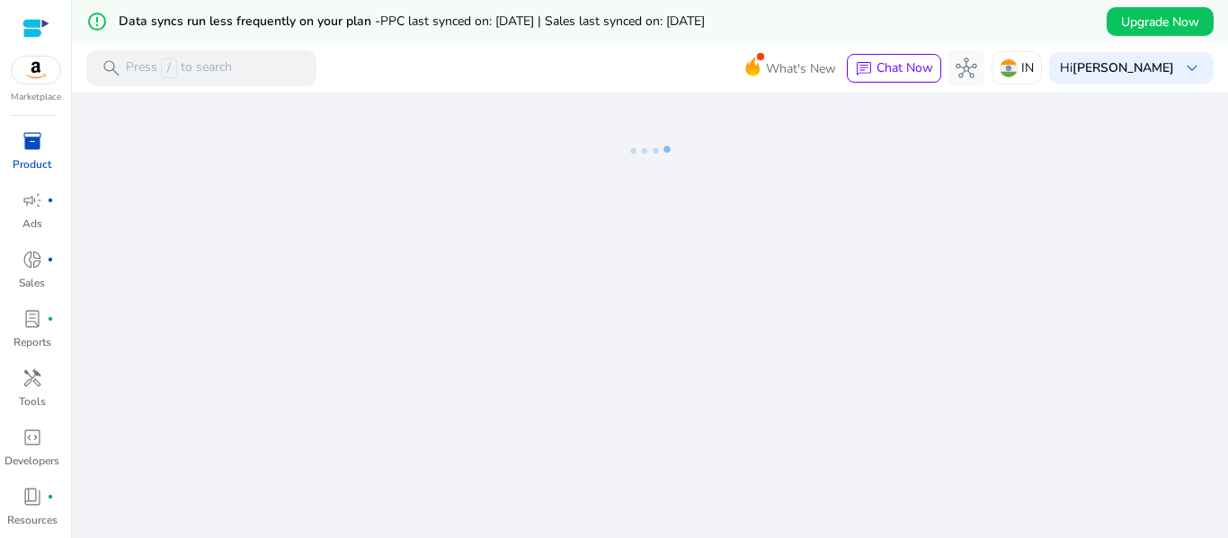
click at [27, 73] on img at bounding box center [36, 70] width 49 height 27
click at [29, 36] on div at bounding box center [35, 28] width 27 height 21
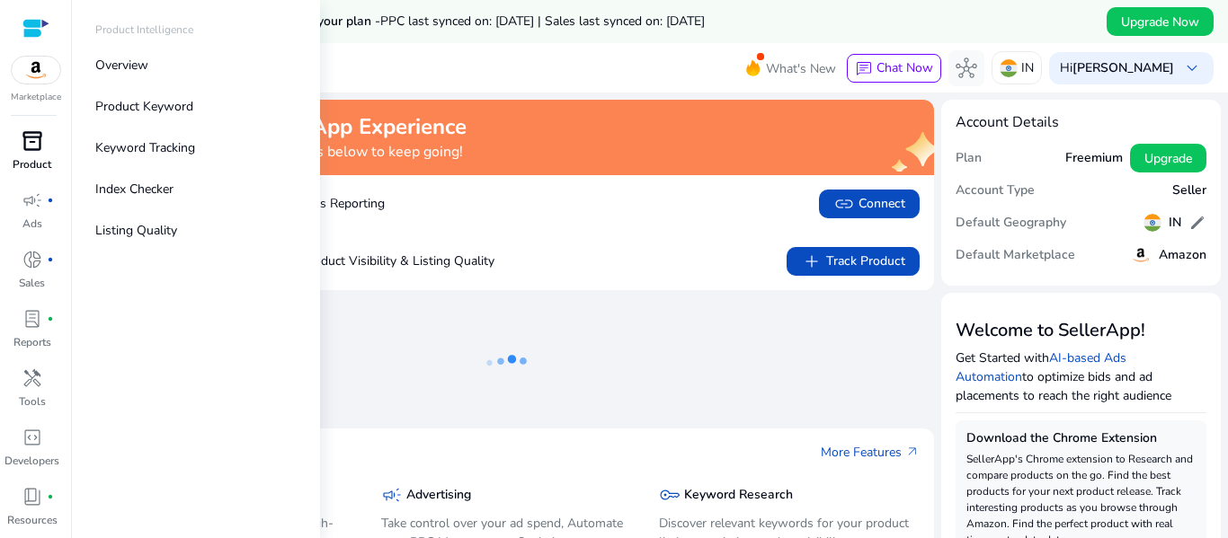
click at [28, 155] on div "inventory_2" at bounding box center [32, 141] width 50 height 29
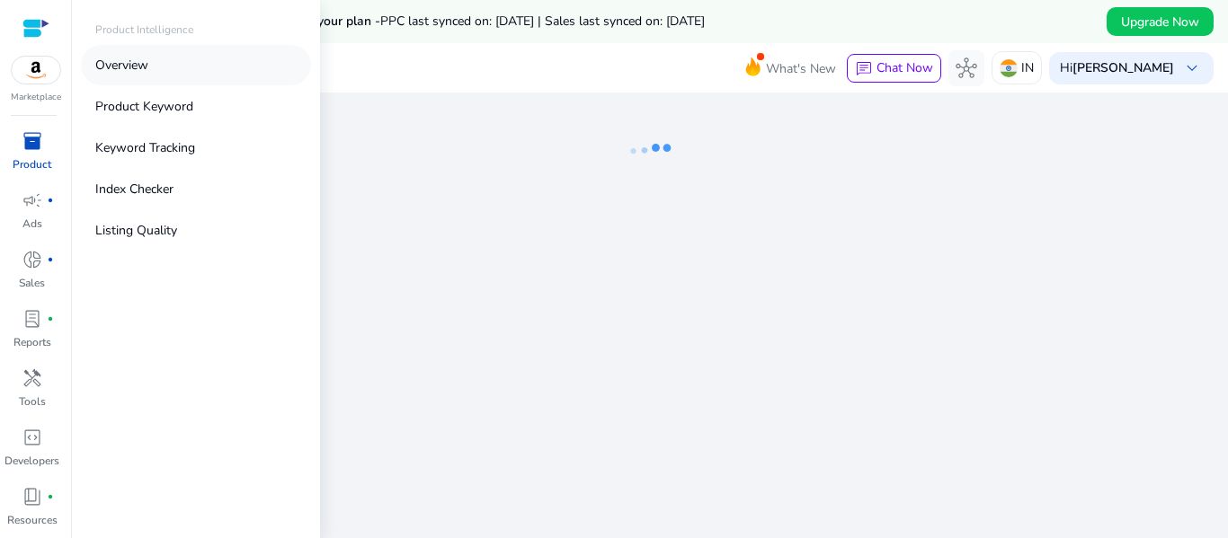
click at [134, 72] on p "Overview" at bounding box center [121, 65] width 53 height 19
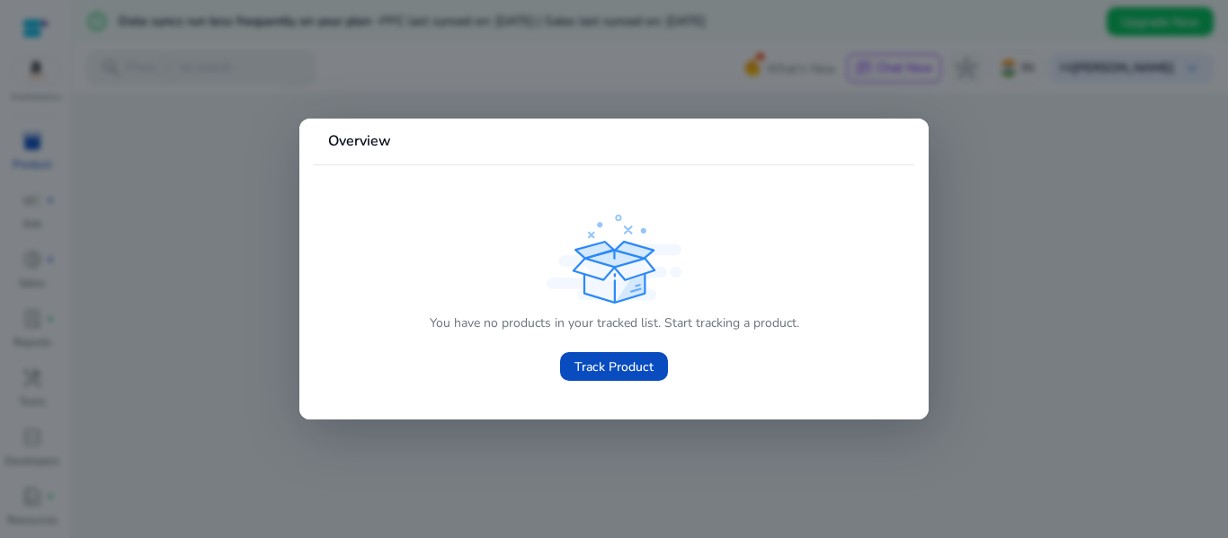
click at [512, 421] on div at bounding box center [614, 269] width 1228 height 538
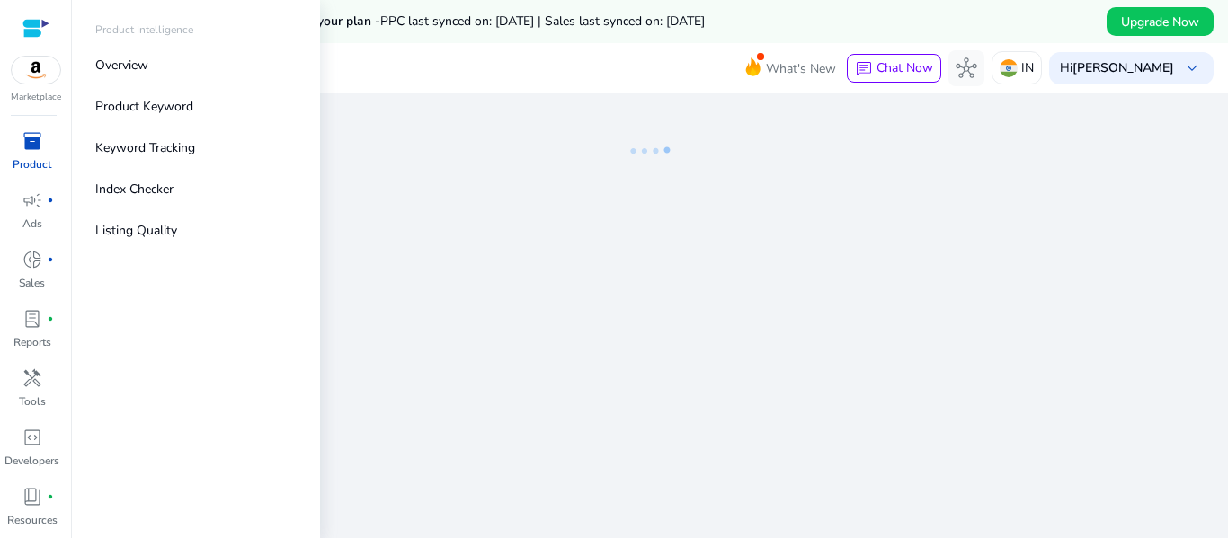
click at [23, 151] on span "inventory_2" at bounding box center [33, 141] width 22 height 22
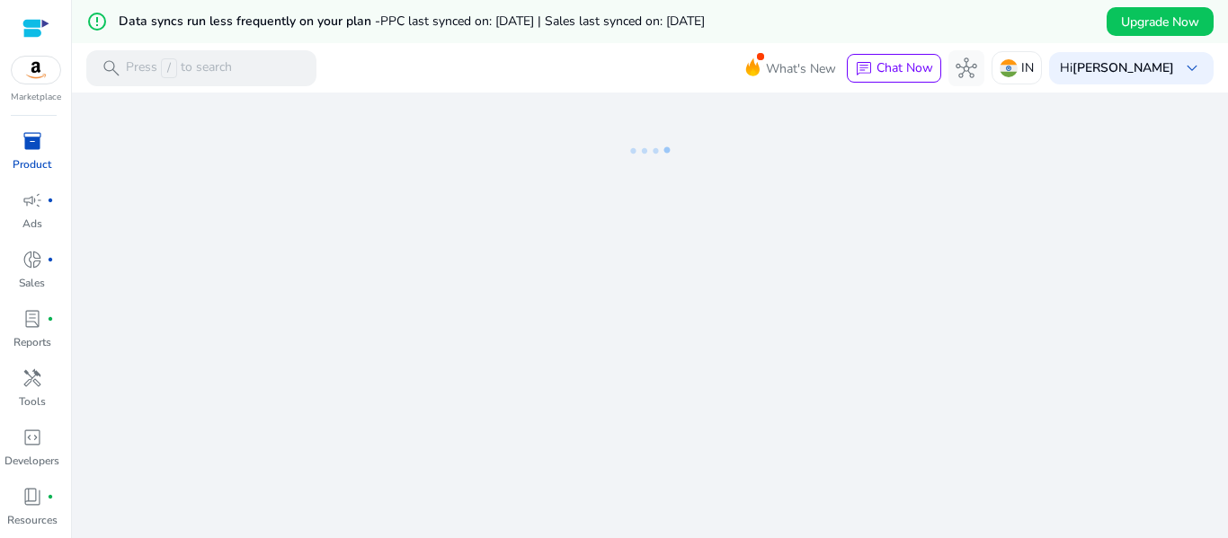
click at [368, 248] on div "We are getting things ready for you..." at bounding box center [649, 337] width 1141 height 489
click at [382, 398] on div "We are getting things ready for you..." at bounding box center [649, 337] width 1141 height 489
click at [24, 142] on span "campaign" at bounding box center [33, 145] width 22 height 22
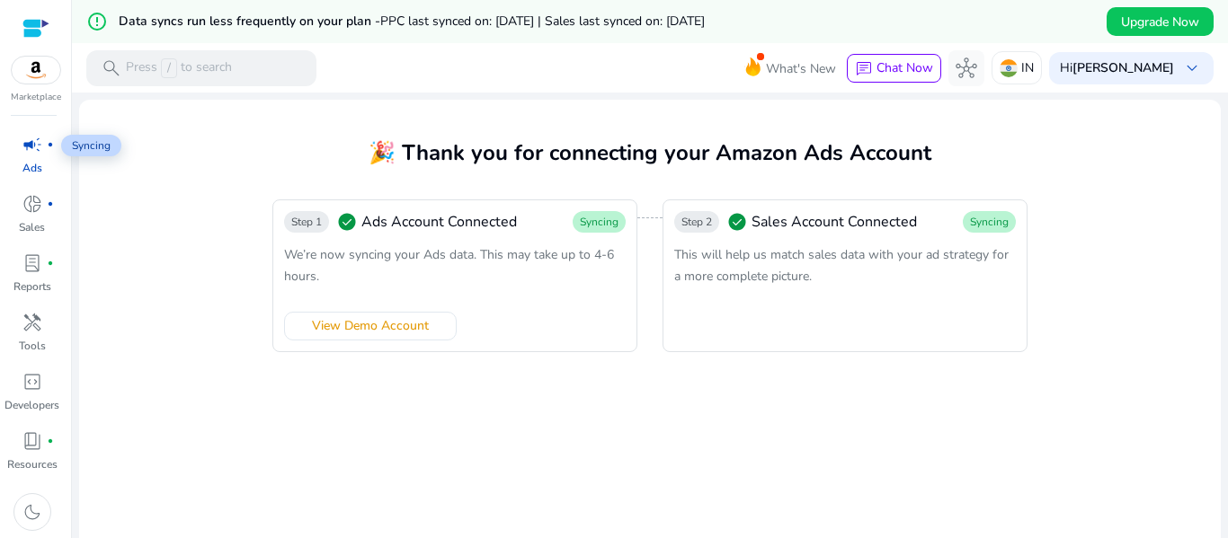
click at [40, 188] on link "campaign fiber_manual_record Ads" at bounding box center [32, 159] width 64 height 59
click at [43, 209] on div "donut_small fiber_manual_record" at bounding box center [32, 204] width 50 height 29
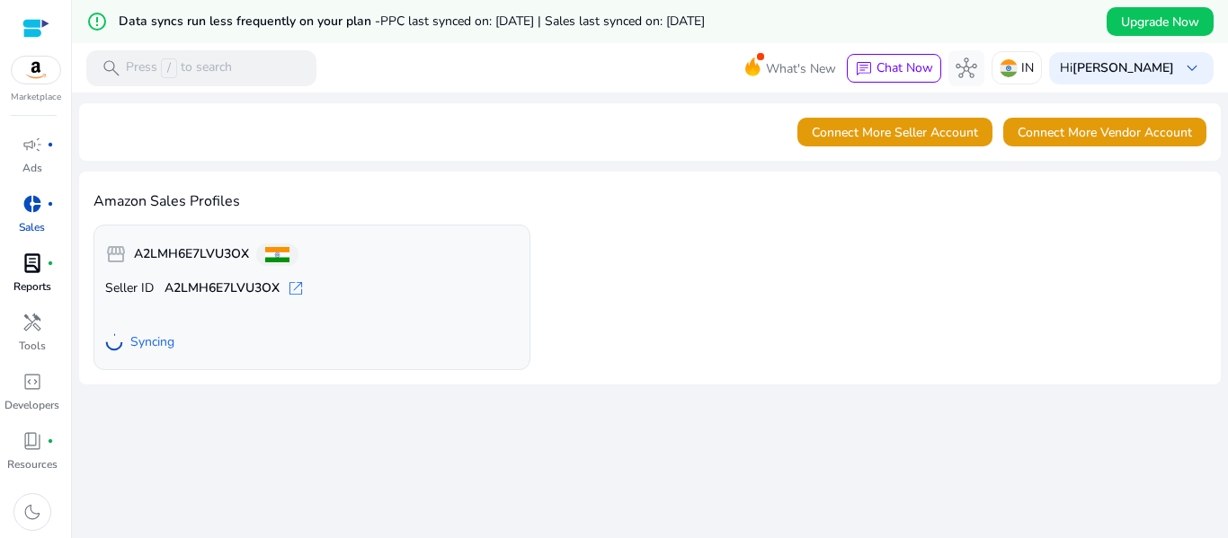
click at [45, 272] on div "lab_profile fiber_manual_record" at bounding box center [32, 263] width 50 height 29
click at [31, 160] on p "Ads" at bounding box center [32, 168] width 20 height 16
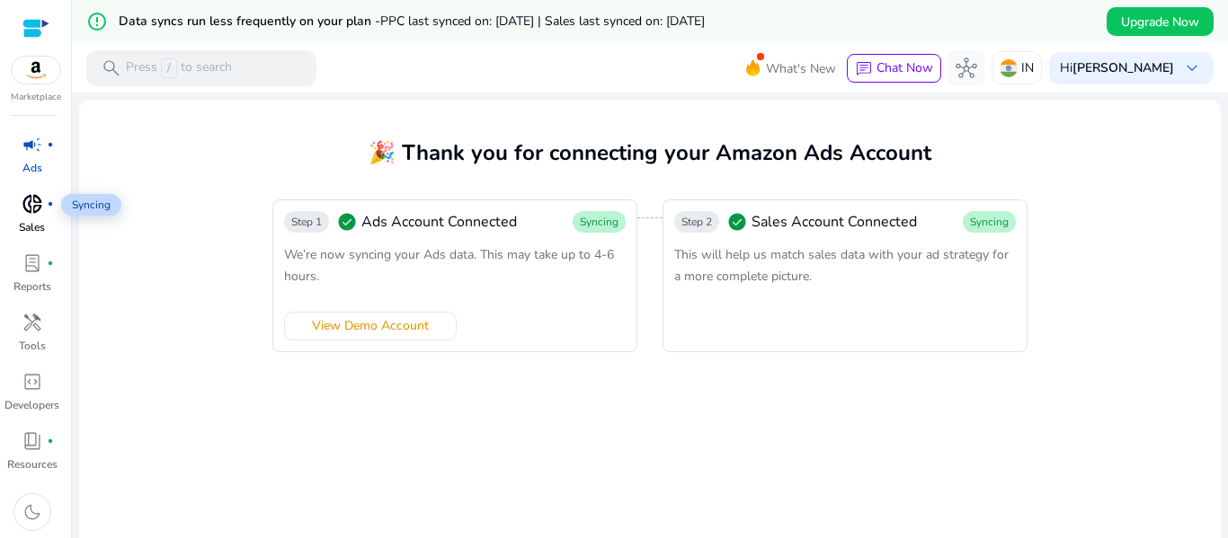
click at [37, 215] on span "donut_small" at bounding box center [33, 204] width 22 height 22
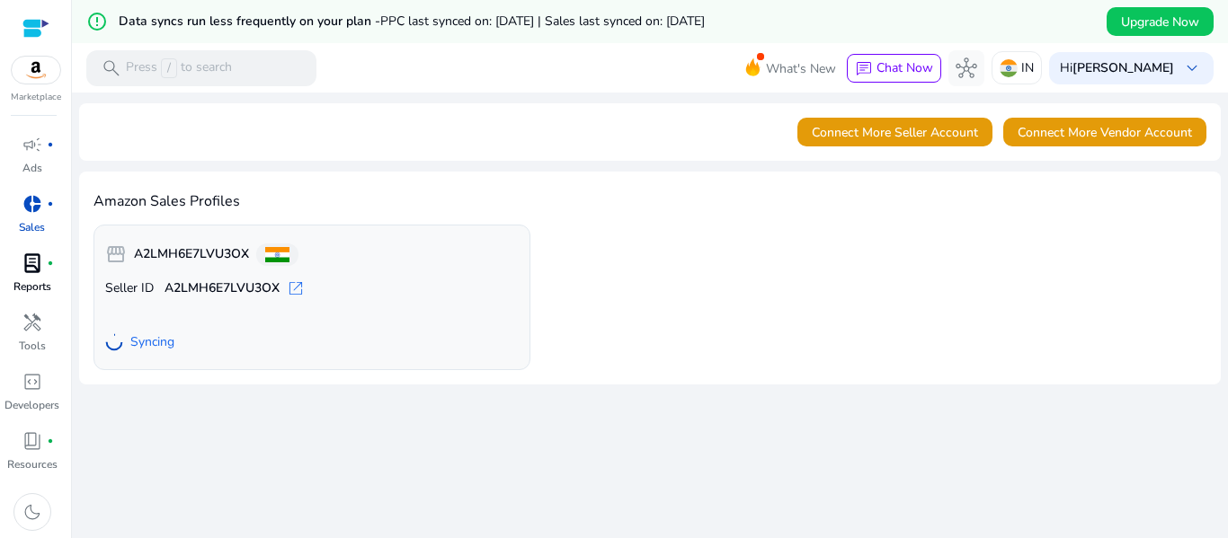
click at [40, 278] on link "lab_profile fiber_manual_record Reports" at bounding box center [32, 278] width 64 height 59
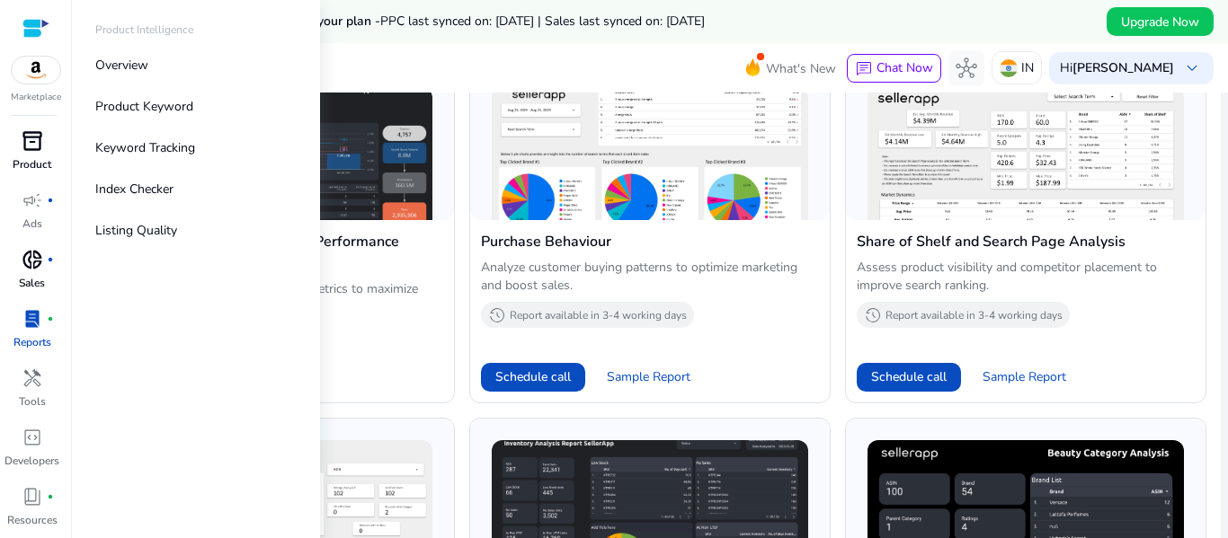
click at [28, 130] on span "inventory_2" at bounding box center [33, 141] width 22 height 22
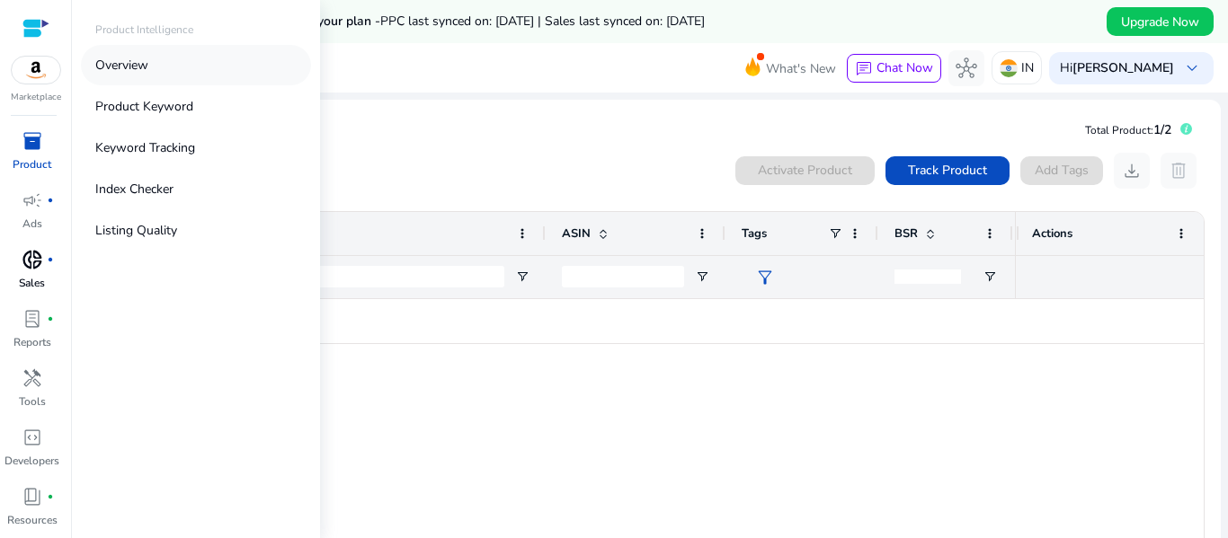
click at [154, 56] on link "Overview" at bounding box center [196, 65] width 230 height 40
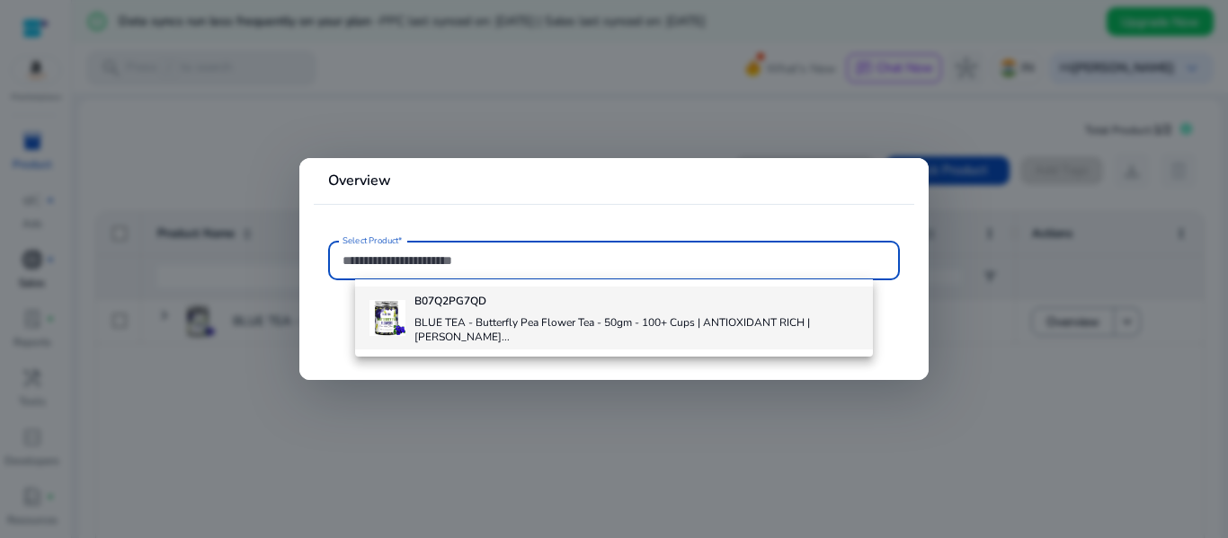
click at [445, 323] on h4 "BLUE TEA - Butterfly Pea Flower Tea - 50gm - 100+ Cups | ANTIOXIDANT RICH | [PE…" at bounding box center [636, 329] width 444 height 29
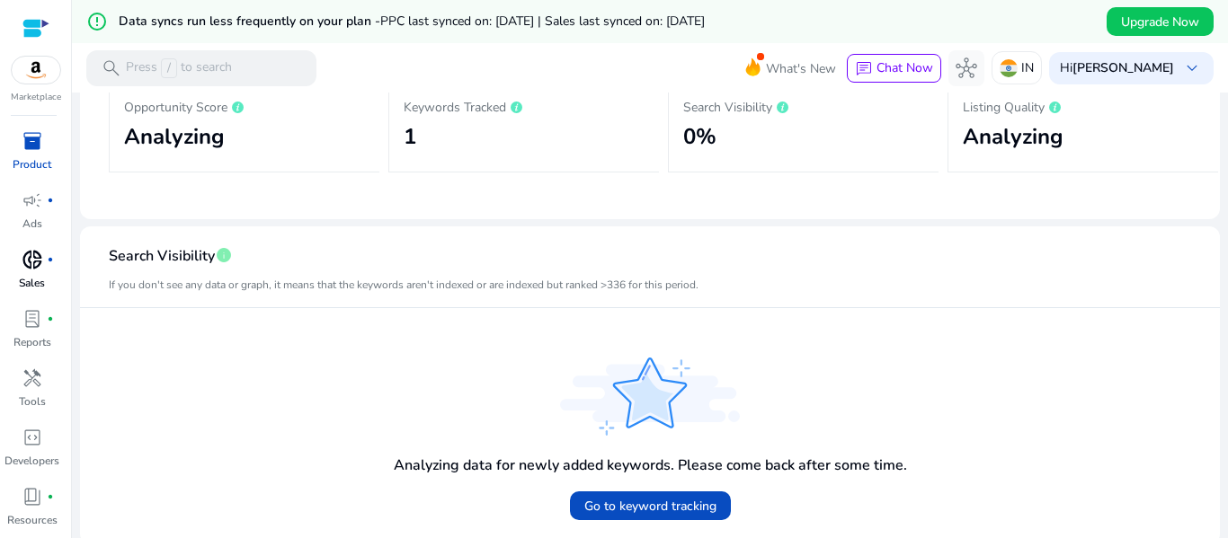
scroll to position [366, 0]
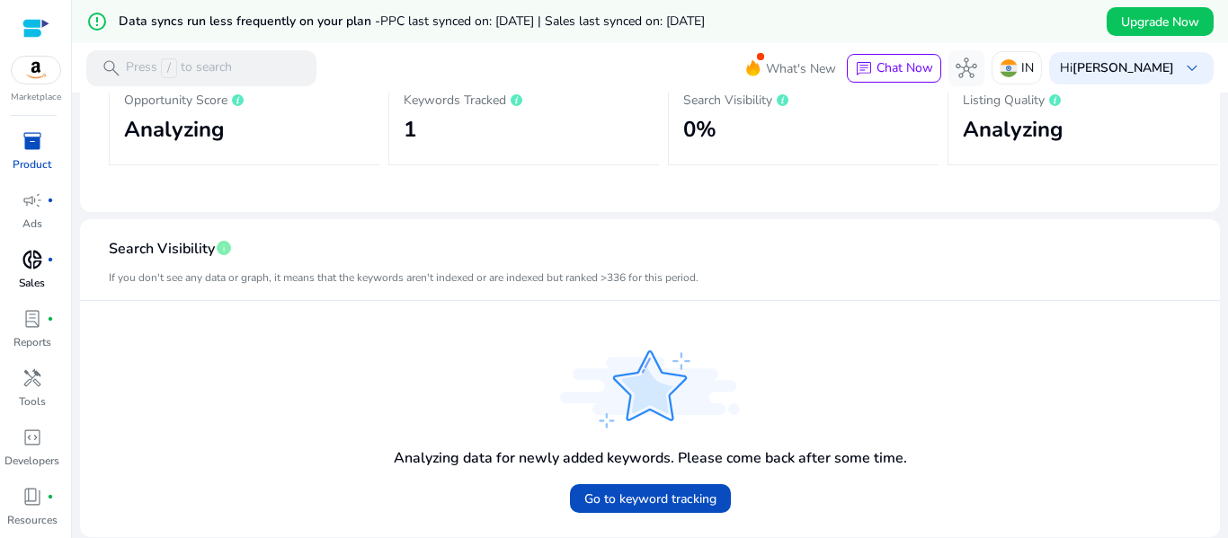
click at [27, 149] on span "inventory_2" at bounding box center [33, 141] width 22 height 22
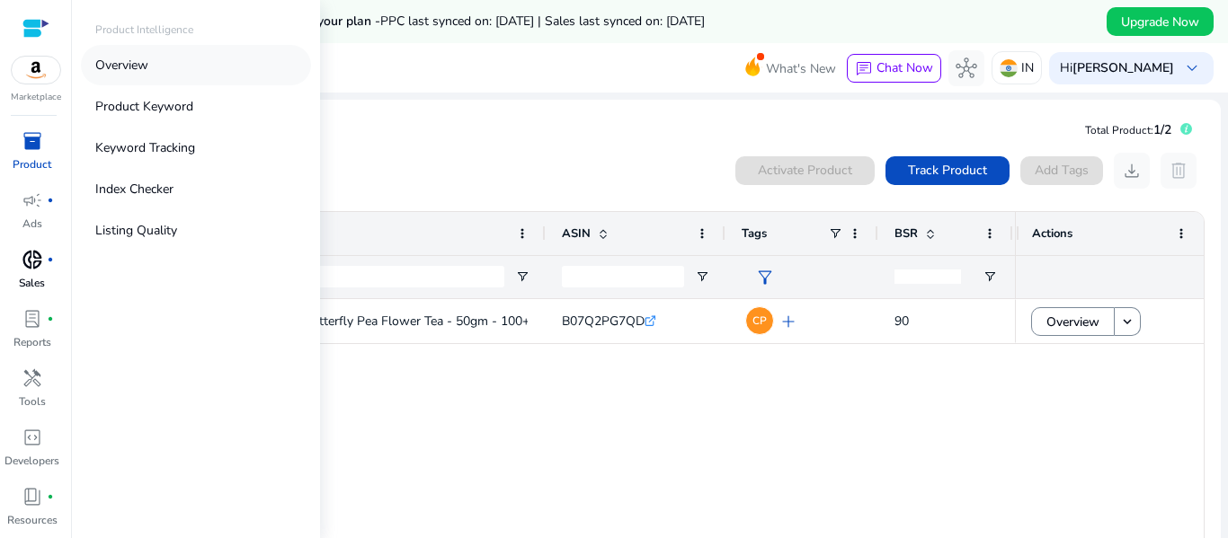
click at [185, 73] on link "Overview" at bounding box center [196, 65] width 230 height 40
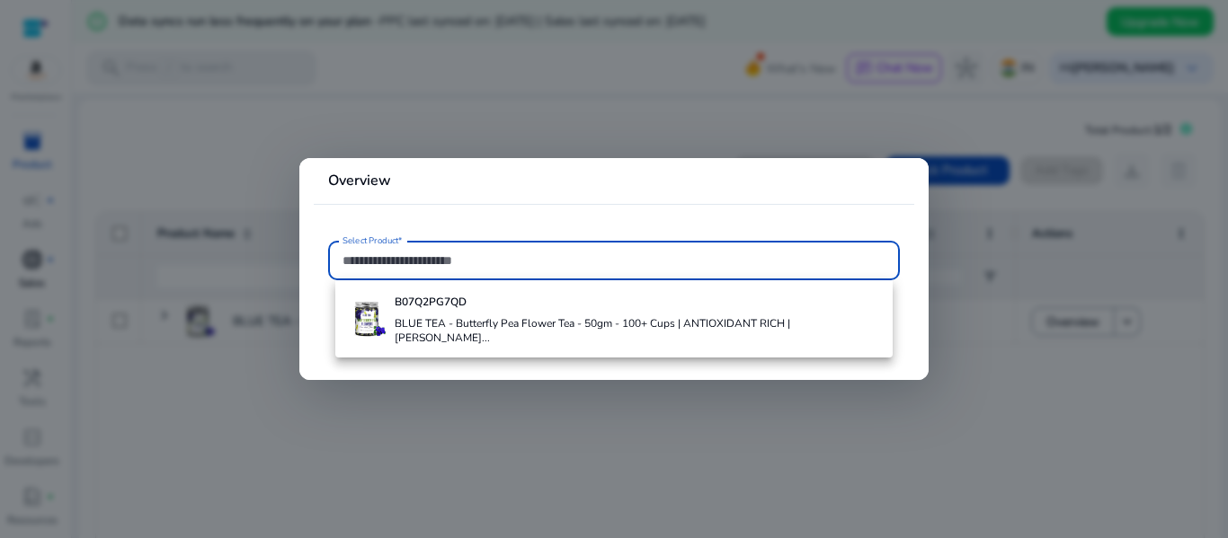
click at [193, 163] on div at bounding box center [614, 269] width 1228 height 538
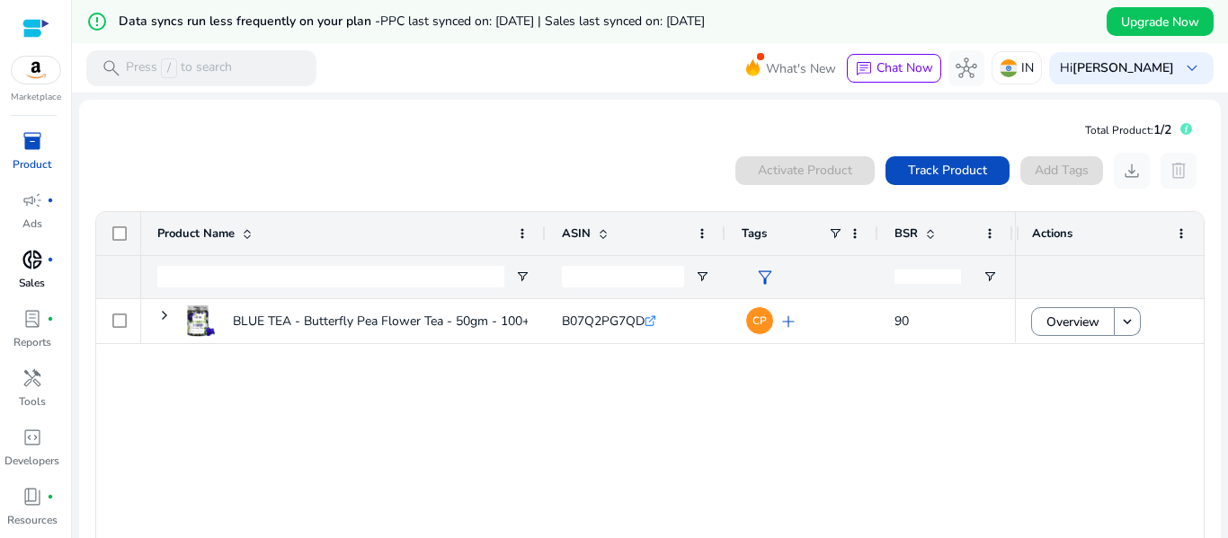
click at [34, 138] on span "inventory_2" at bounding box center [33, 141] width 22 height 22
click at [413, 125] on mat-card "Total Product: 1/2 0 products selected Activate Product Track Product Add Tags …" at bounding box center [649, 361] width 1141 height 522
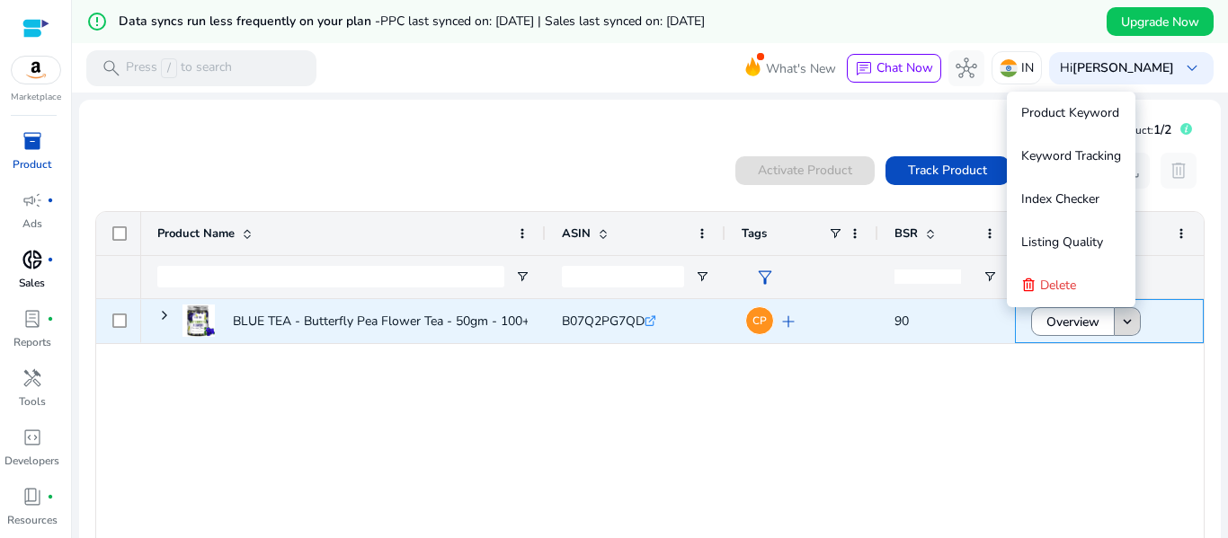
click at [1114, 331] on span at bounding box center [1126, 321] width 25 height 43
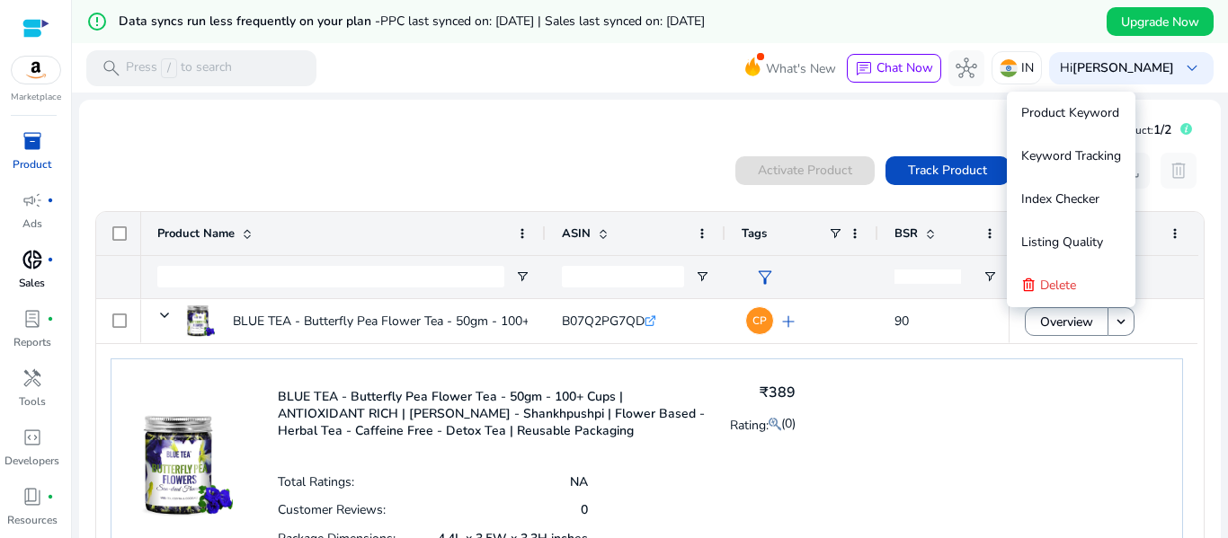
drag, startPoint x: 1113, startPoint y: 331, endPoint x: 904, endPoint y: 420, distance: 226.7
click at [904, 420] on div "BLUE TEA - Butterfly Pea Flower Tea - 50gm - 100+ Cups | ANTIOXIDANT... B07Q2PG…" at bounding box center [646, 423] width 1101 height 248
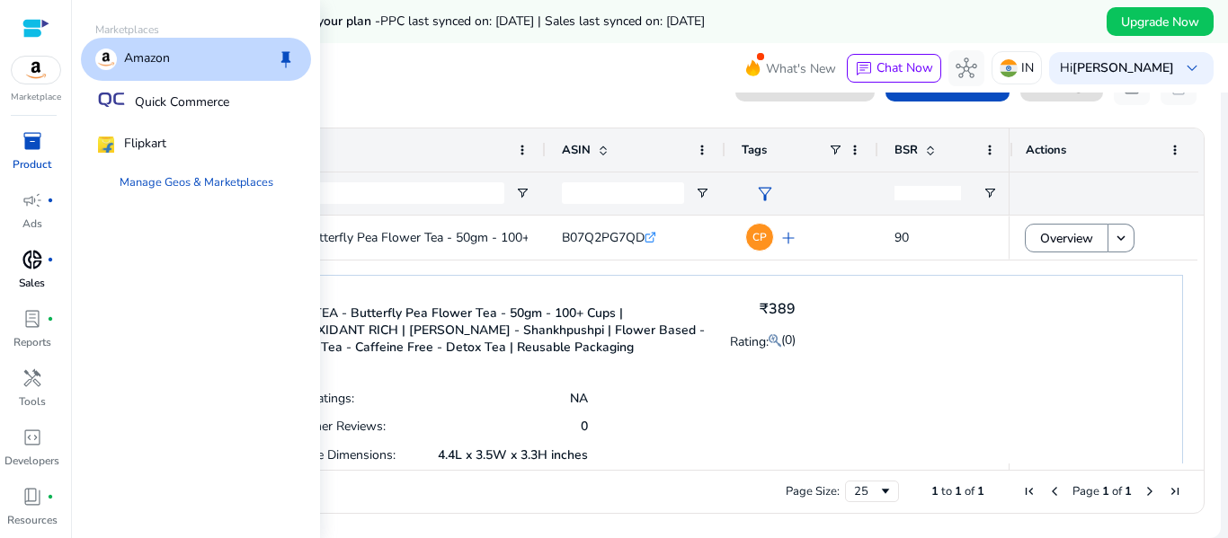
click at [41, 69] on img at bounding box center [36, 70] width 49 height 27
click at [34, 146] on span "inventory_2" at bounding box center [33, 141] width 22 height 22
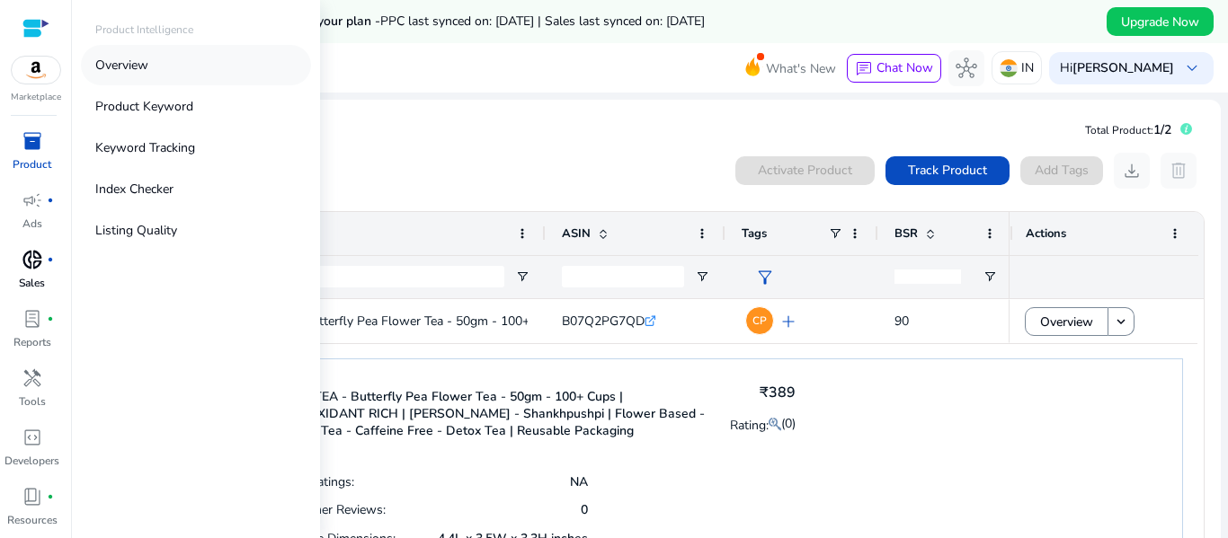
click at [148, 63] on p "Overview" at bounding box center [121, 65] width 53 height 19
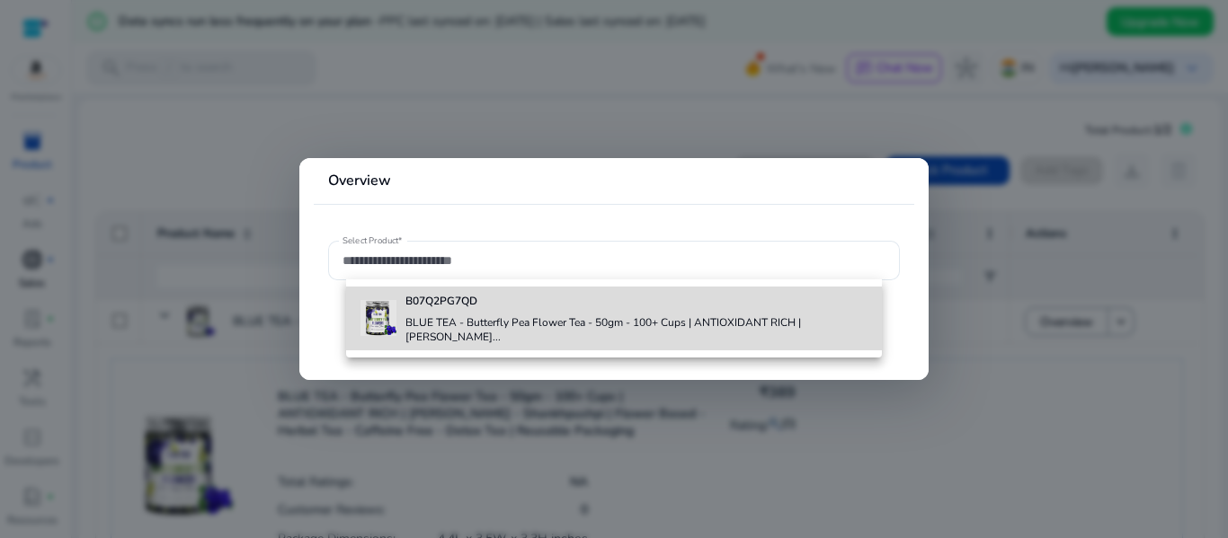
click at [394, 313] on img at bounding box center [378, 318] width 36 height 36
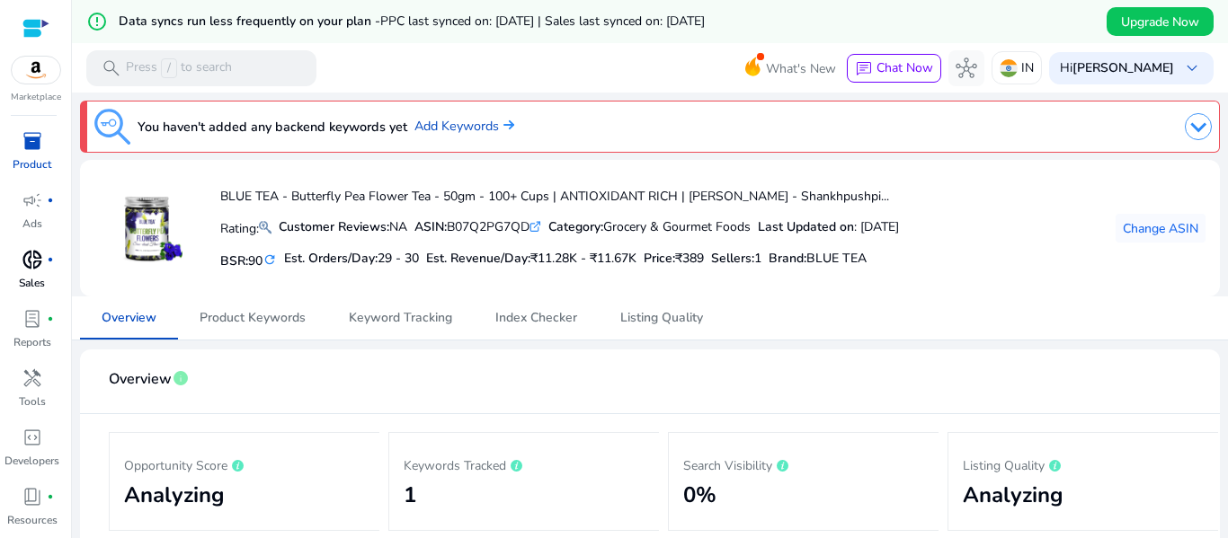
click at [1192, 135] on img at bounding box center [1197, 126] width 27 height 27
